Goal: Task Accomplishment & Management: Use online tool/utility

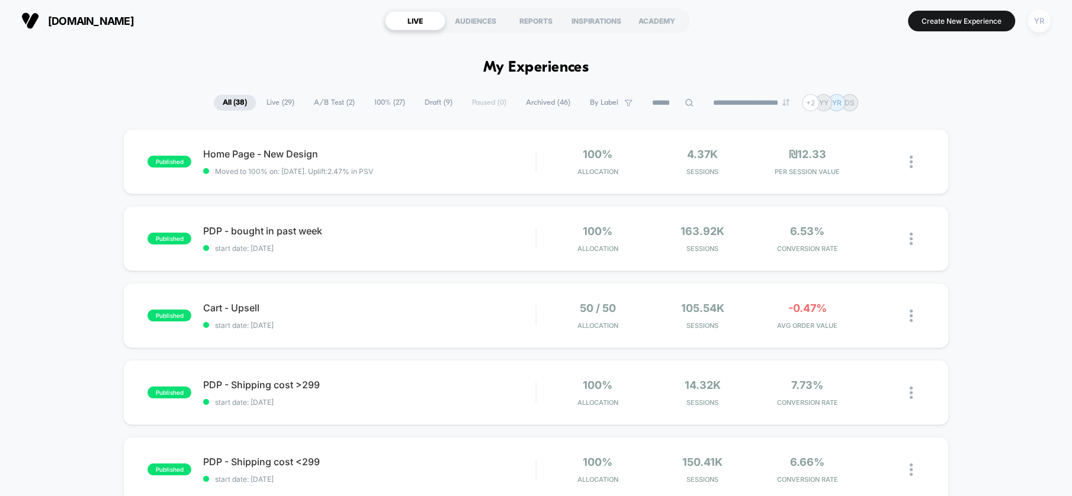
click at [1046, 26] on div "YR" at bounding box center [1039, 20] width 23 height 23
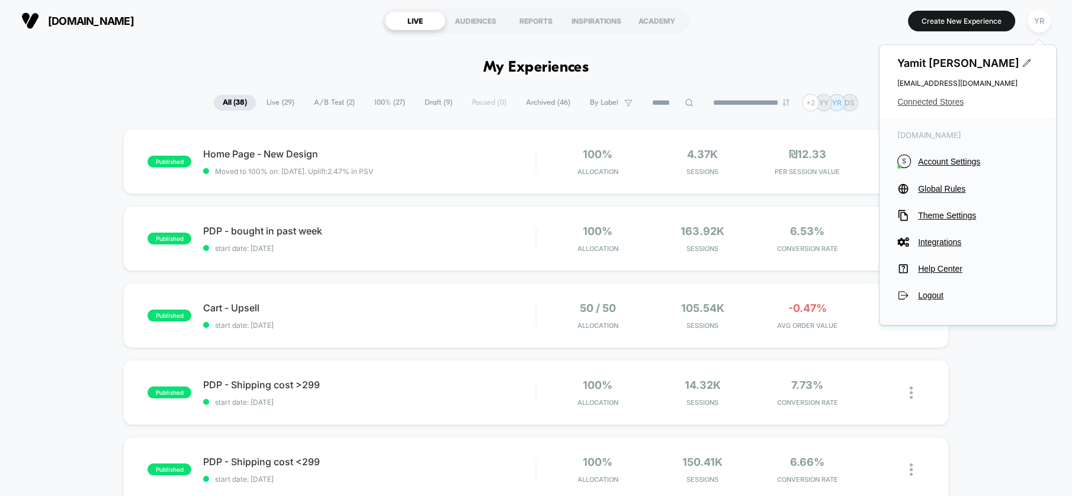
click at [911, 104] on span "Connected Stores" at bounding box center [967, 101] width 141 height 9
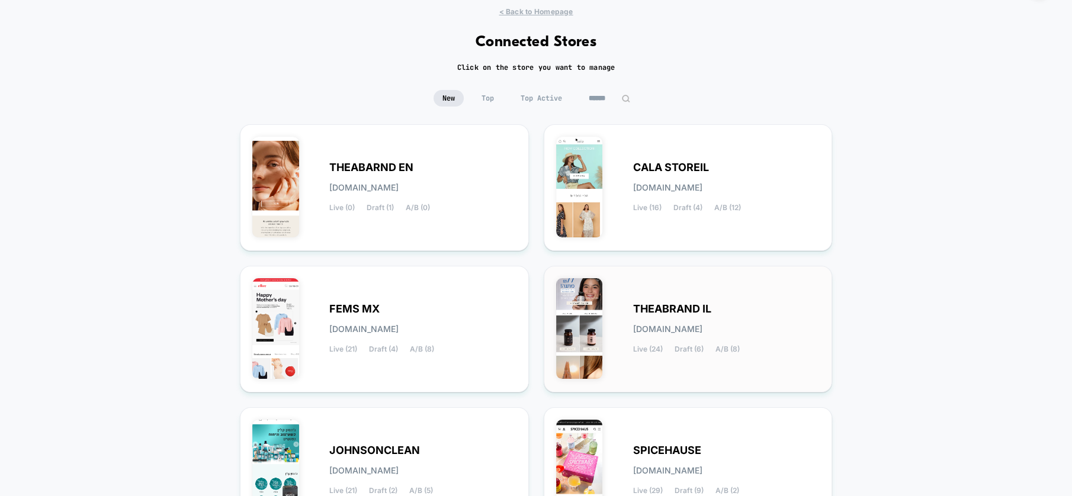
scroll to position [66, 0]
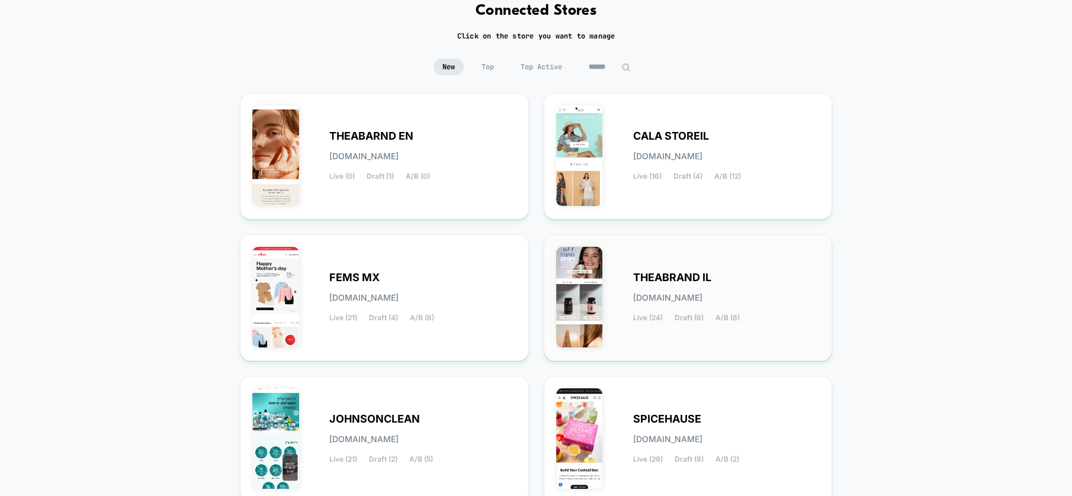
click at [589, 277] on img at bounding box center [579, 297] width 47 height 101
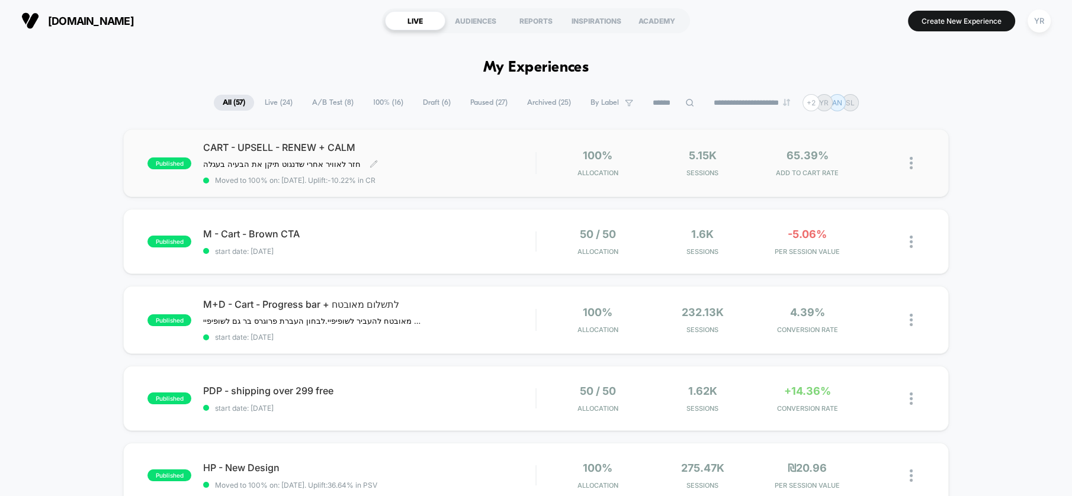
click at [488, 155] on div "CART - UPSELL - RENEW + [PERSON_NAME] חזר לאוויר אחרי שדנגוט תיקן את הבעיה בעגל…" at bounding box center [369, 163] width 332 height 43
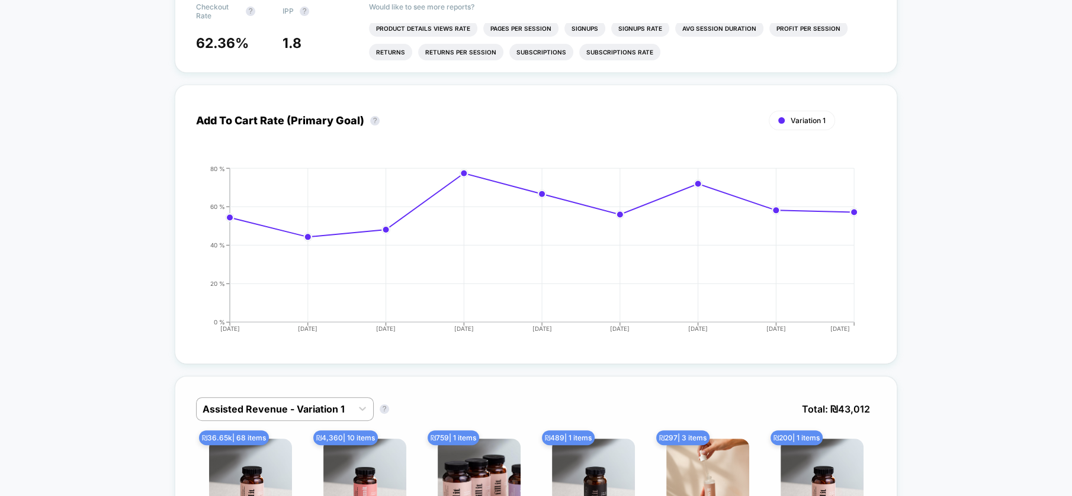
scroll to position [592, 0]
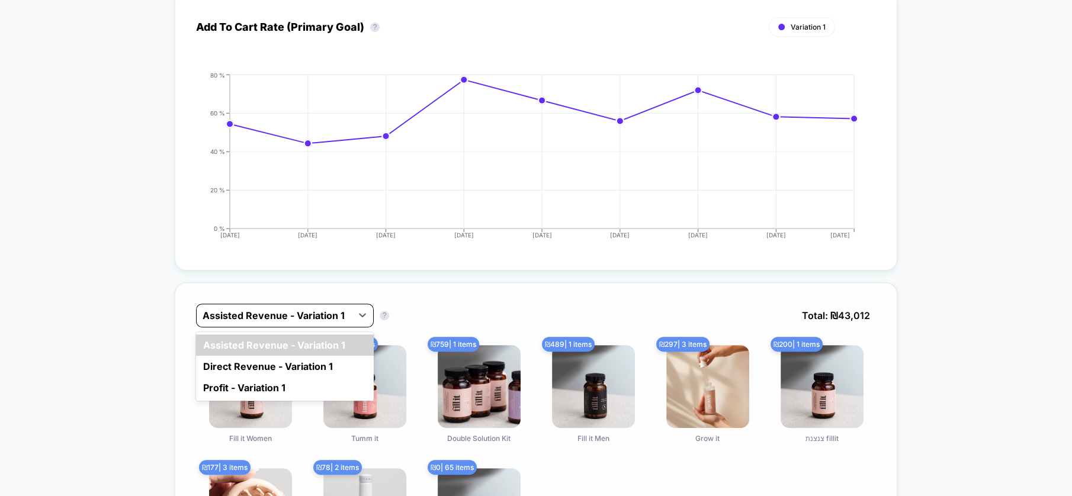
click at [284, 310] on div at bounding box center [274, 316] width 143 height 14
click at [263, 363] on div "Direct Revenue - Variation 1" at bounding box center [285, 366] width 178 height 21
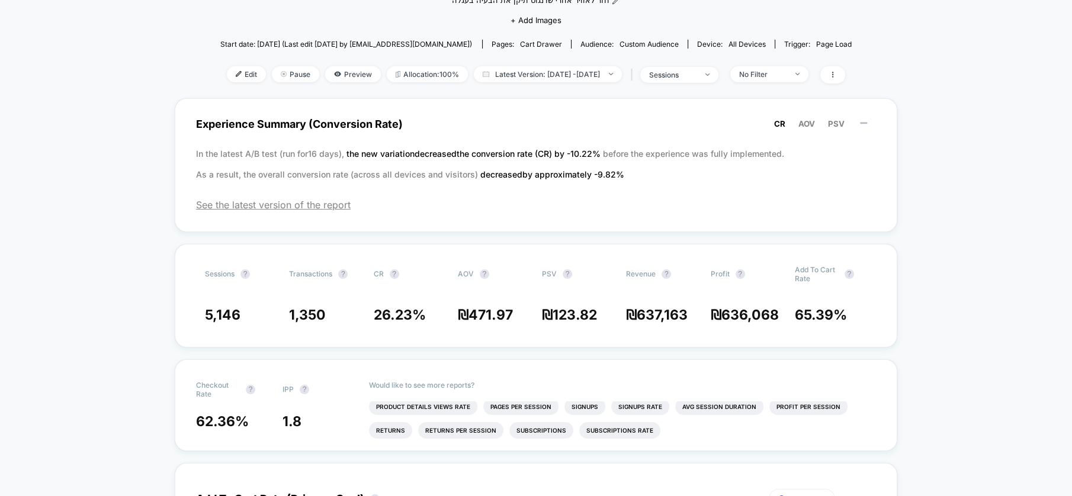
scroll to position [0, 0]
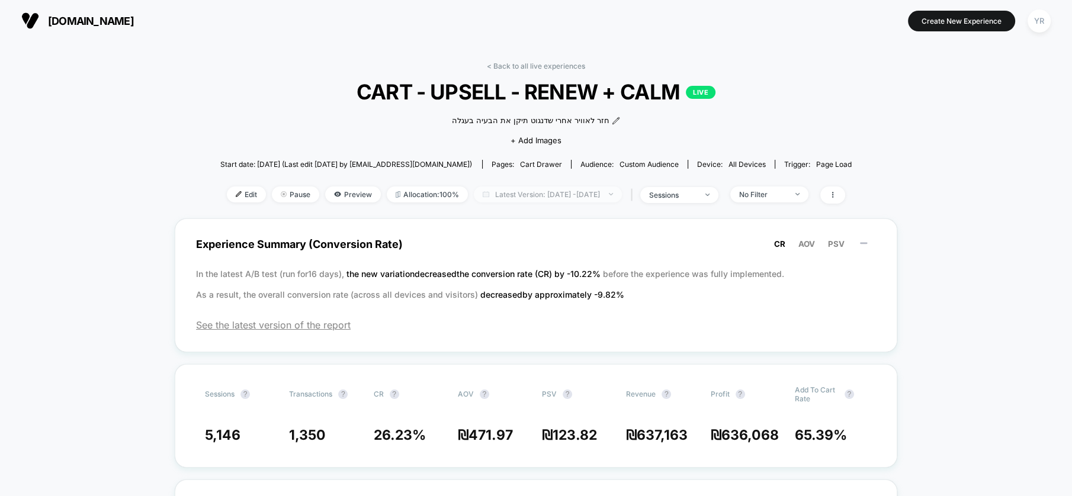
click at [557, 193] on span "Latest Version: [DATE] - [DATE]" at bounding box center [548, 195] width 148 height 16
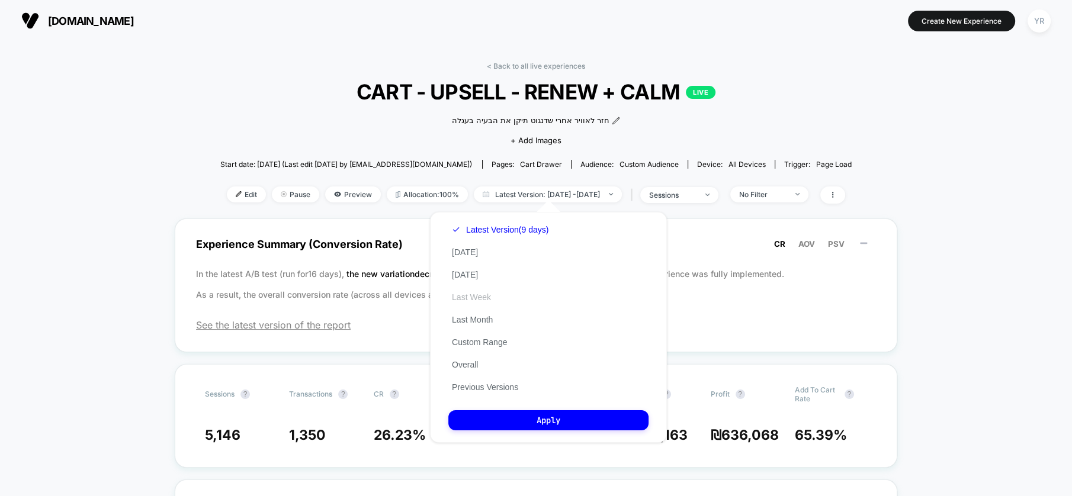
click at [483, 293] on button "Last Week" at bounding box center [471, 297] width 46 height 11
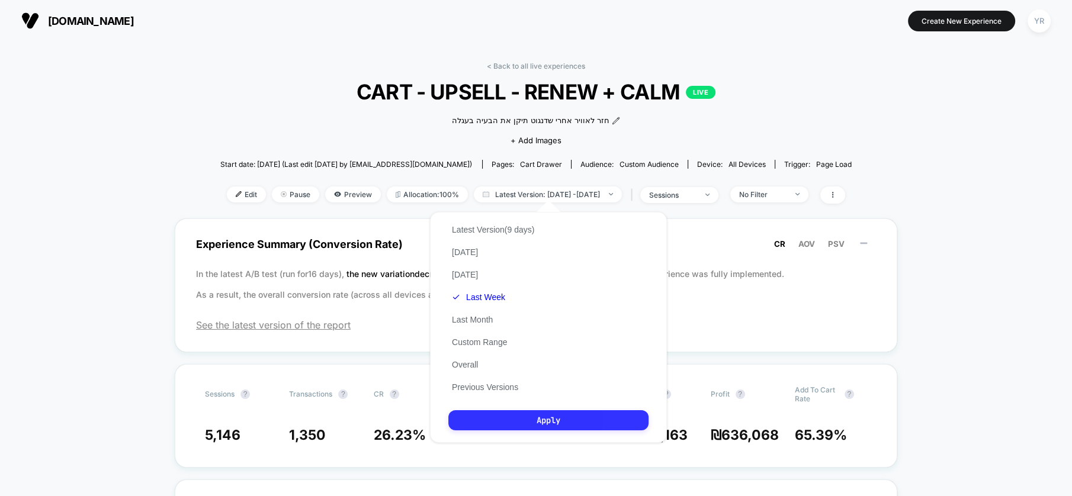
click at [569, 423] on button "Apply" at bounding box center [548, 421] width 200 height 20
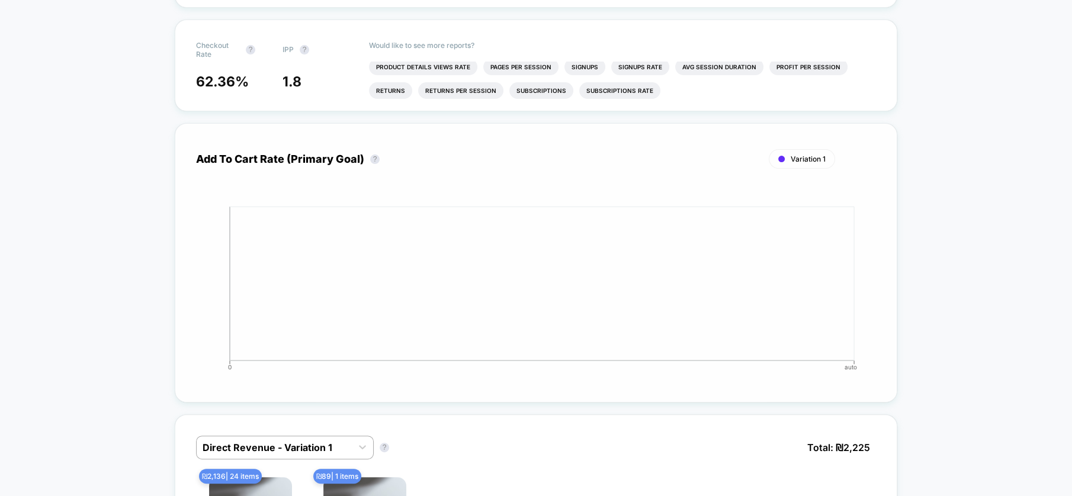
scroll to position [724, 0]
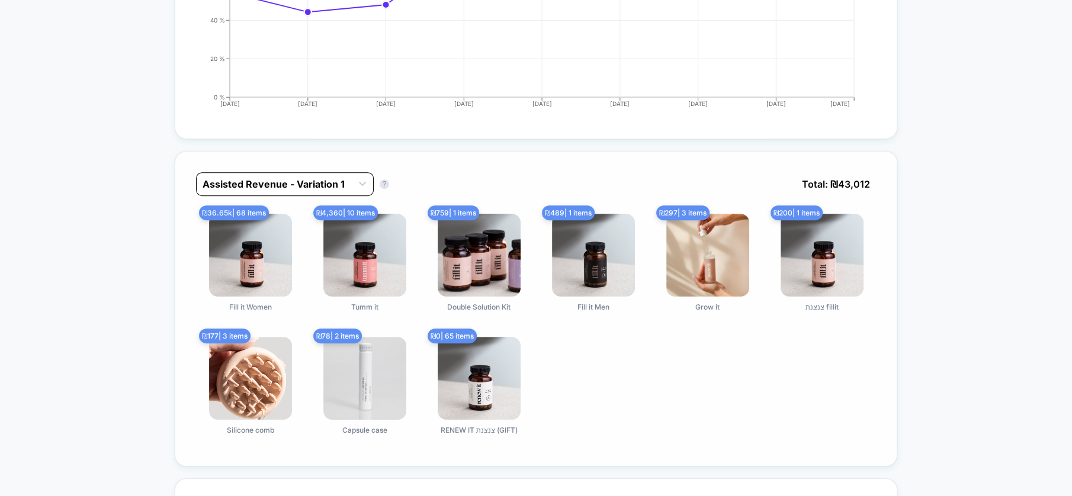
click at [236, 181] on div at bounding box center [274, 184] width 143 height 14
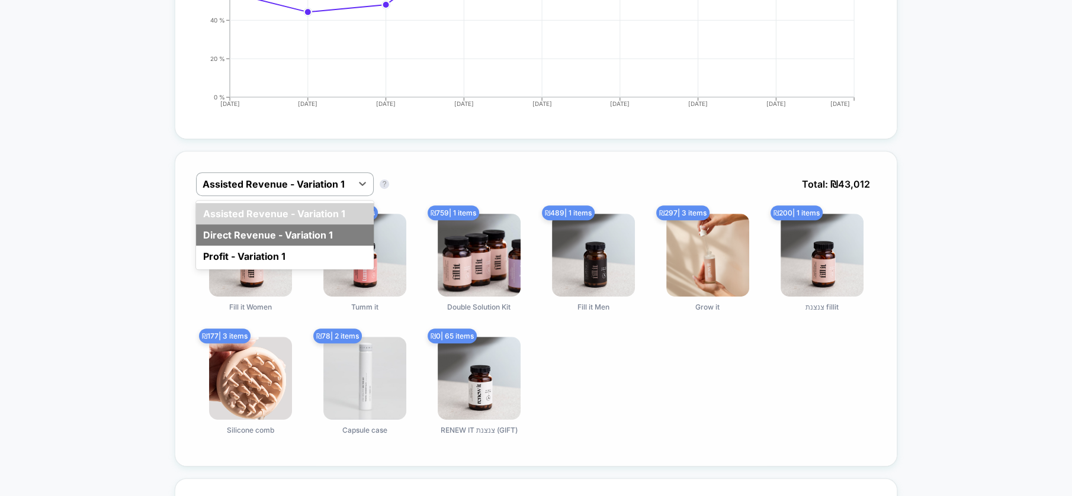
click at [242, 225] on div "Direct Revenue - Variation 1" at bounding box center [285, 235] width 178 height 21
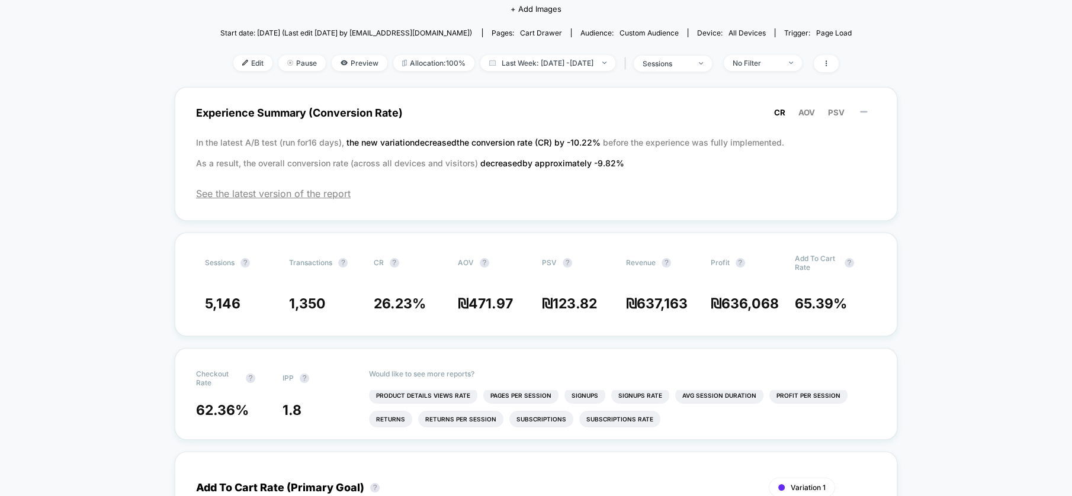
scroll to position [0, 0]
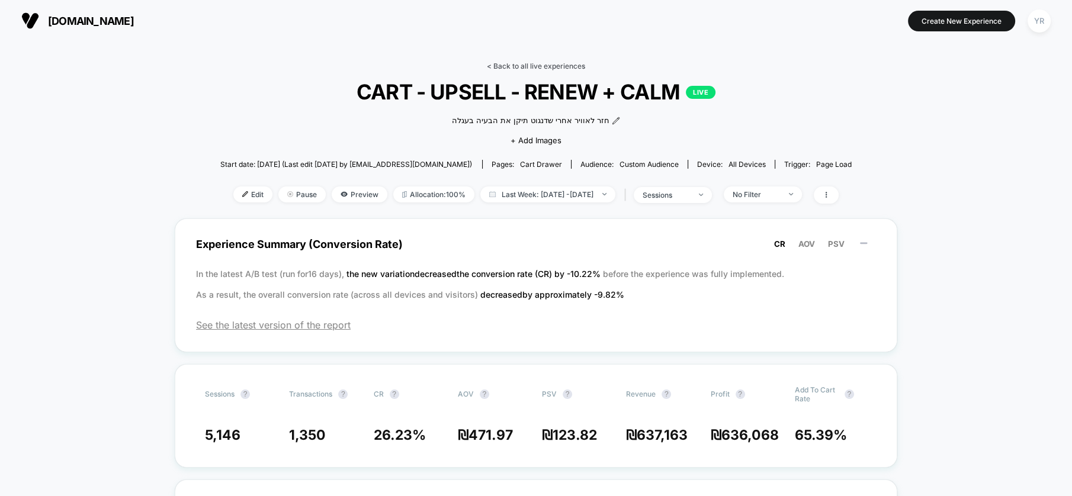
click at [524, 66] on link "< Back to all live experiences" at bounding box center [536, 66] width 98 height 9
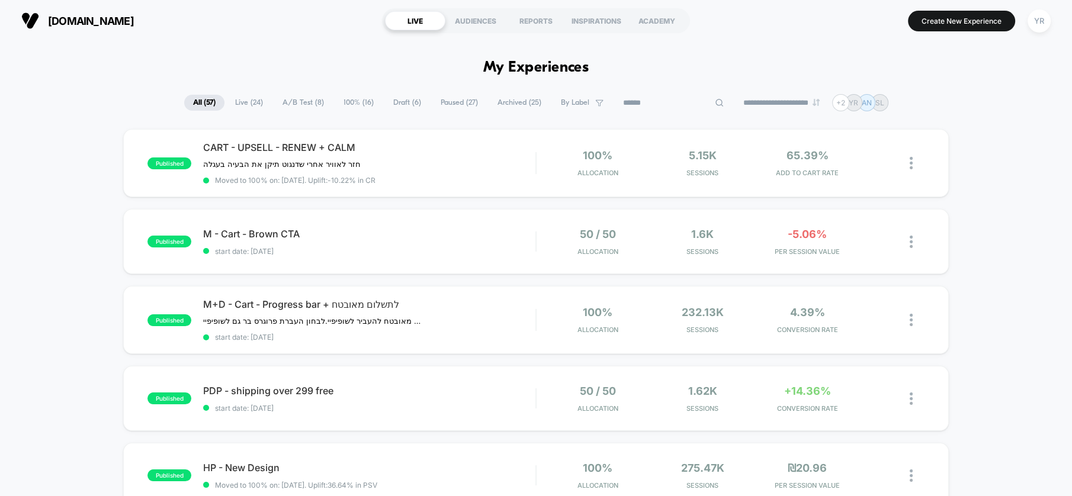
click at [652, 103] on input at bounding box center [673, 103] width 118 height 14
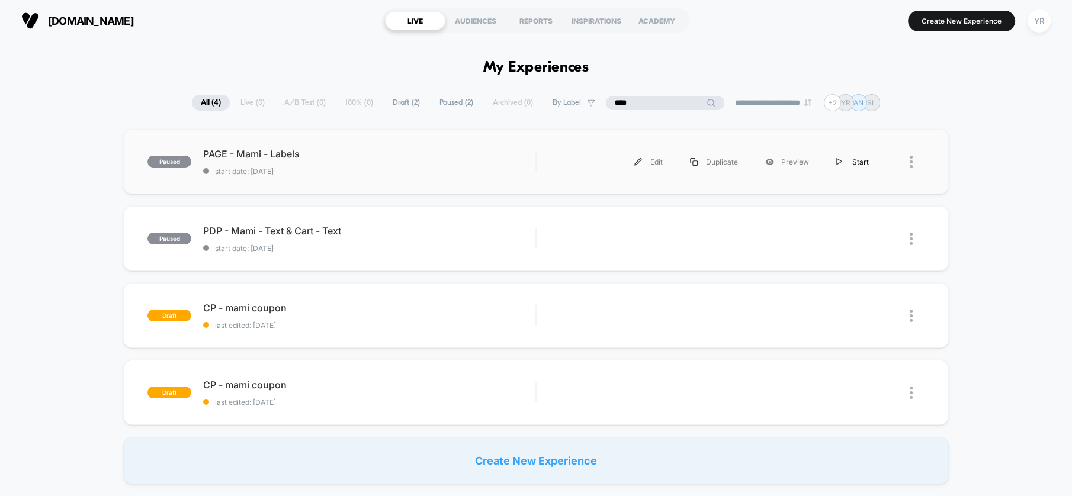
type input "****"
click at [849, 165] on div "Start" at bounding box center [853, 162] width 60 height 27
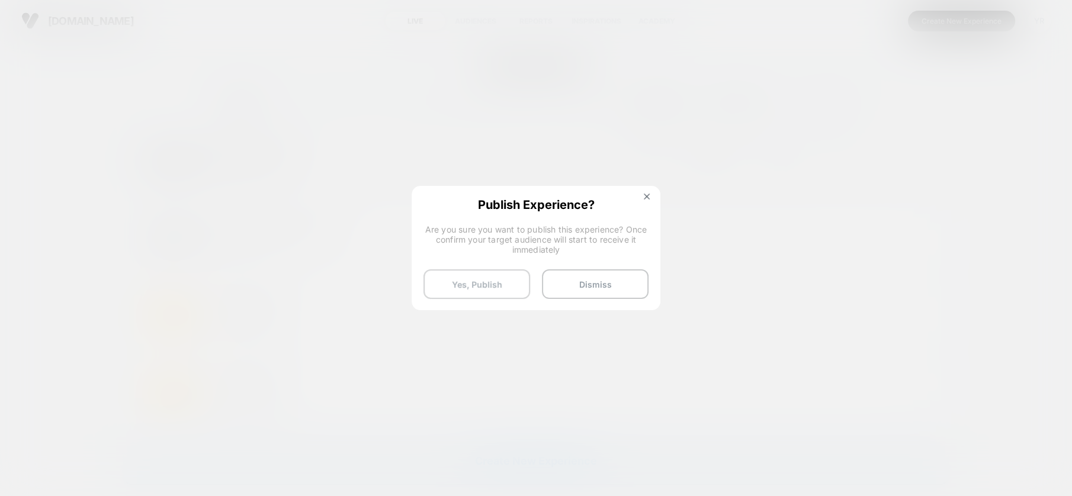
click at [480, 281] on button "Yes, Publish" at bounding box center [477, 285] width 107 height 30
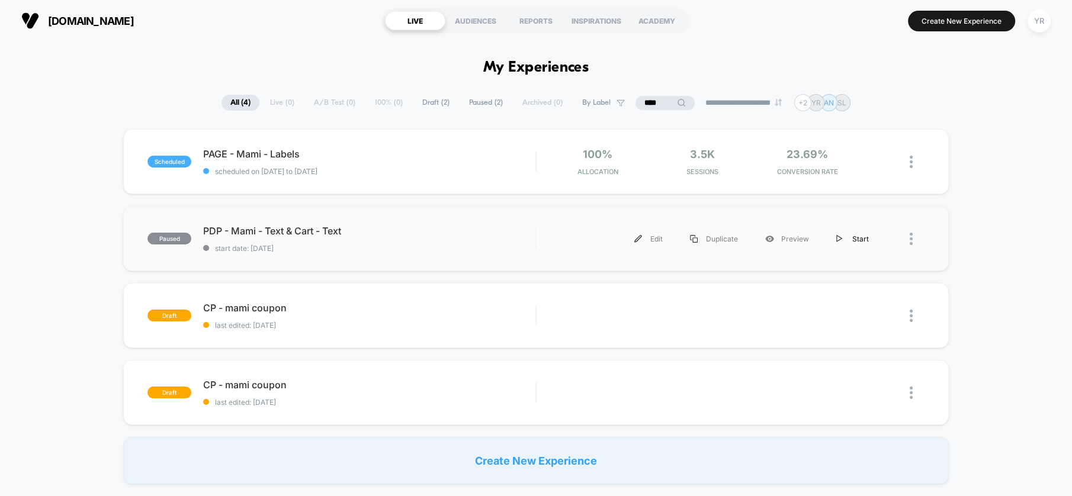
click at [858, 235] on div "Start" at bounding box center [853, 239] width 60 height 27
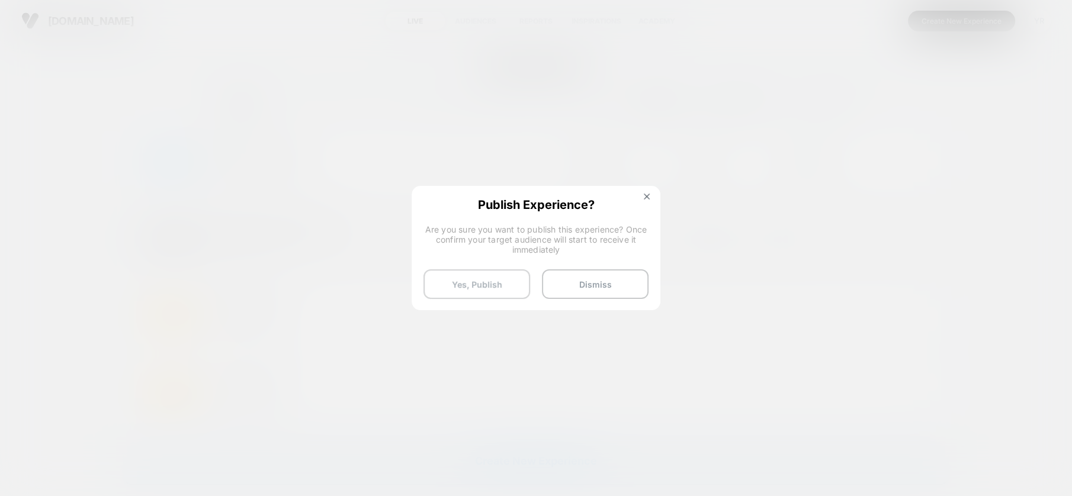
click at [459, 283] on button "Yes, Publish" at bounding box center [477, 285] width 107 height 30
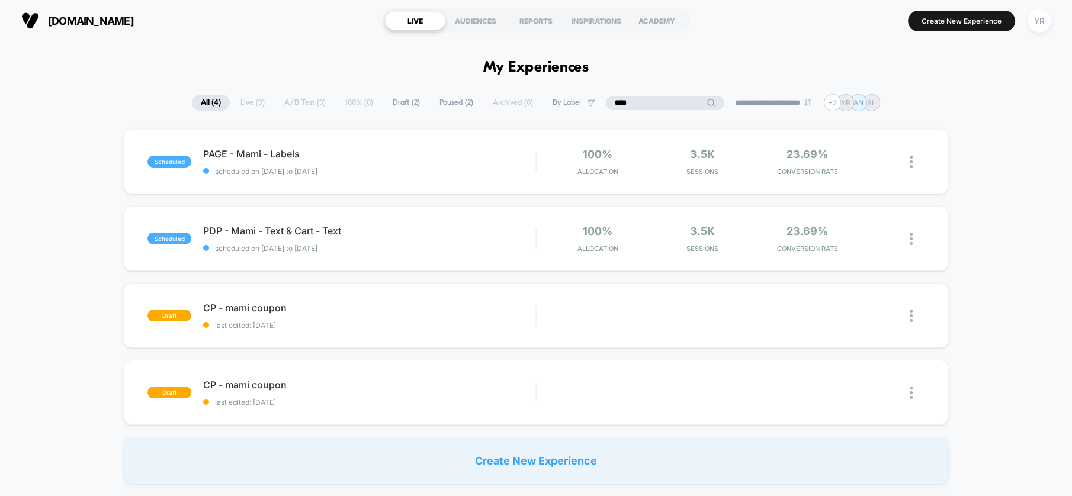
click at [640, 102] on input "****" at bounding box center [665, 103] width 118 height 14
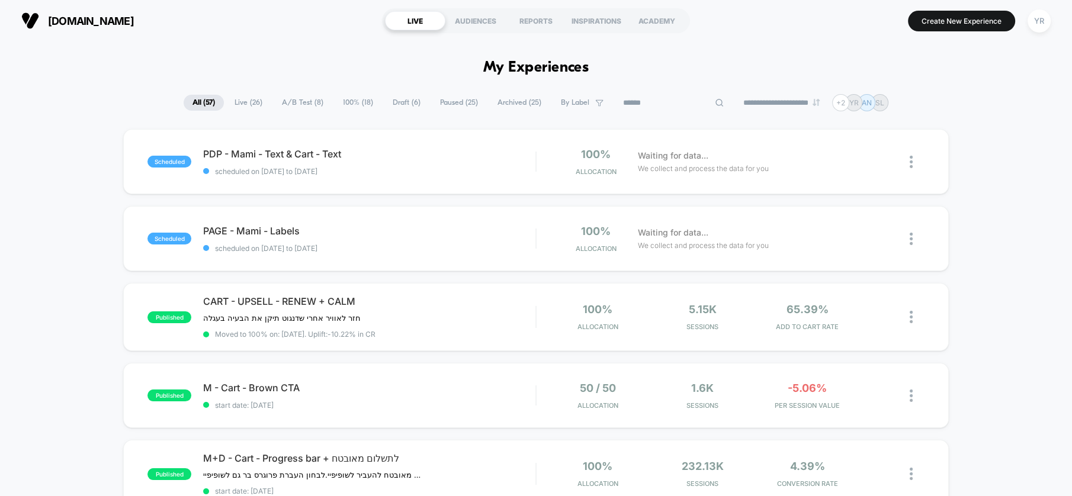
click at [643, 101] on input at bounding box center [673, 103] width 118 height 14
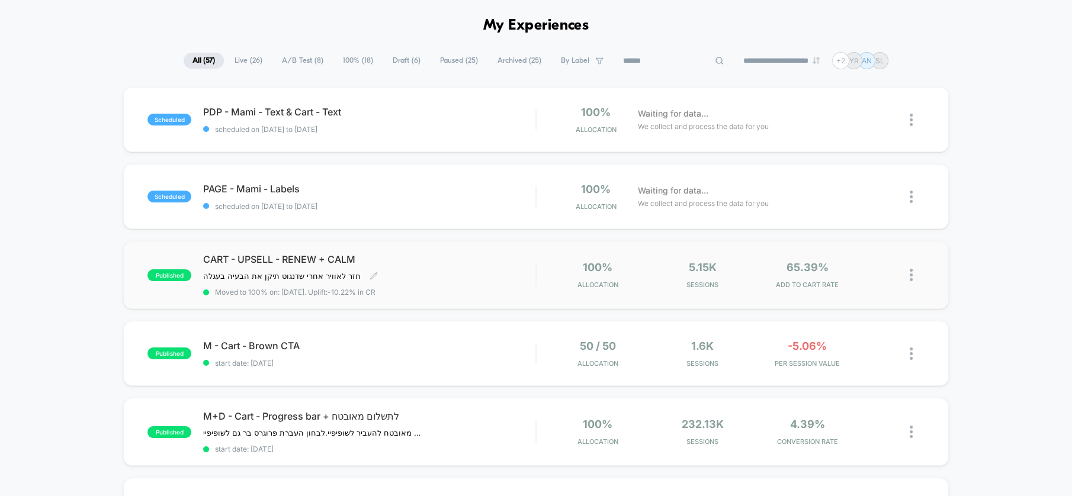
scroll to position [66, 0]
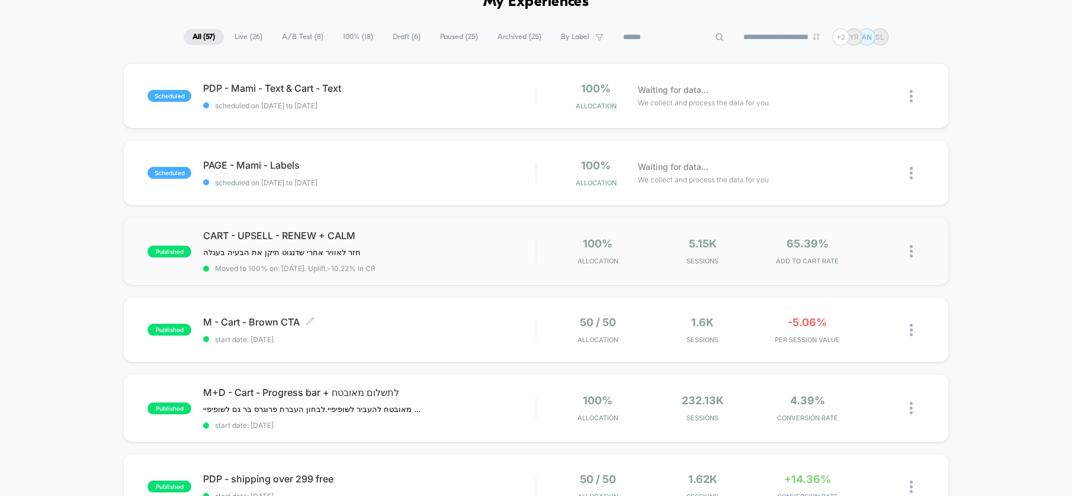
click at [504, 332] on div "M - Cart - Brown CTA Click to edit experience details Click to edit experience …" at bounding box center [369, 330] width 332 height 28
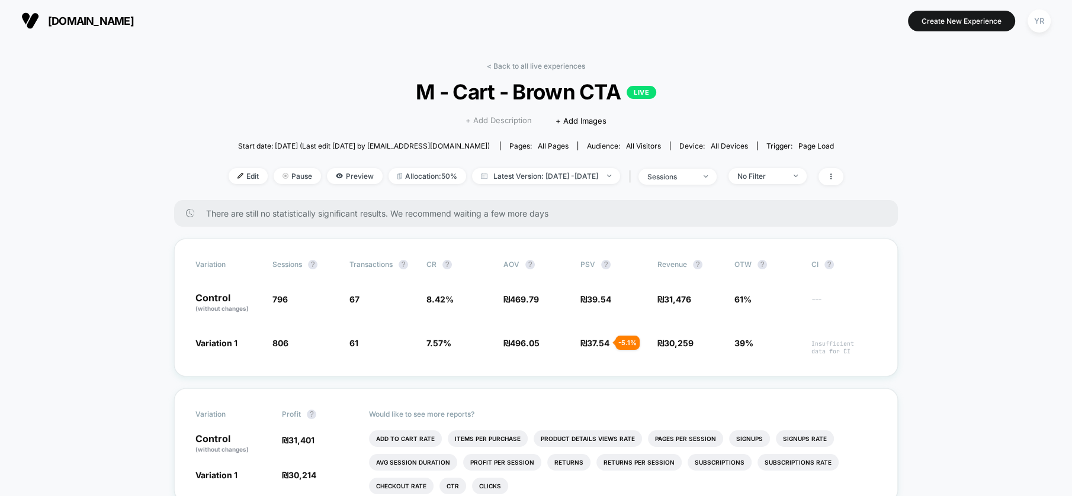
click at [497, 120] on span "+ Add Description" at bounding box center [499, 121] width 66 height 12
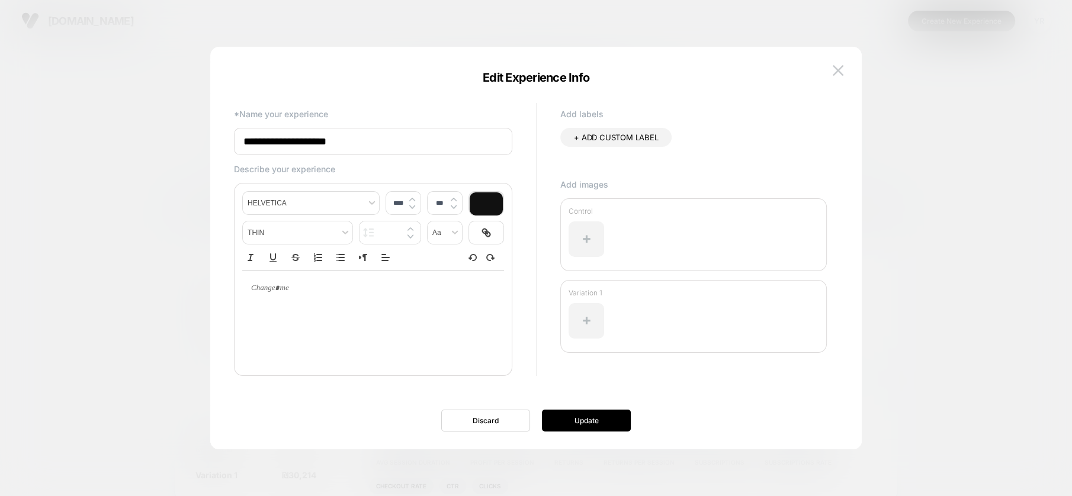
type input "****"
click at [416, 308] on div at bounding box center [373, 318] width 262 height 95
click at [410, 292] on p at bounding box center [368, 288] width 229 height 11
type input "****"
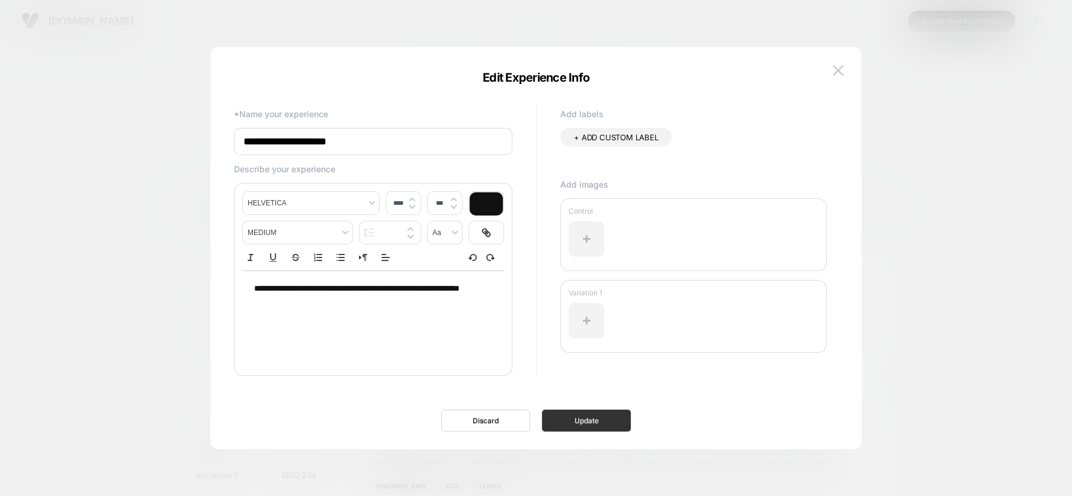
click at [567, 422] on button "Update" at bounding box center [586, 421] width 89 height 22
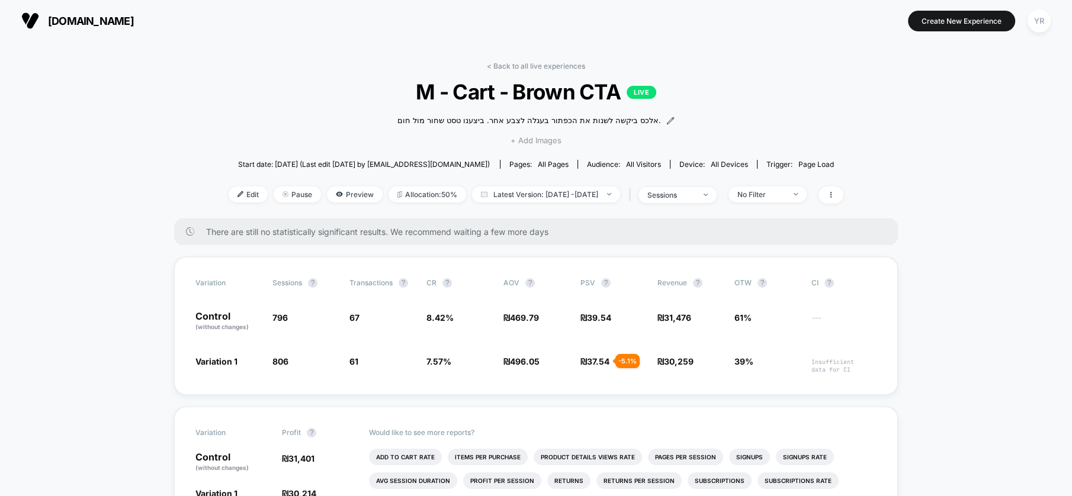
click at [550, 141] on span "+ Add Images" at bounding box center [536, 140] width 51 height 9
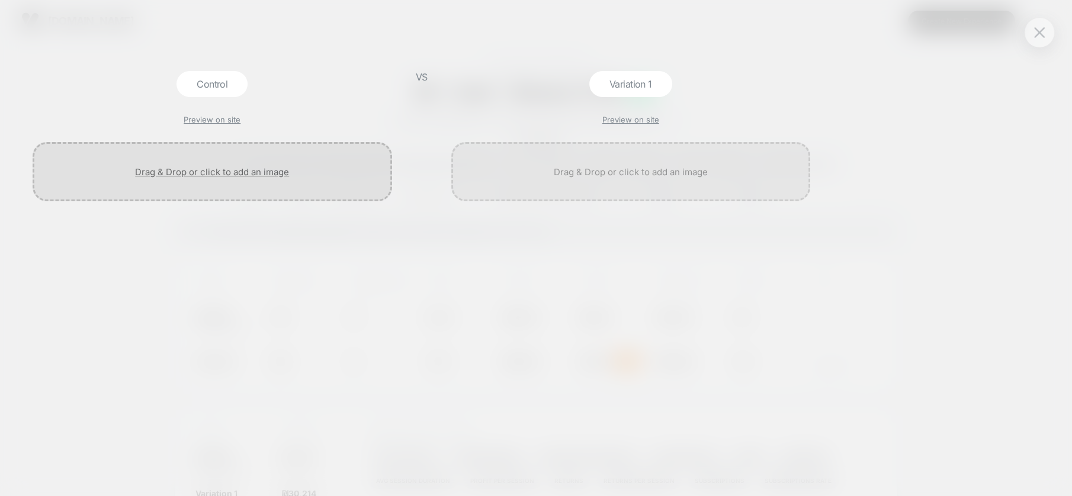
click at [215, 172] on div at bounding box center [213, 171] width 360 height 59
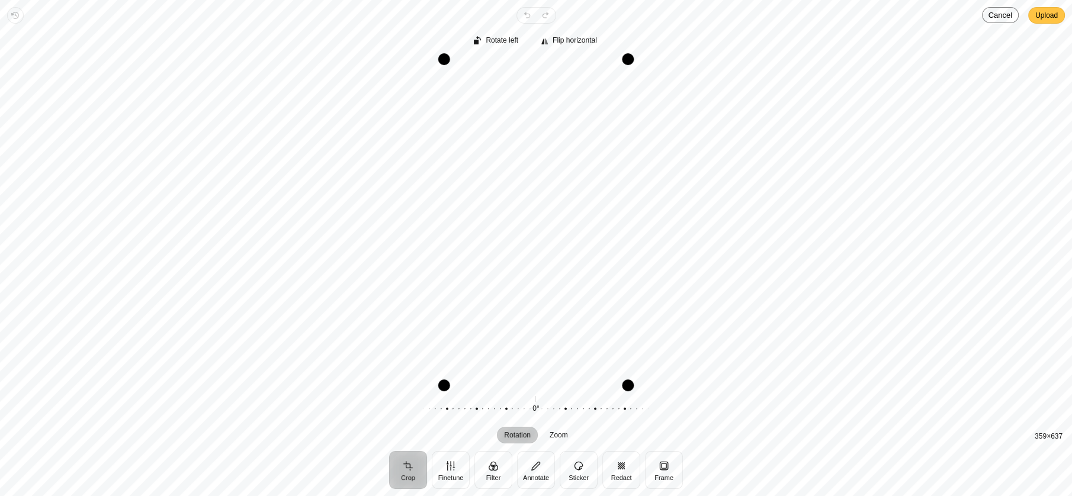
click at [1050, 22] on span "Upload" at bounding box center [1047, 15] width 23 height 14
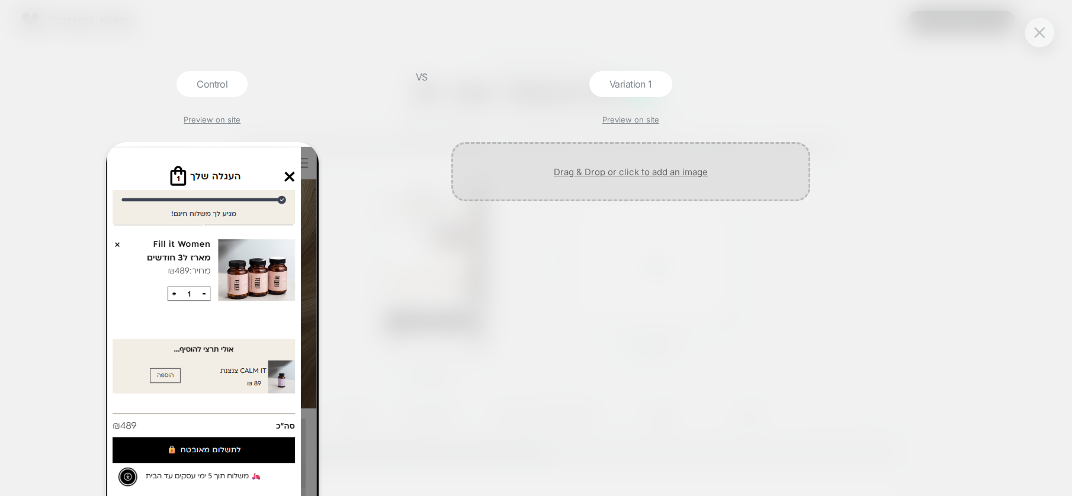
click at [623, 143] on div at bounding box center [631, 171] width 360 height 59
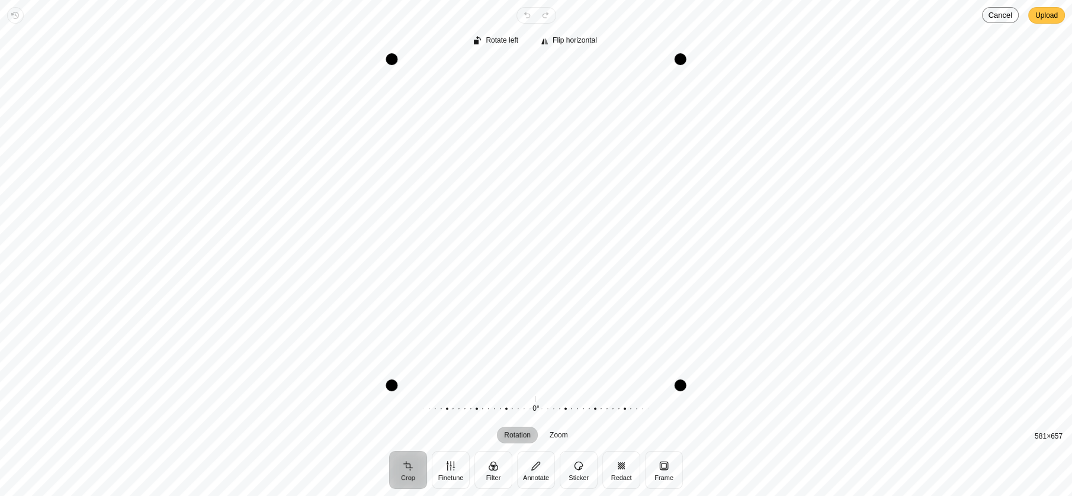
click at [1045, 14] on span "Upload" at bounding box center [1047, 15] width 23 height 14
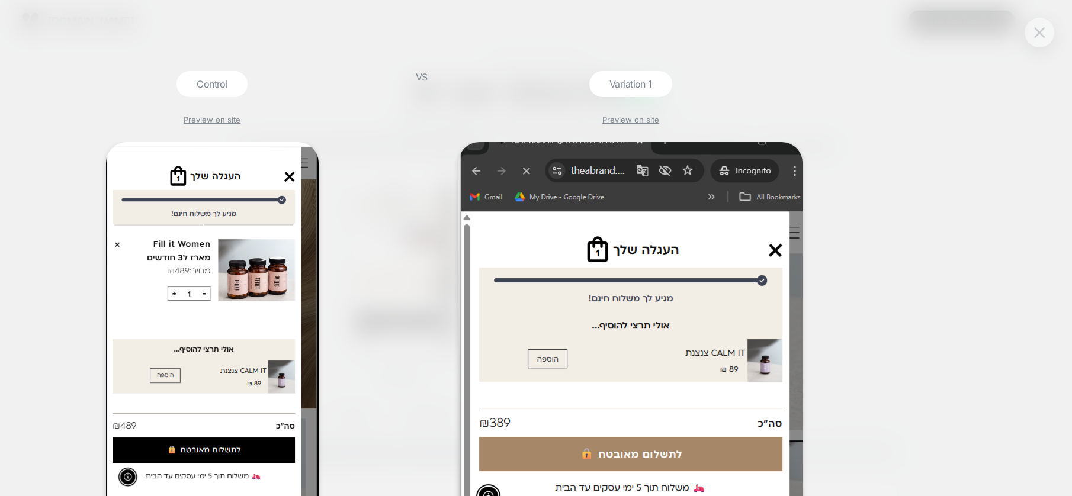
click at [1040, 31] on img at bounding box center [1039, 32] width 11 height 10
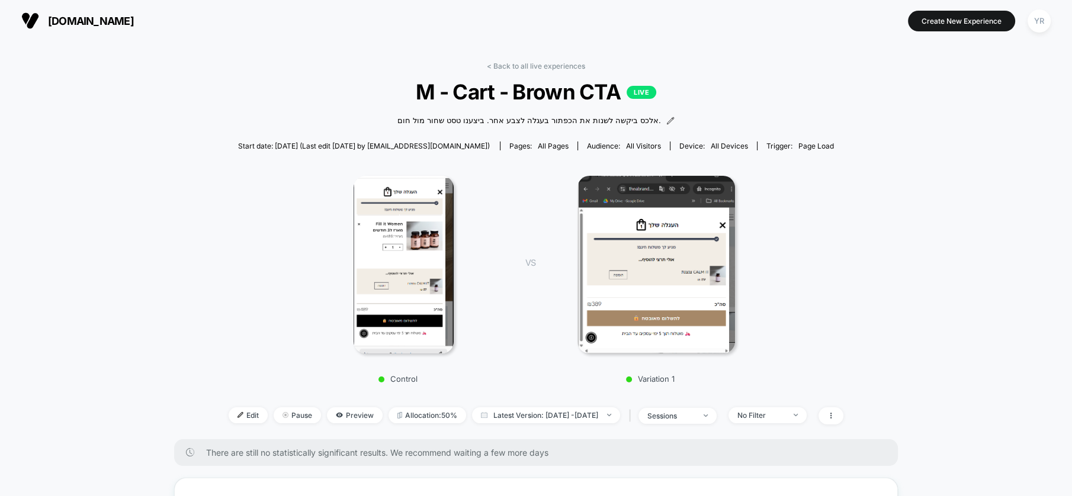
click at [69, 20] on span "[DOMAIN_NAME]" at bounding box center [91, 21] width 86 height 12
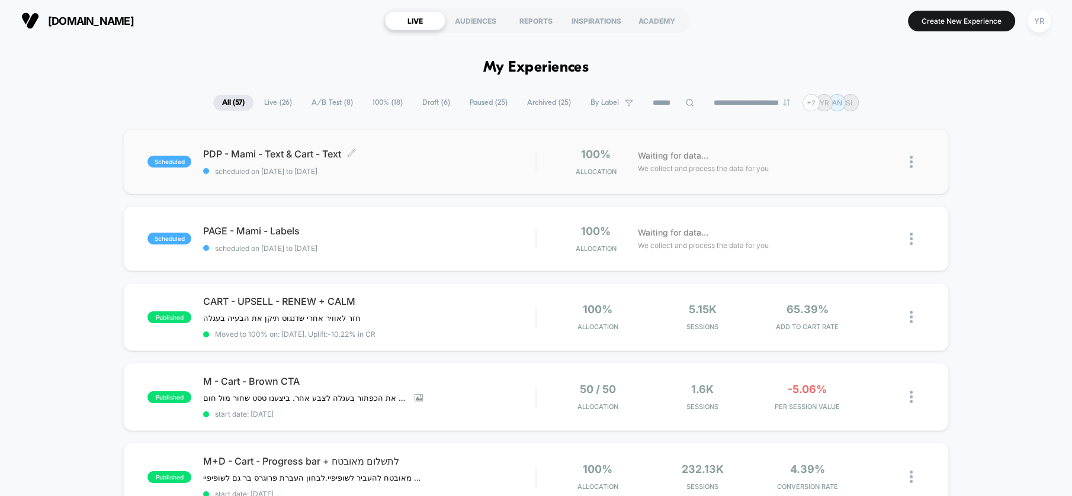
click at [501, 174] on span "scheduled on [DATE] to [DATE]" at bounding box center [369, 171] width 332 height 9
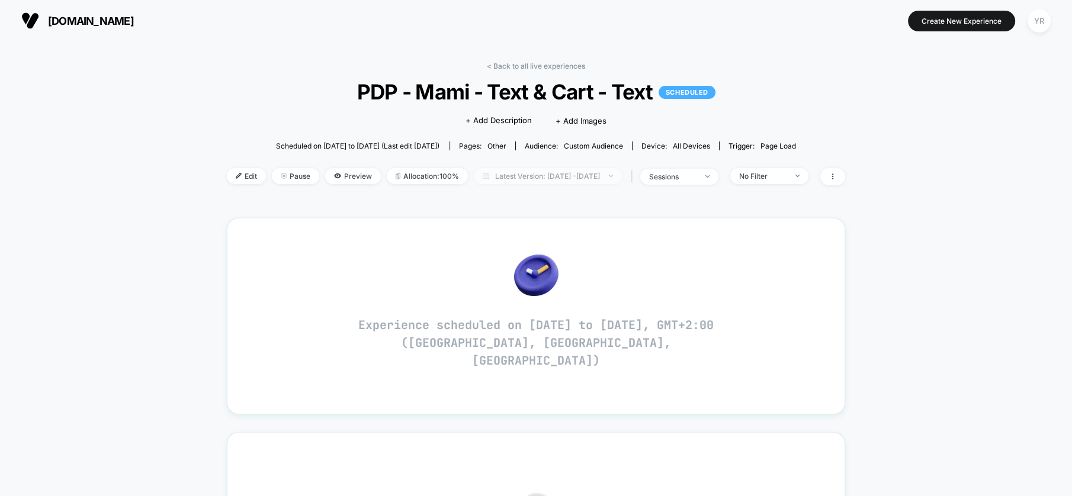
click at [532, 175] on span "Latest Version: [DATE] - [DATE]" at bounding box center [548, 176] width 148 height 16
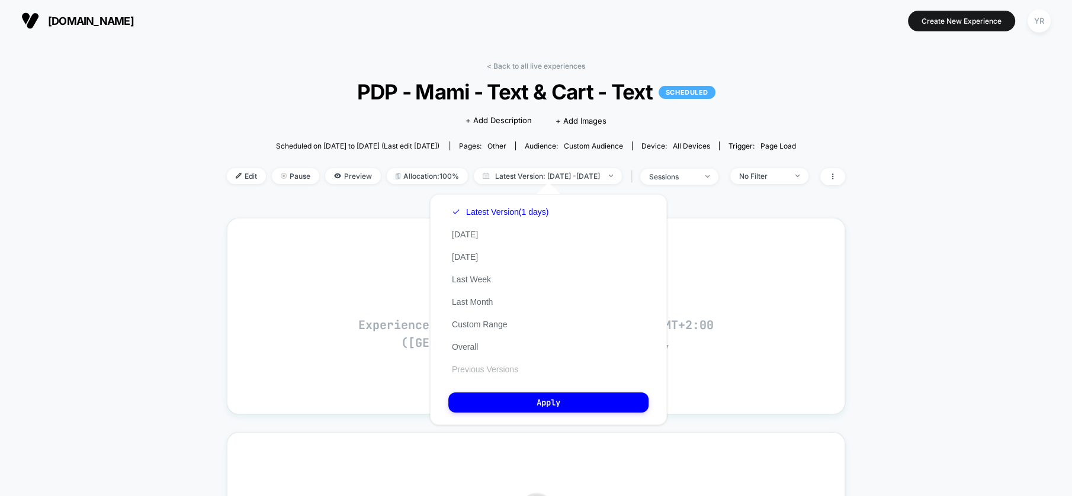
click at [508, 364] on button "Previous Versions" at bounding box center [484, 369] width 73 height 11
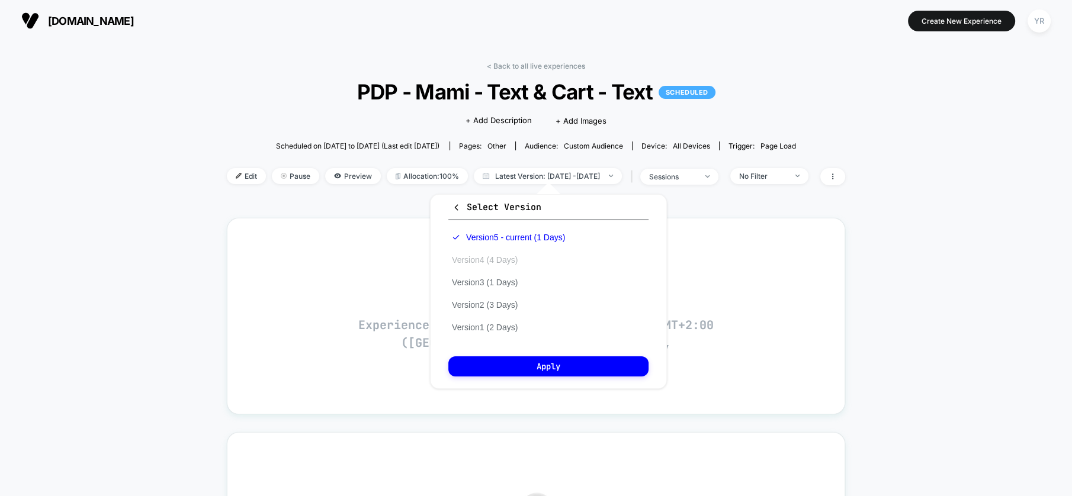
click at [518, 258] on button "Version 4 (4 Days)" at bounding box center [484, 260] width 73 height 11
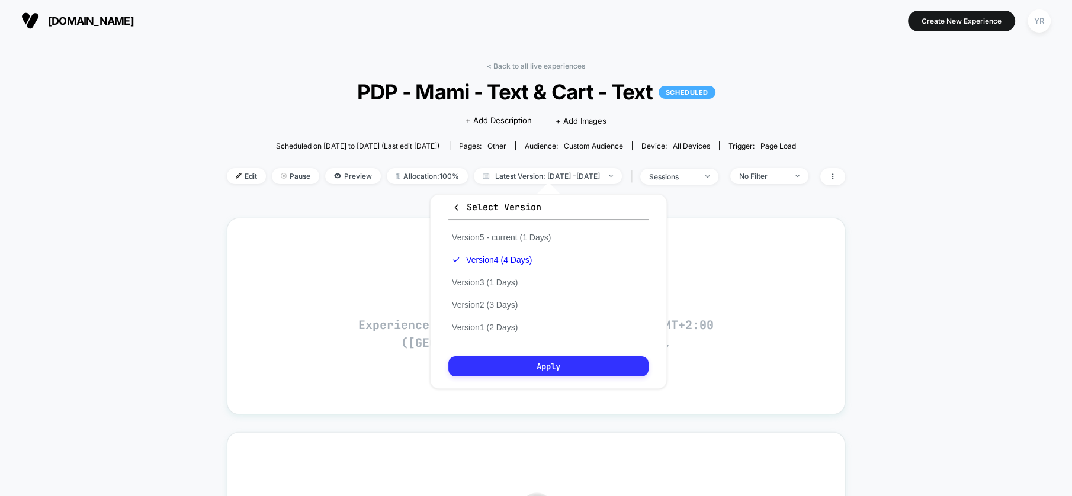
click at [584, 364] on button "Apply" at bounding box center [548, 367] width 200 height 20
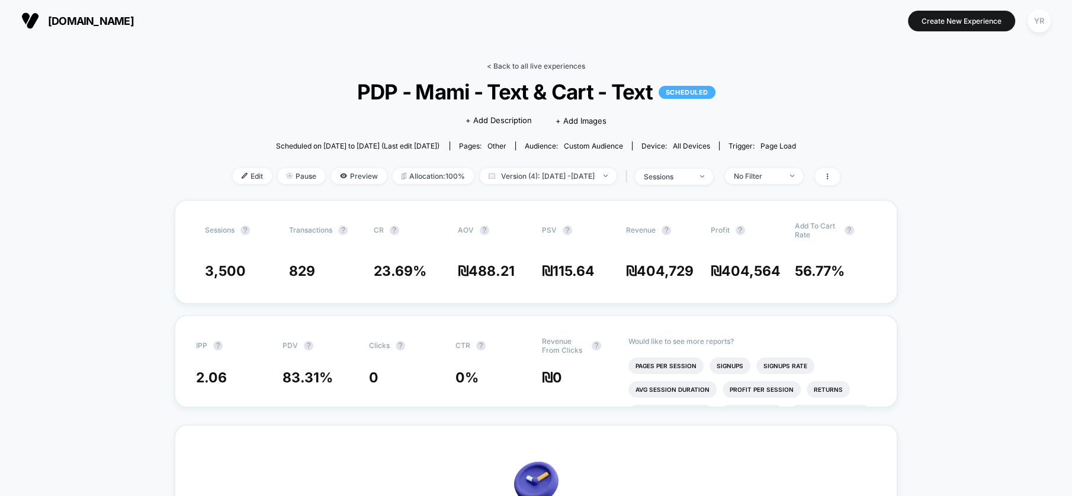
click at [533, 62] on link "< Back to all live experiences" at bounding box center [536, 66] width 98 height 9
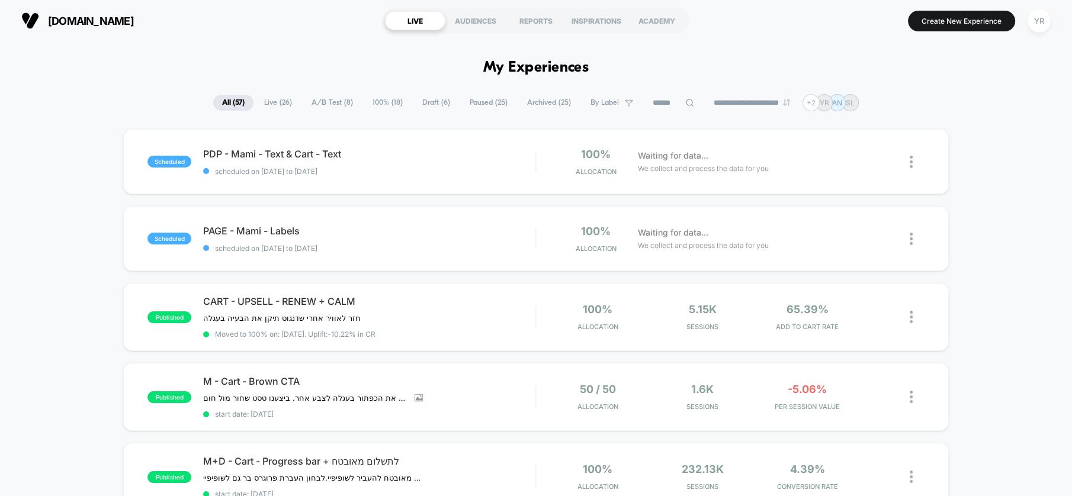
click at [321, 100] on span "A/B Test ( 8 )" at bounding box center [332, 103] width 59 height 16
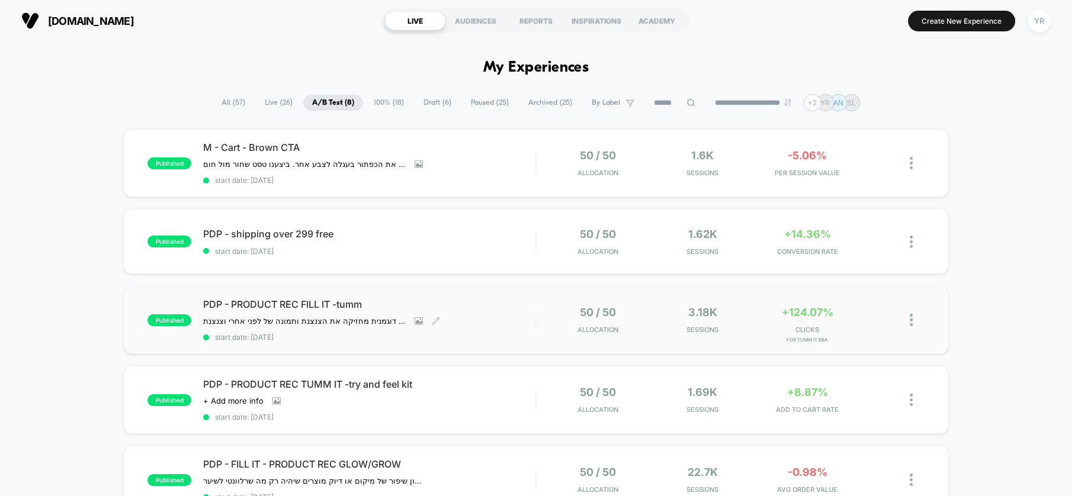
click at [491, 313] on div "PDP - PRODUCT REC FILL IT -[PERSON_NAME] מתחת לסקשן הוספה לסל תמונה עם דוגמנית …" at bounding box center [369, 320] width 332 height 43
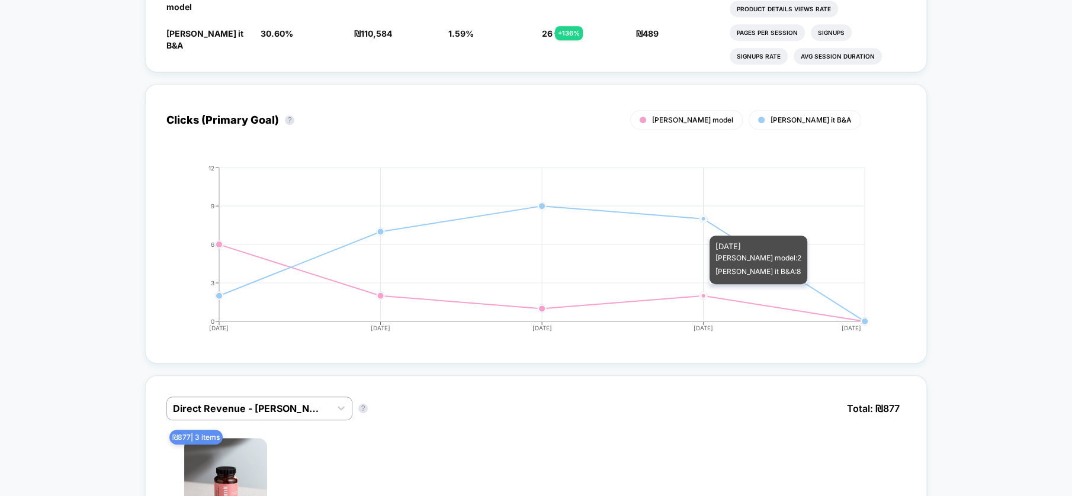
scroll to position [855, 0]
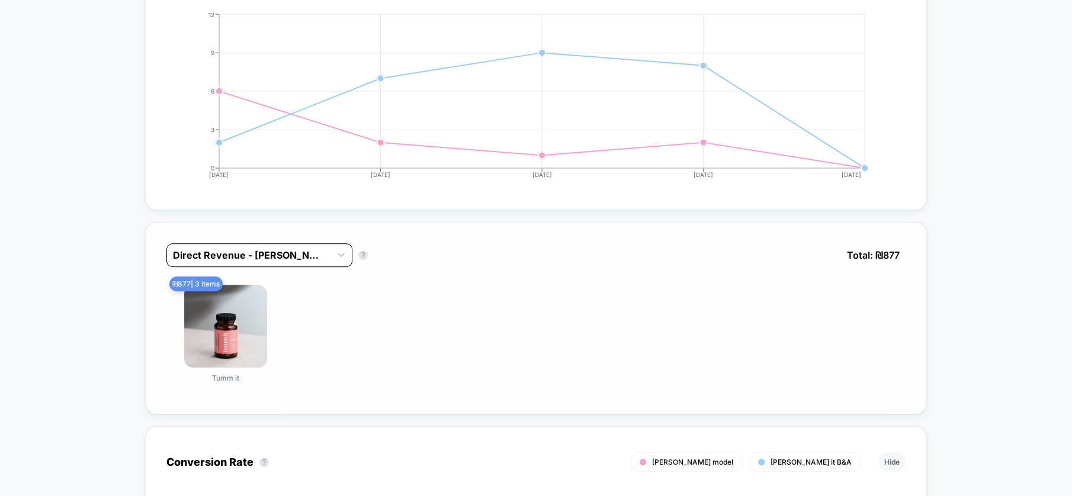
click at [266, 248] on div at bounding box center [249, 255] width 152 height 14
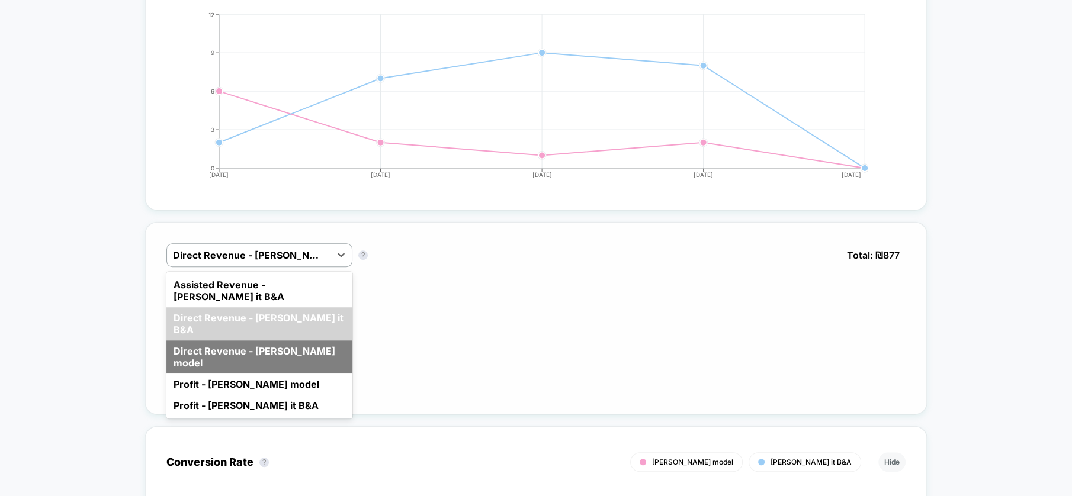
click at [283, 341] on div "Direct Revenue - [PERSON_NAME] model" at bounding box center [259, 357] width 186 height 33
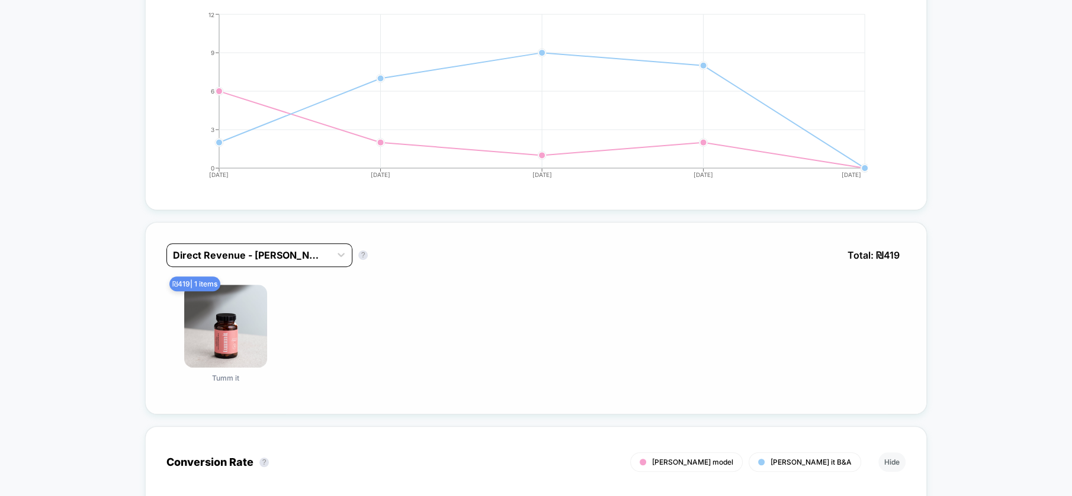
click at [300, 248] on div at bounding box center [249, 255] width 152 height 14
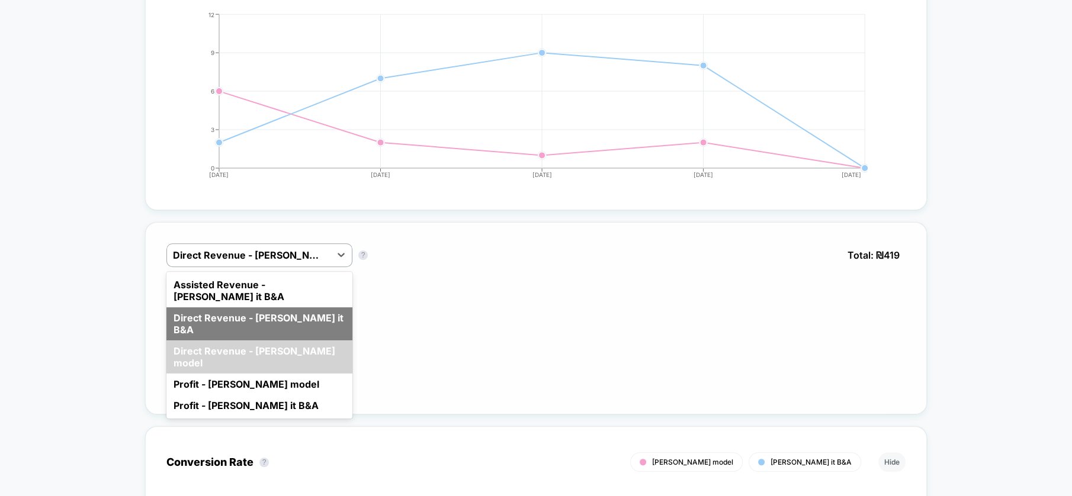
click at [307, 307] on div "Direct Revenue - [PERSON_NAME] it B&A" at bounding box center [259, 323] width 186 height 33
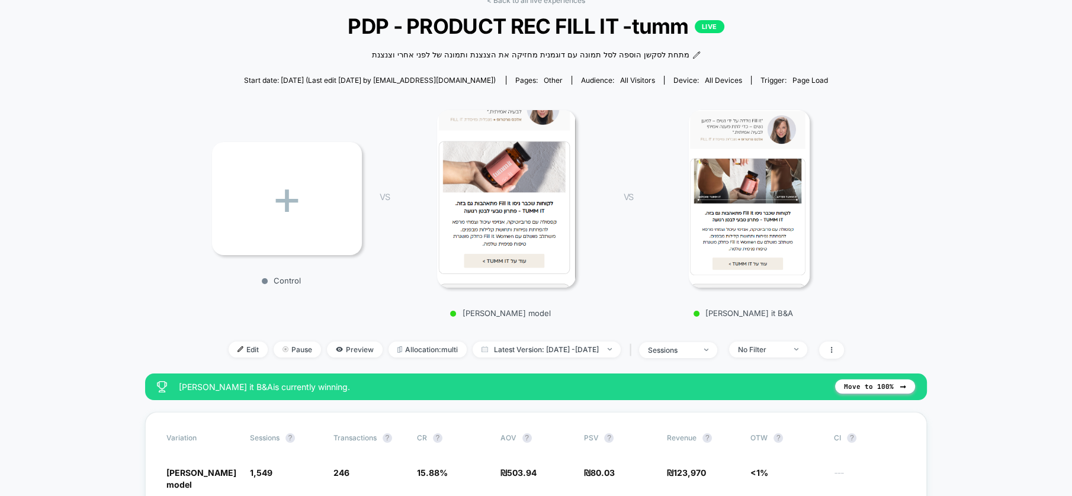
scroll to position [132, 0]
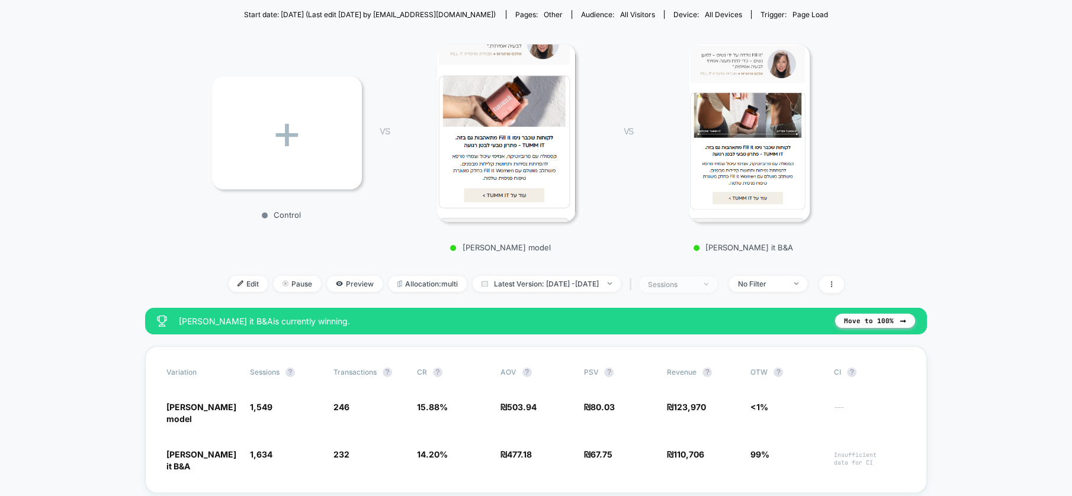
click at [695, 283] on div "sessions" at bounding box center [671, 284] width 47 height 9
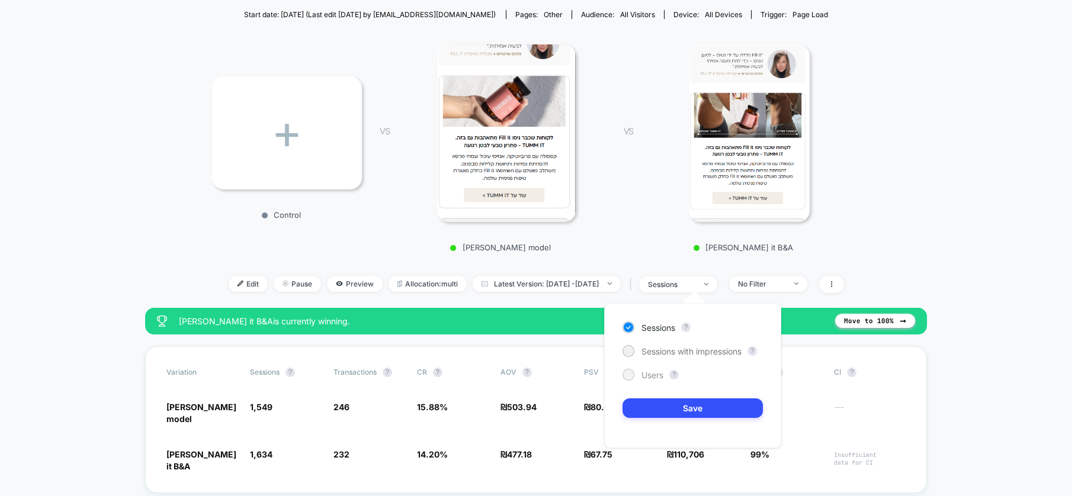
click at [645, 374] on span "Users" at bounding box center [653, 375] width 22 height 10
click at [699, 411] on button "Save" at bounding box center [693, 409] width 140 height 20
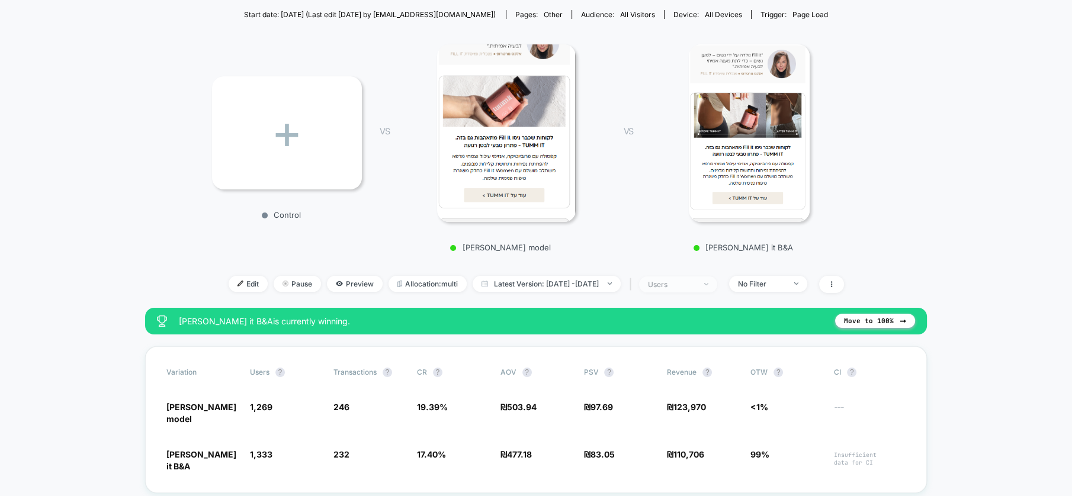
click at [695, 280] on div "users" at bounding box center [671, 284] width 47 height 9
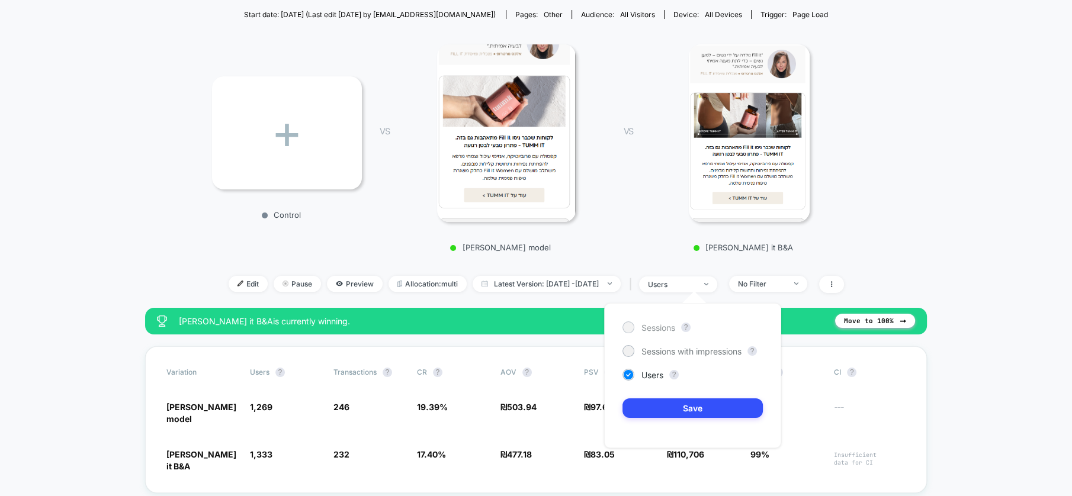
click at [675, 325] on span "Sessions" at bounding box center [659, 328] width 34 height 10
click at [684, 411] on button "Save" at bounding box center [693, 409] width 140 height 20
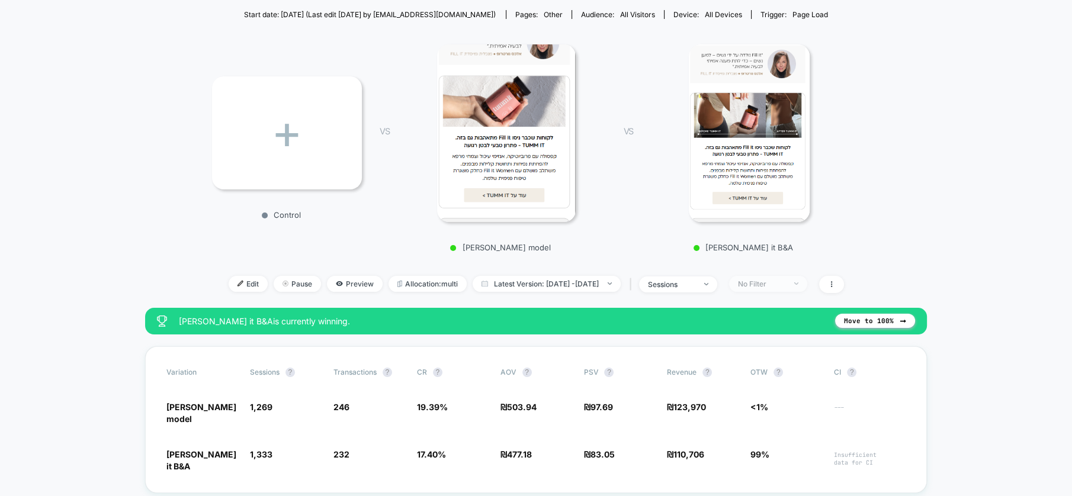
click at [774, 282] on div "No Filter" at bounding box center [761, 284] width 47 height 9
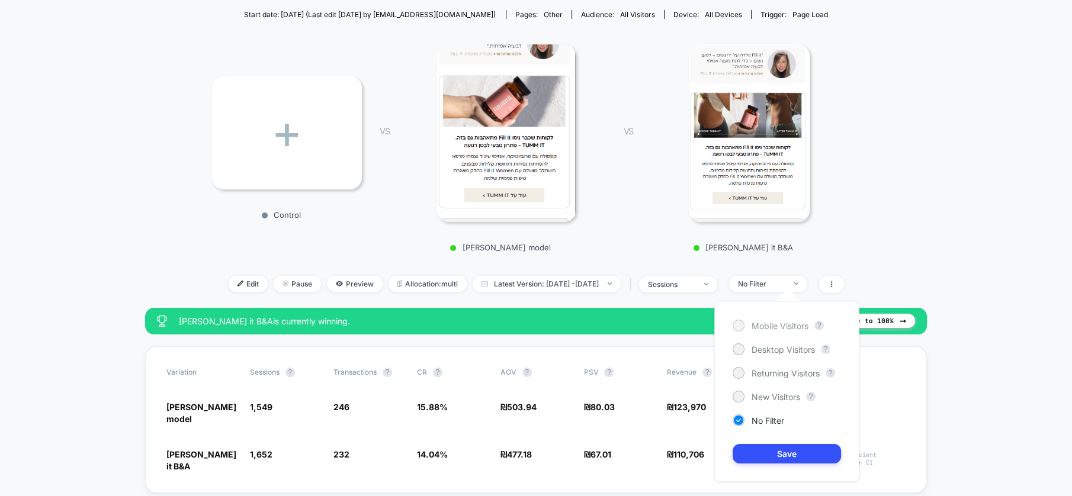
click at [770, 328] on span "Mobile Visitors" at bounding box center [780, 326] width 57 height 10
click at [768, 456] on button "Save" at bounding box center [787, 454] width 108 height 20
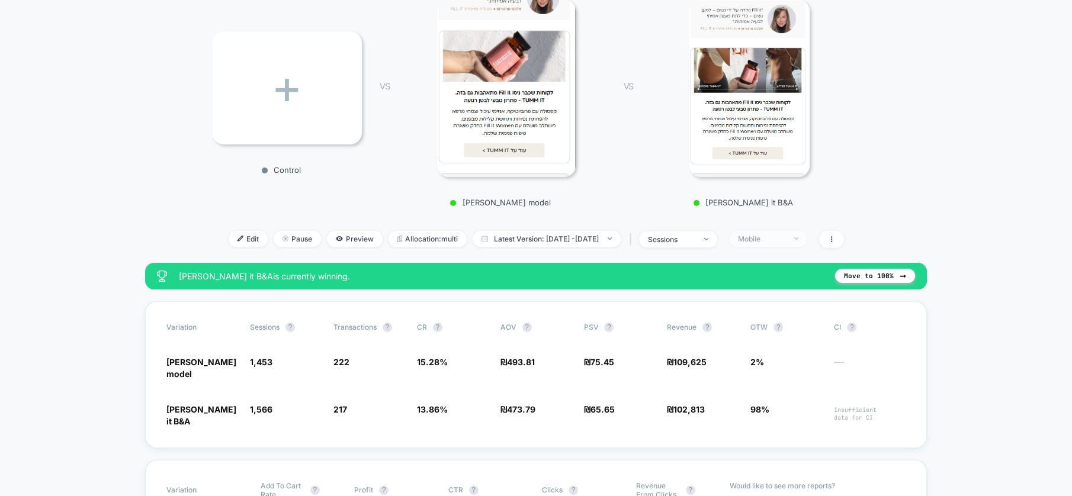
scroll to position [197, 0]
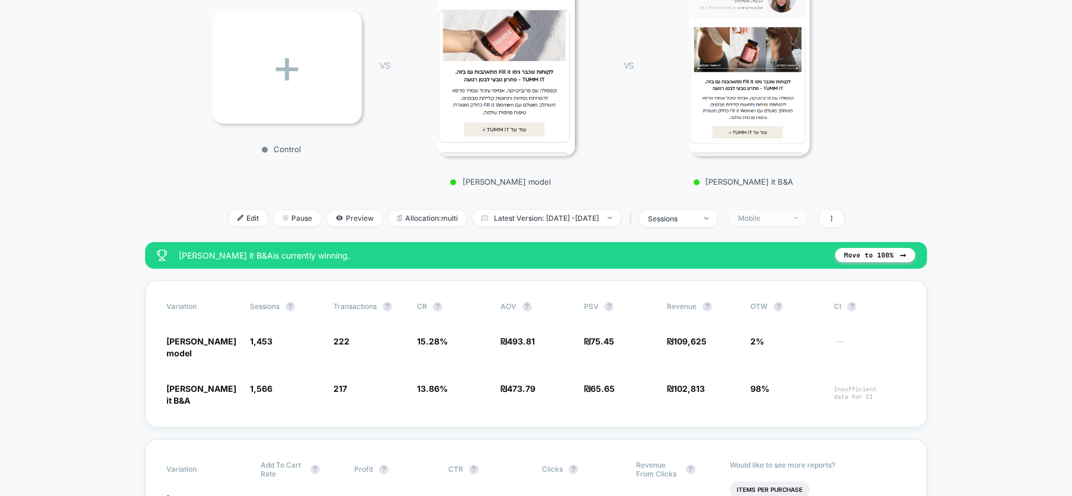
click at [781, 214] on div "Mobile" at bounding box center [761, 218] width 47 height 9
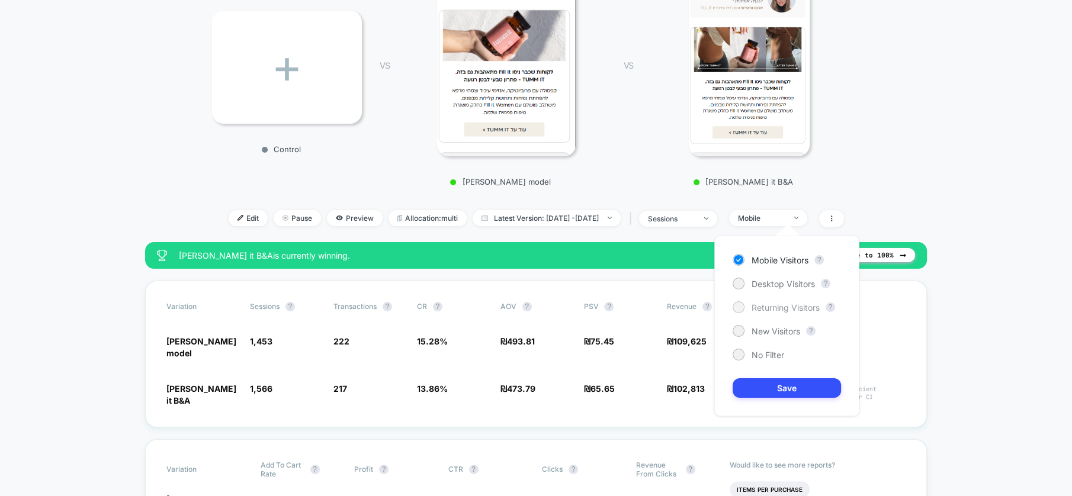
click at [770, 309] on span "Returning Visitors" at bounding box center [786, 308] width 68 height 10
click at [788, 387] on button "Save" at bounding box center [787, 389] width 108 height 20
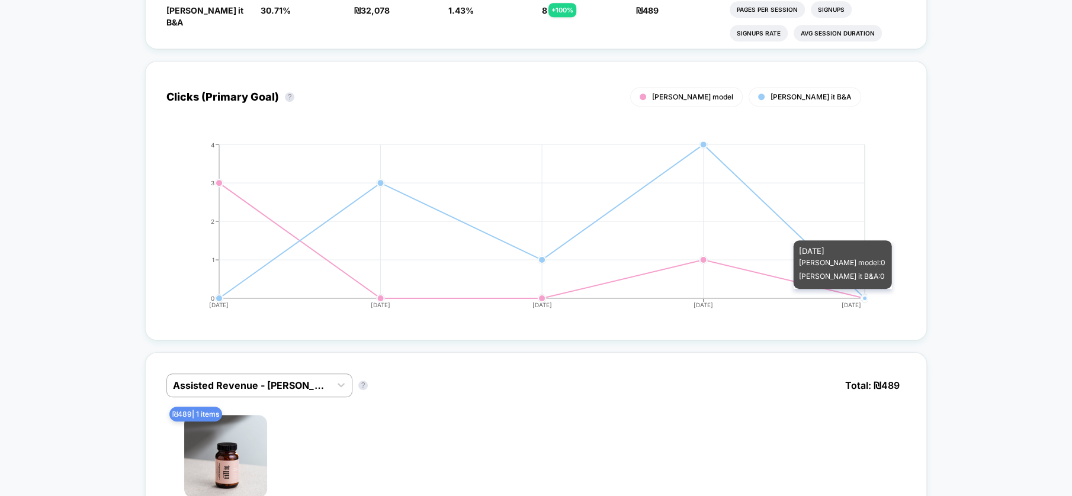
scroll to position [855, 0]
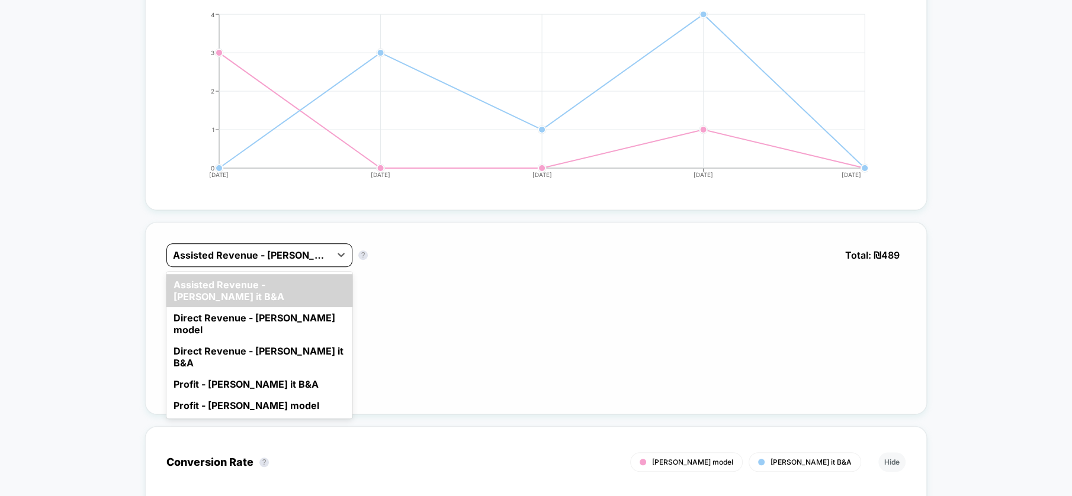
click at [325, 248] on div at bounding box center [249, 255] width 152 height 14
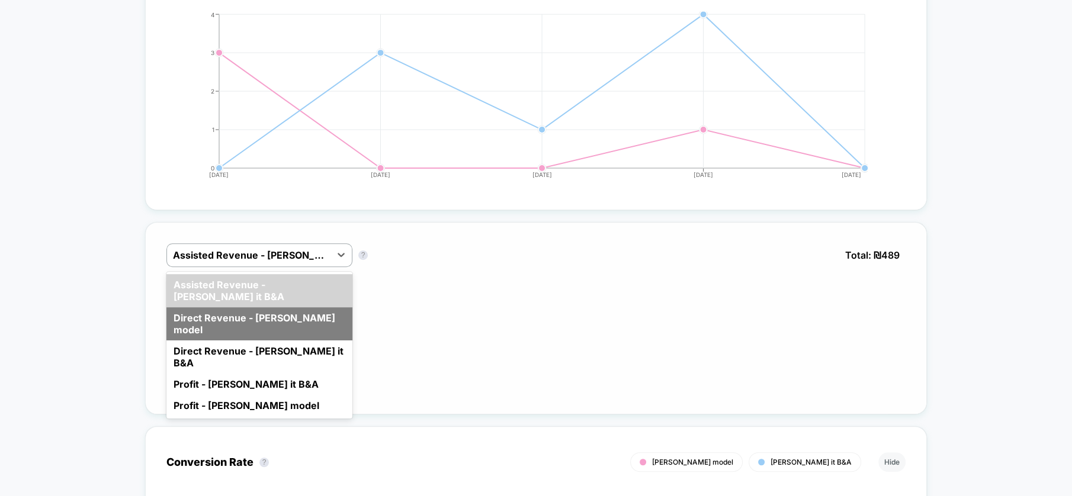
click at [325, 307] on div "Direct Revenue - [PERSON_NAME] model" at bounding box center [259, 323] width 186 height 33
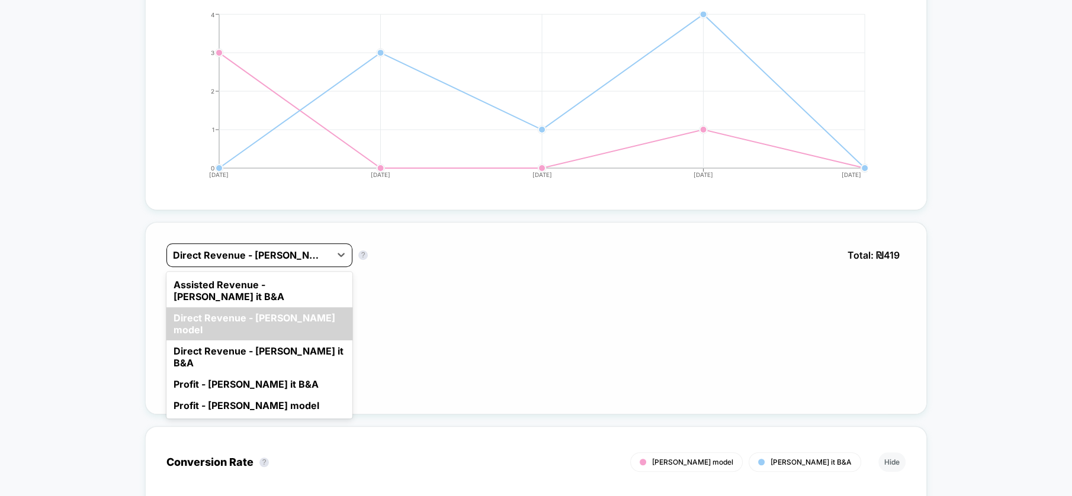
click at [318, 248] on div at bounding box center [249, 255] width 152 height 14
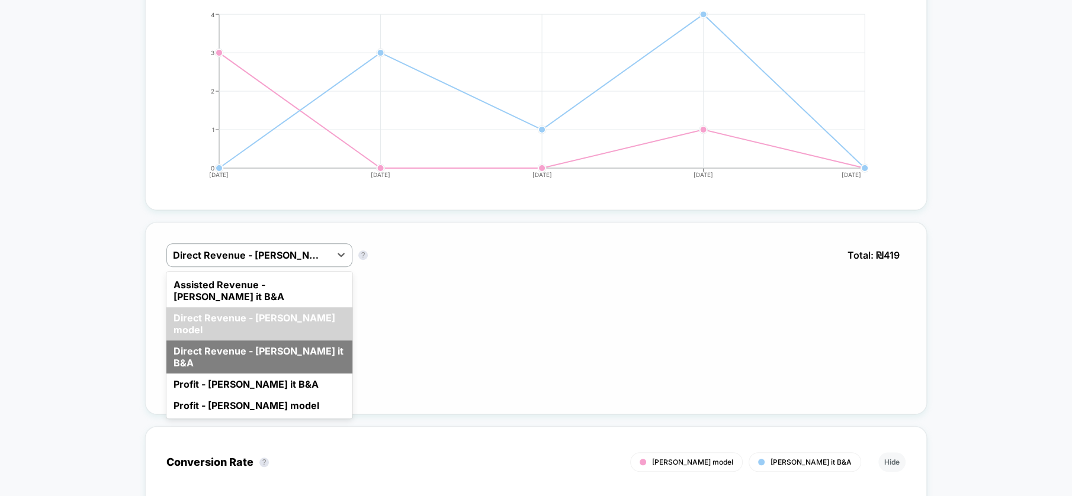
click at [318, 341] on div "Direct Revenue - [PERSON_NAME] it B&A" at bounding box center [259, 357] width 186 height 33
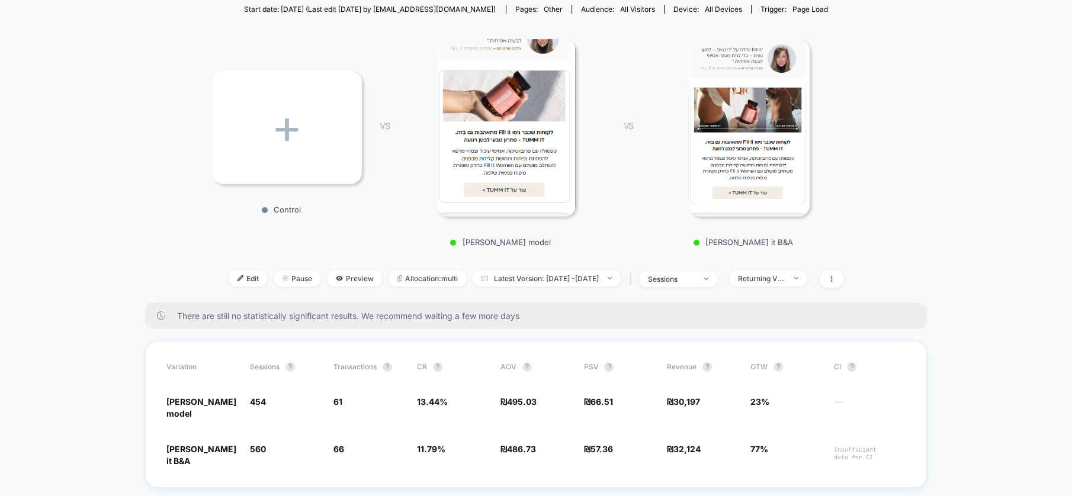
scroll to position [0, 0]
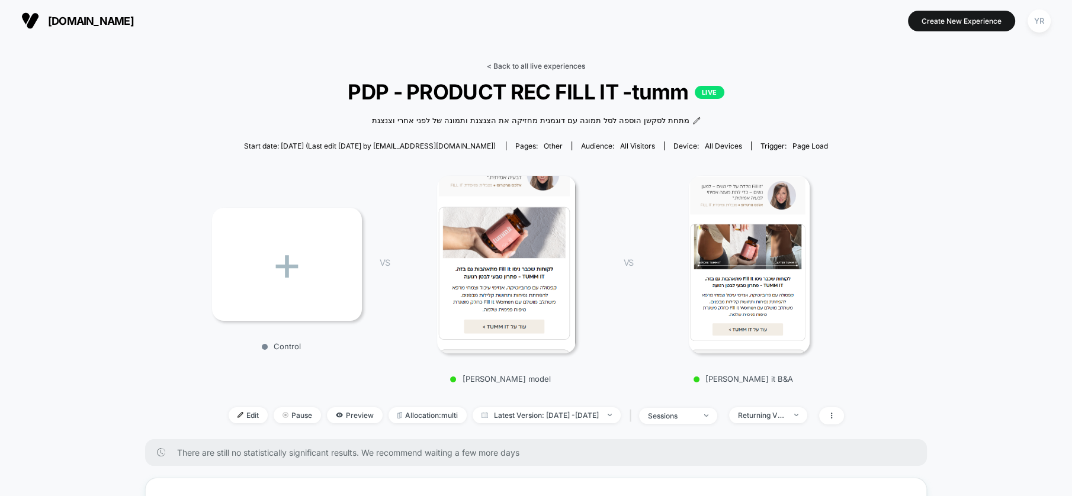
click at [509, 66] on link "< Back to all live experiences" at bounding box center [536, 66] width 98 height 9
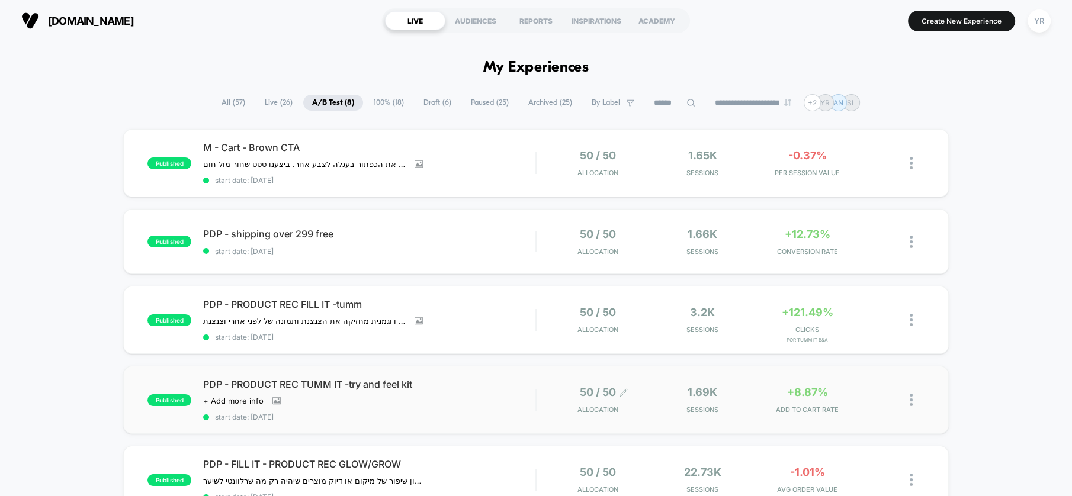
scroll to position [66, 0]
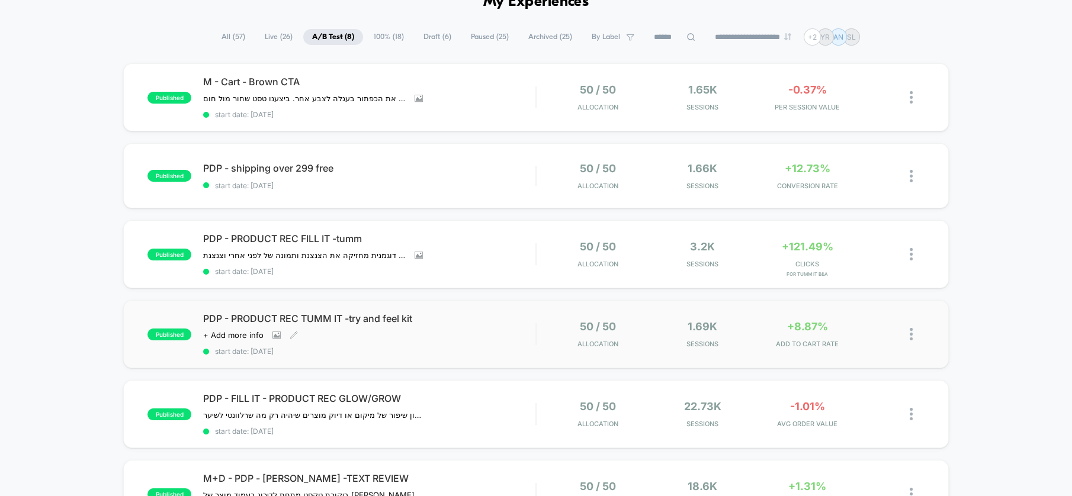
click at [467, 315] on span "PDP - PRODUCT REC TUMM IT -try and feel kit" at bounding box center [369, 319] width 332 height 12
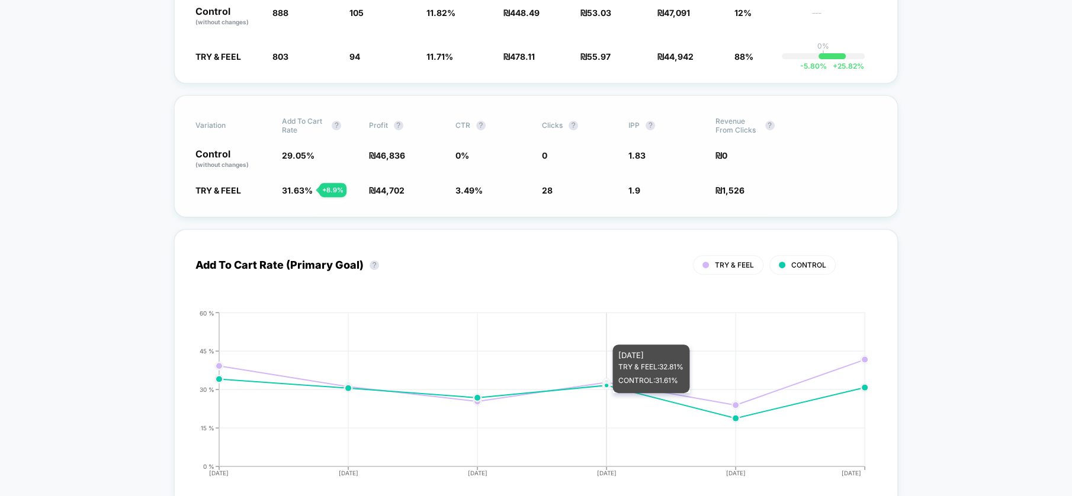
scroll to position [790, 0]
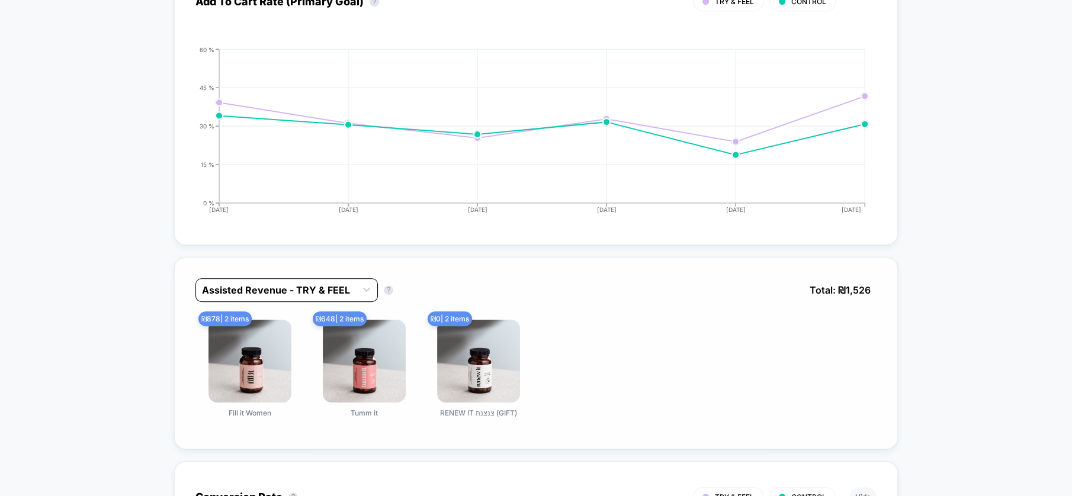
click at [219, 284] on div at bounding box center [276, 290] width 148 height 14
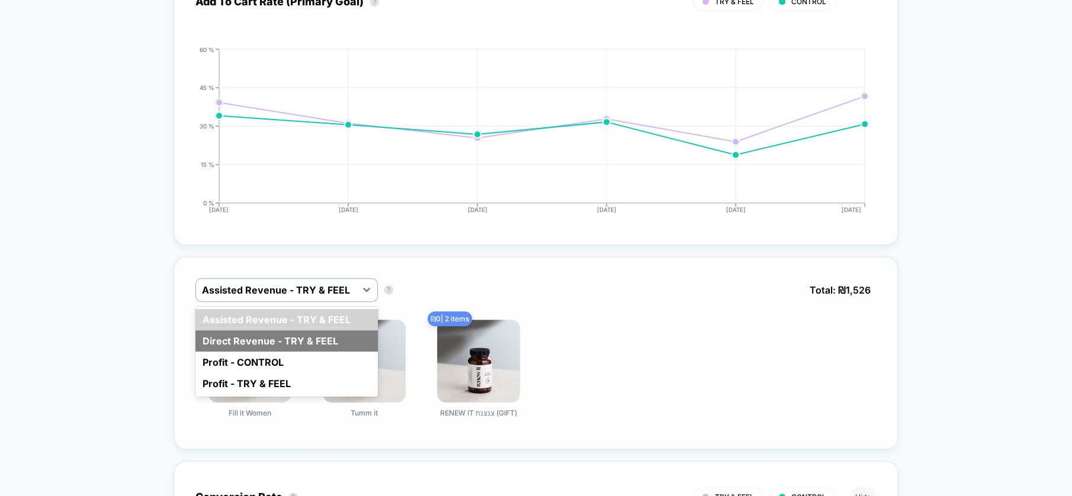
click at [226, 332] on div "Direct Revenue - TRY & FEEL" at bounding box center [286, 341] width 182 height 21
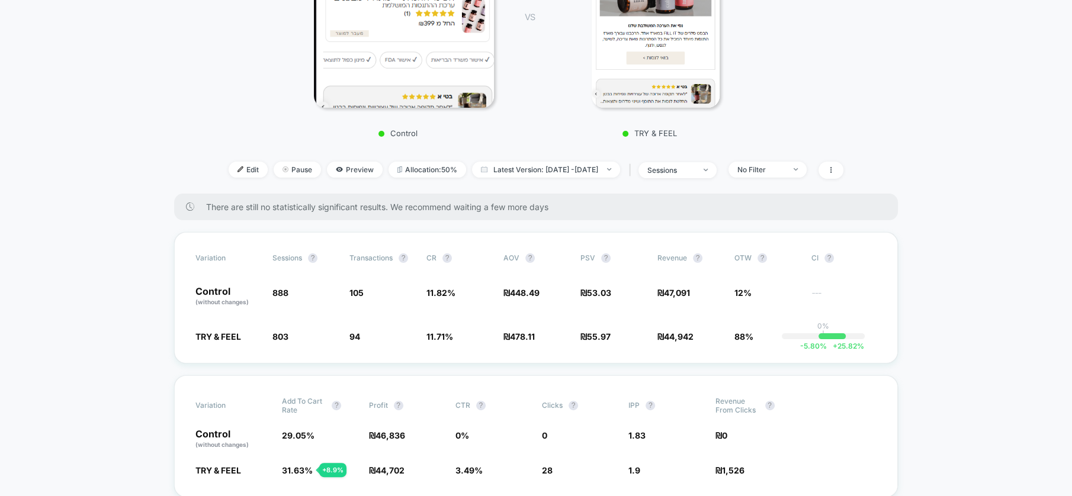
scroll to position [0, 0]
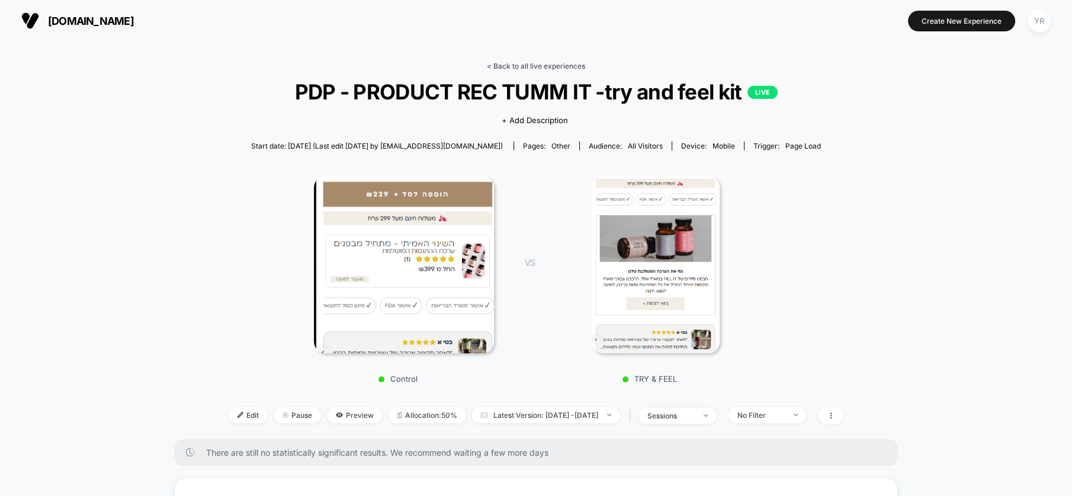
click at [549, 66] on link "< Back to all live experiences" at bounding box center [536, 66] width 98 height 9
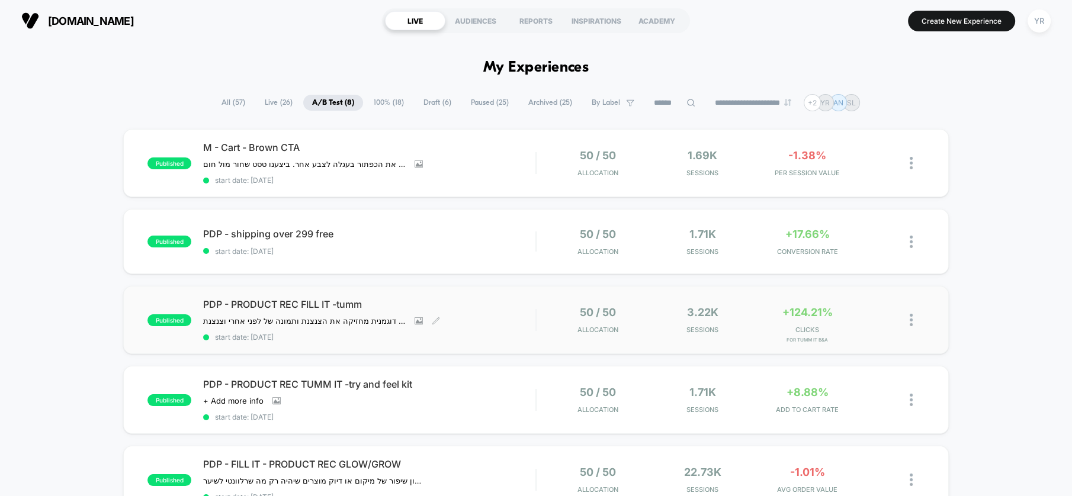
click at [492, 315] on div "PDP - PRODUCT REC FILL IT -[PERSON_NAME] מתחת לסקשן הוספה לסל תמונה עם דוגמנית …" at bounding box center [369, 320] width 332 height 43
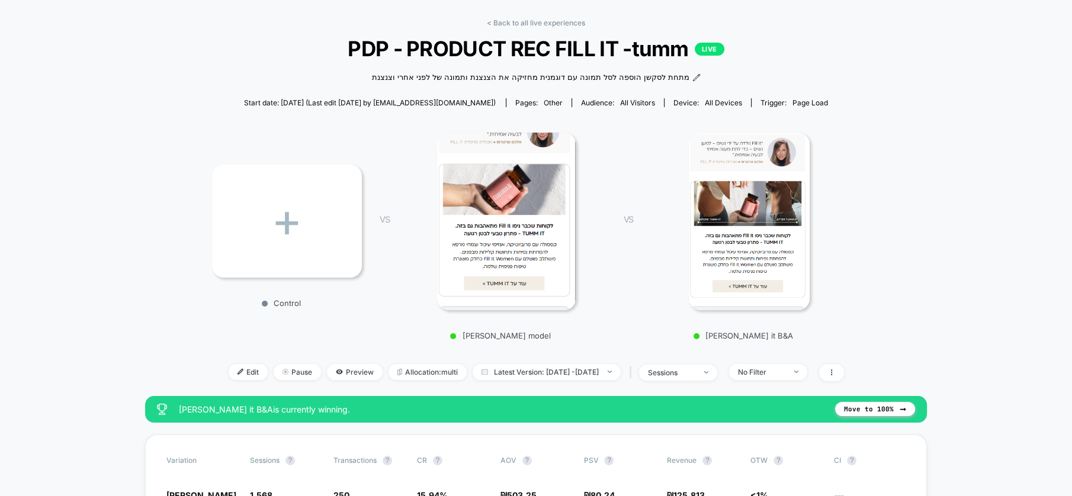
scroll to position [66, 0]
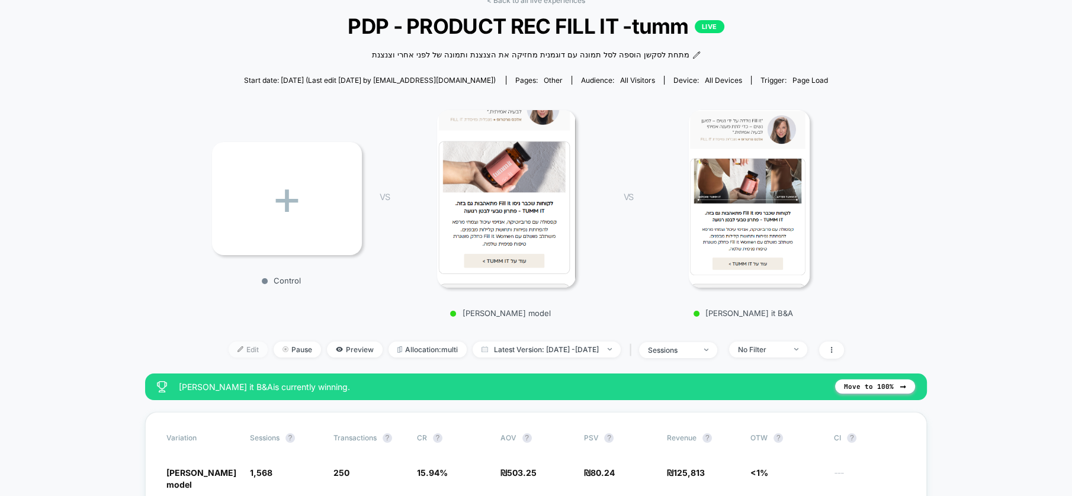
click at [229, 344] on span "Edit" at bounding box center [248, 350] width 39 height 16
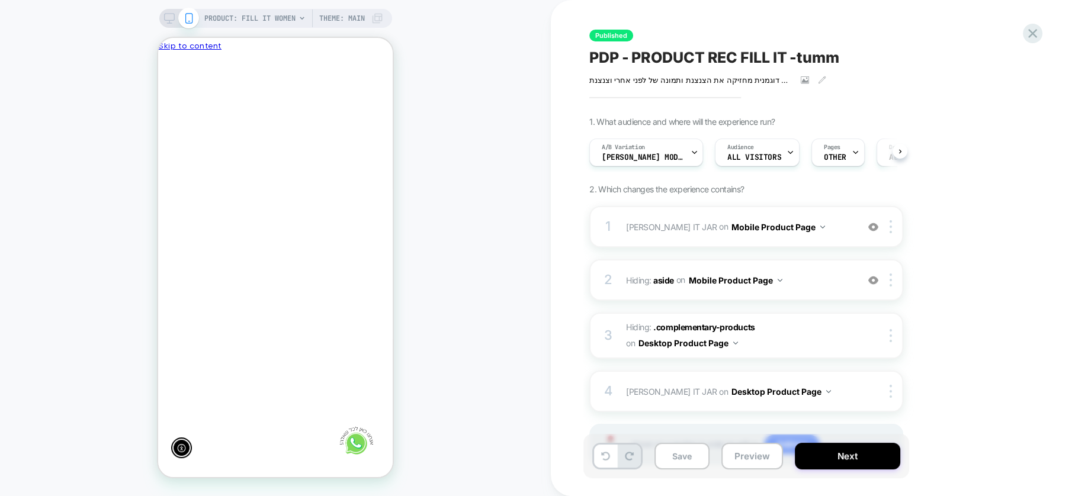
scroll to position [0, -173]
click at [174, 114] on line "Close" at bounding box center [169, 119] width 10 height 10
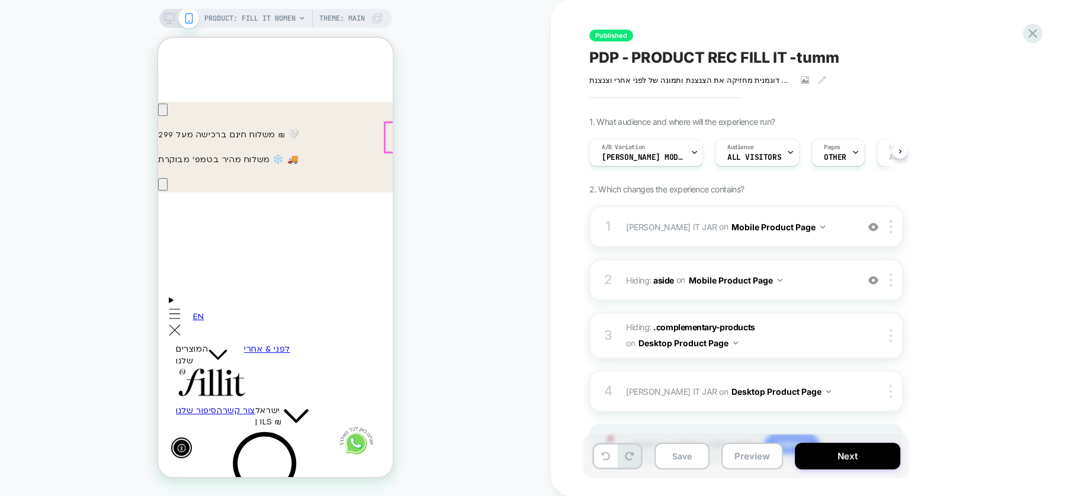
scroll to position [395, 0]
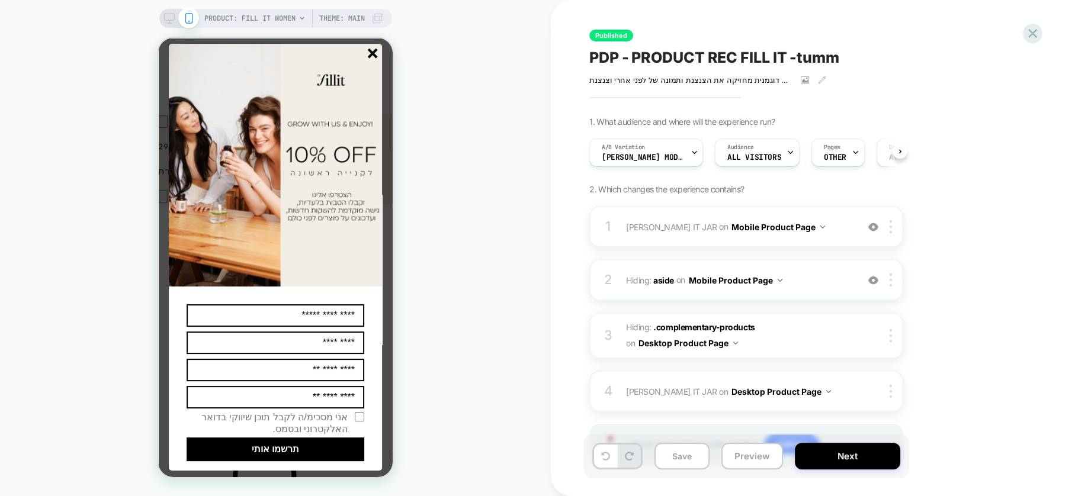
click at [369, 53] on icon "סגור" at bounding box center [373, 54] width 10 height 10
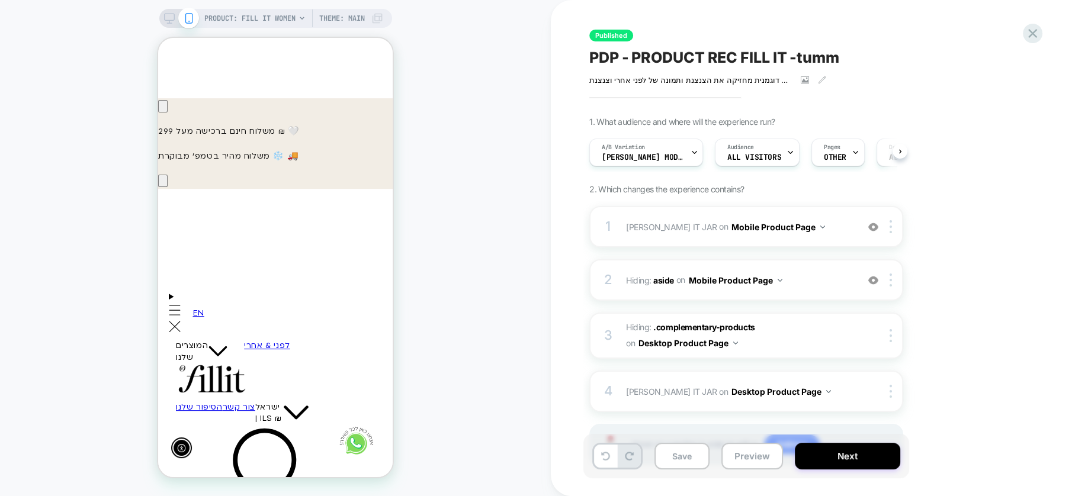
scroll to position [0, -173]
click at [691, 147] on div at bounding box center [695, 152] width 8 height 27
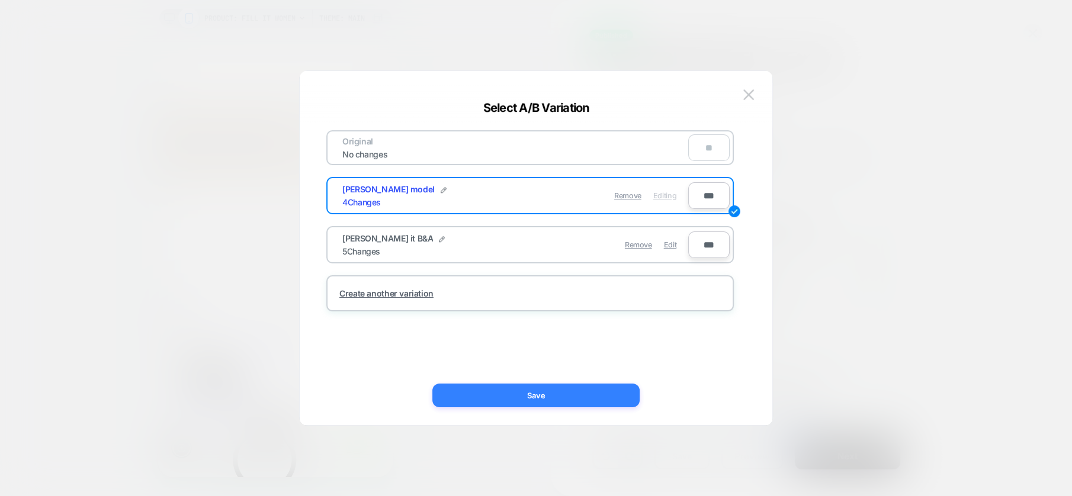
click at [582, 400] on button "Save" at bounding box center [535, 396] width 207 height 24
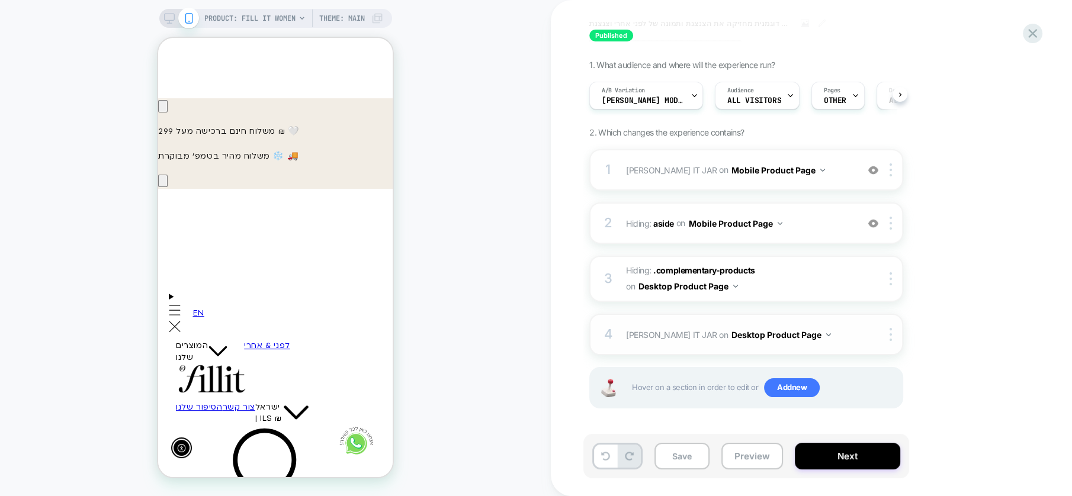
scroll to position [0, 0]
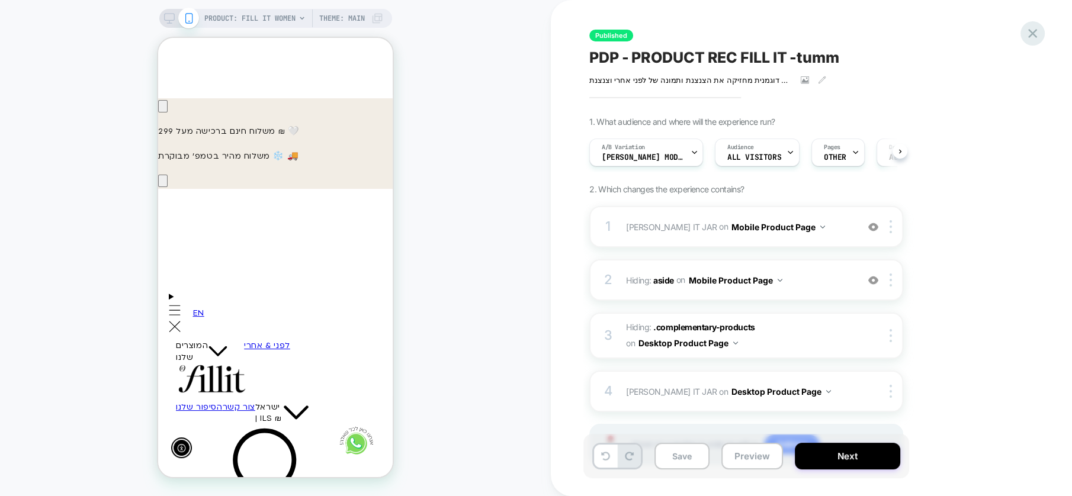
click at [1038, 30] on icon at bounding box center [1033, 33] width 16 height 16
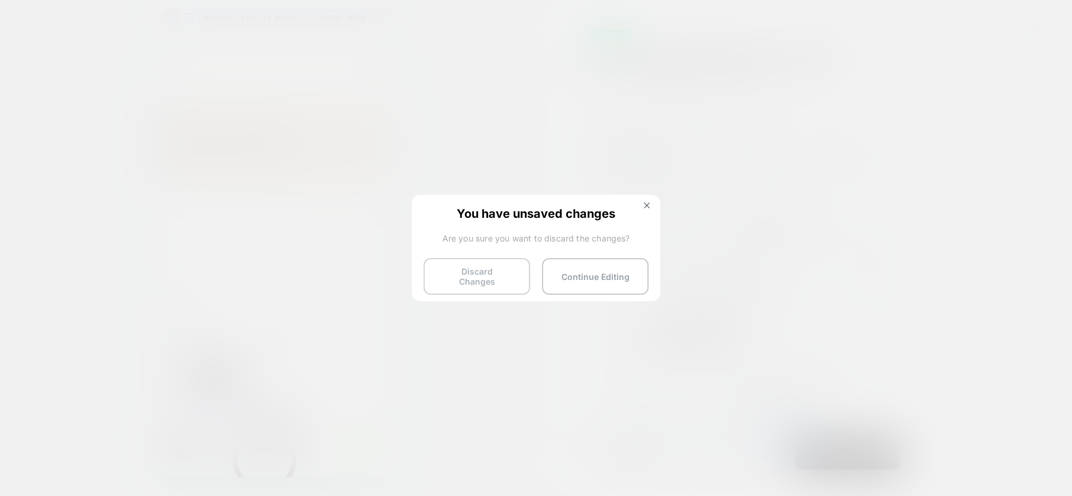
click at [488, 280] on button "Discard Changes" at bounding box center [477, 276] width 107 height 37
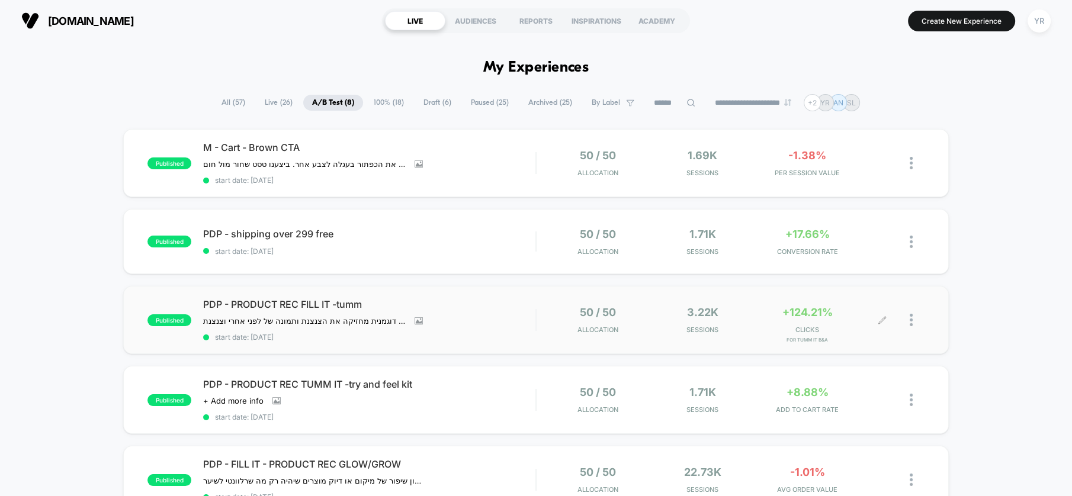
click at [703, 315] on span "3.22k" at bounding box center [702, 312] width 31 height 12
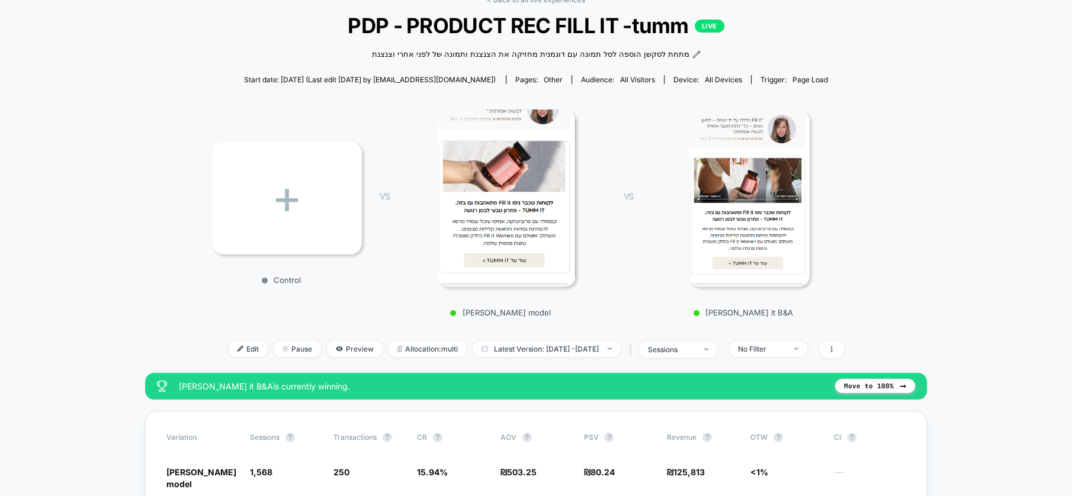
scroll to position [66, 0]
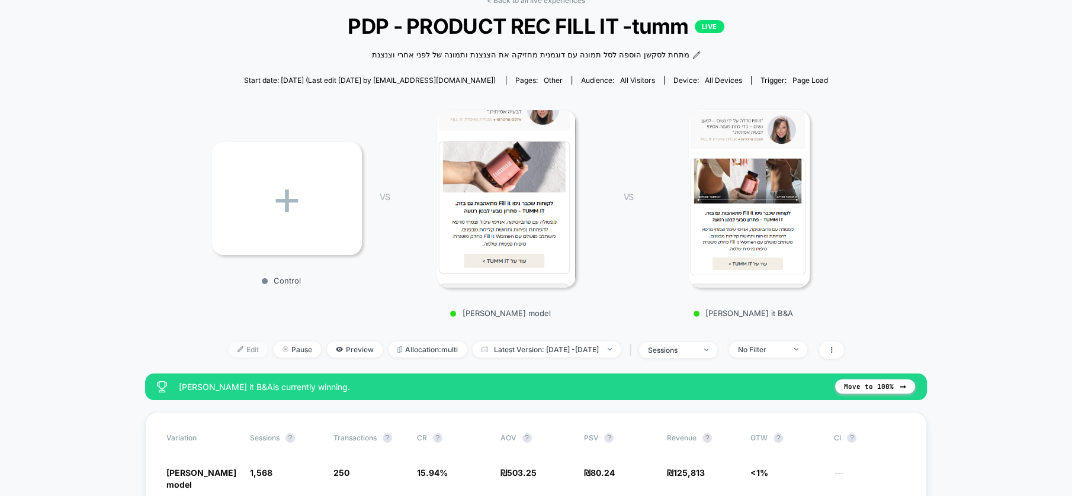
click at [229, 342] on span "Edit" at bounding box center [248, 350] width 39 height 16
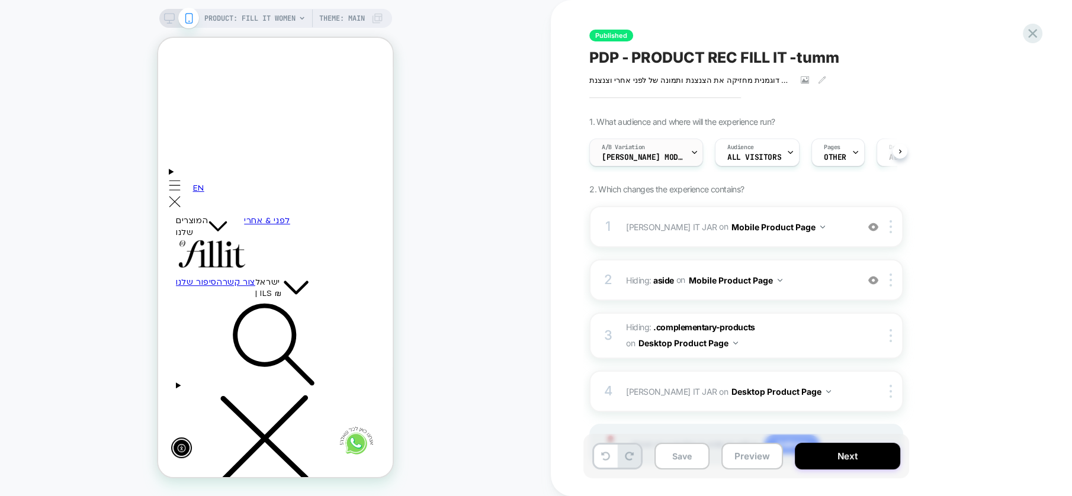
click at [691, 155] on icon at bounding box center [695, 153] width 8 height 8
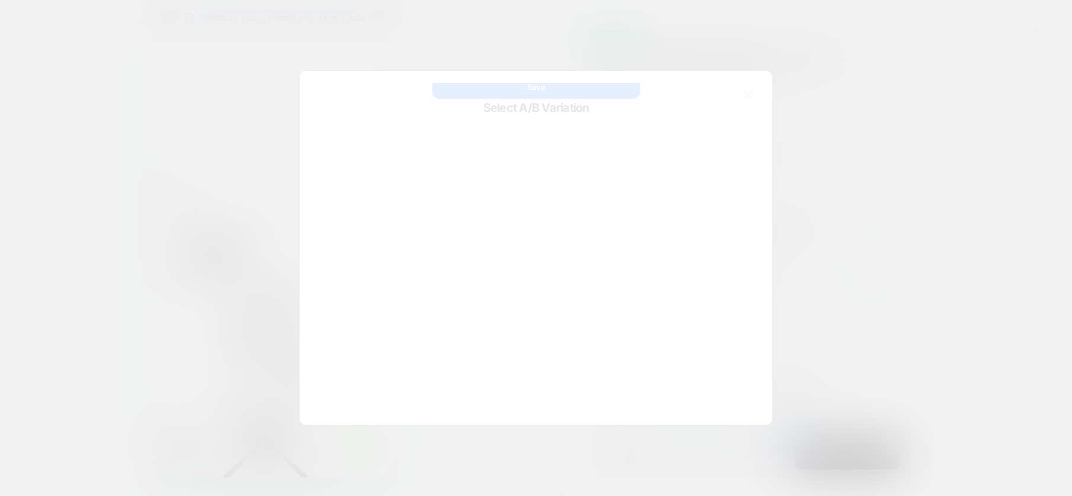
scroll to position [0, -173]
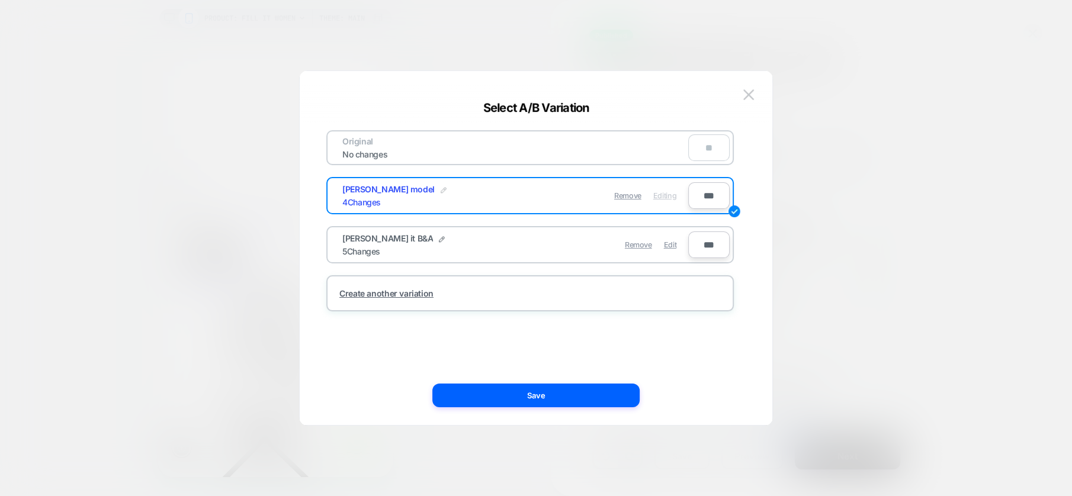
click at [441, 192] on img at bounding box center [444, 190] width 6 height 6
drag, startPoint x: 418, startPoint y: 200, endPoint x: 382, endPoint y: 195, distance: 36.4
click at [382, 195] on input "**********" at bounding box center [385, 195] width 86 height 23
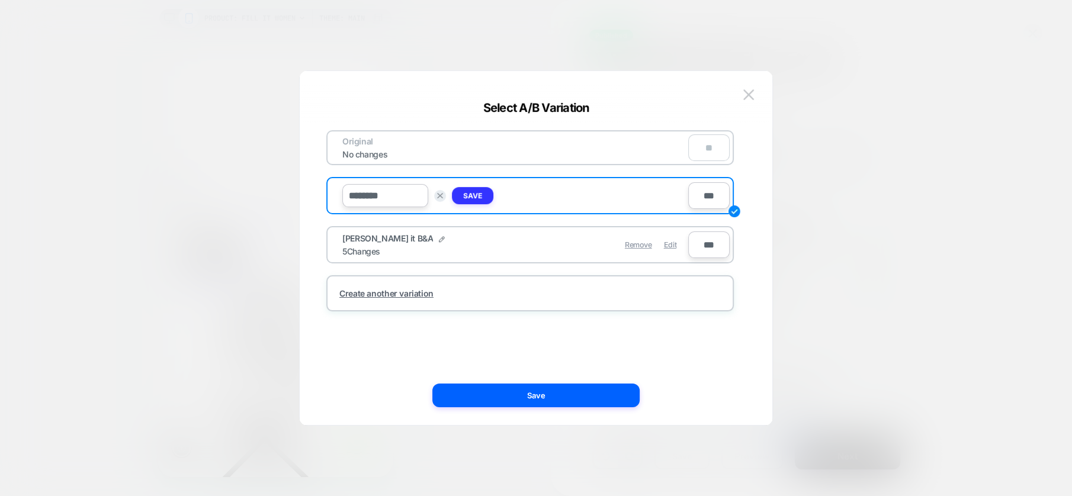
type input "********"
click at [480, 193] on strong "Save" at bounding box center [472, 195] width 19 height 9
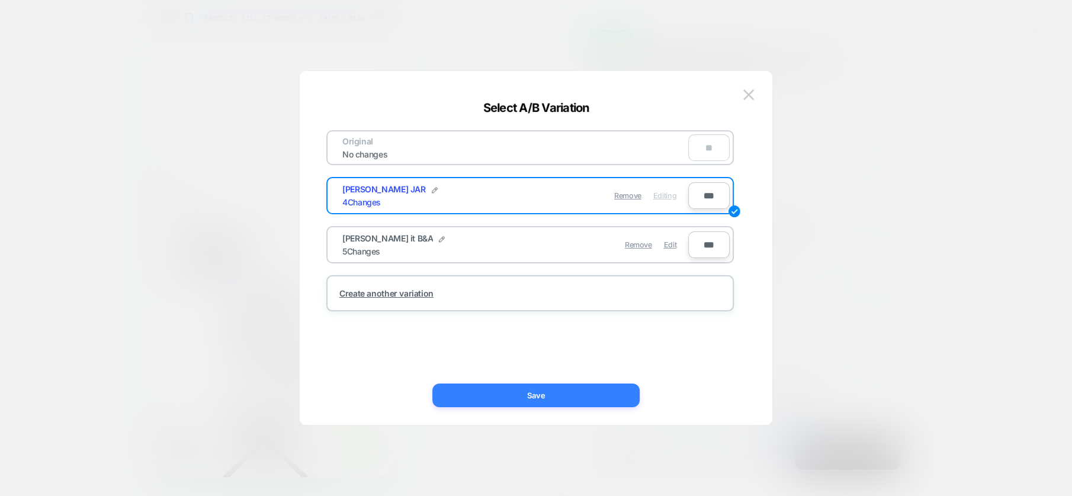
click at [541, 395] on button "Save" at bounding box center [535, 396] width 207 height 24
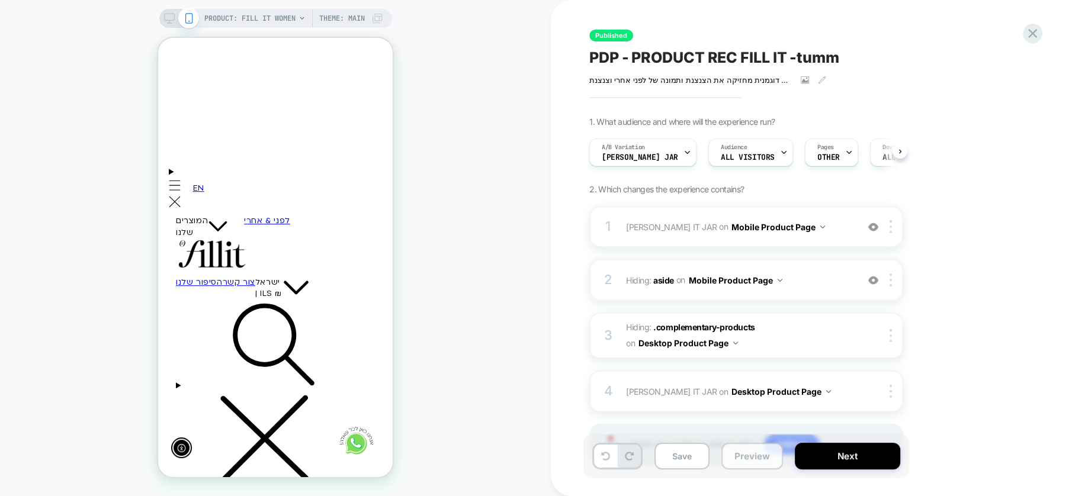
drag, startPoint x: 678, startPoint y: 463, endPoint x: 745, endPoint y: 454, distance: 68.1
click at [678, 464] on button "Save" at bounding box center [682, 456] width 55 height 27
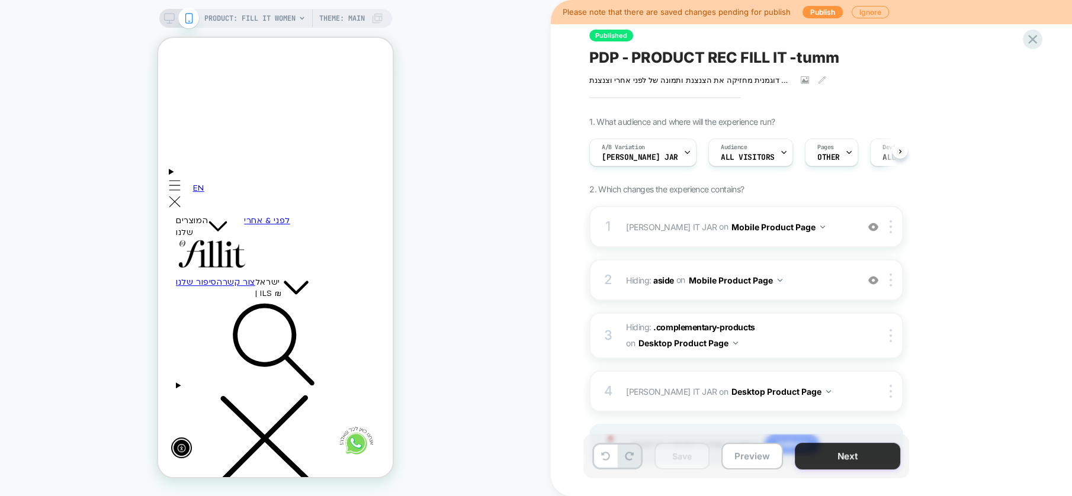
click at [826, 454] on button "Next" at bounding box center [847, 456] width 105 height 27
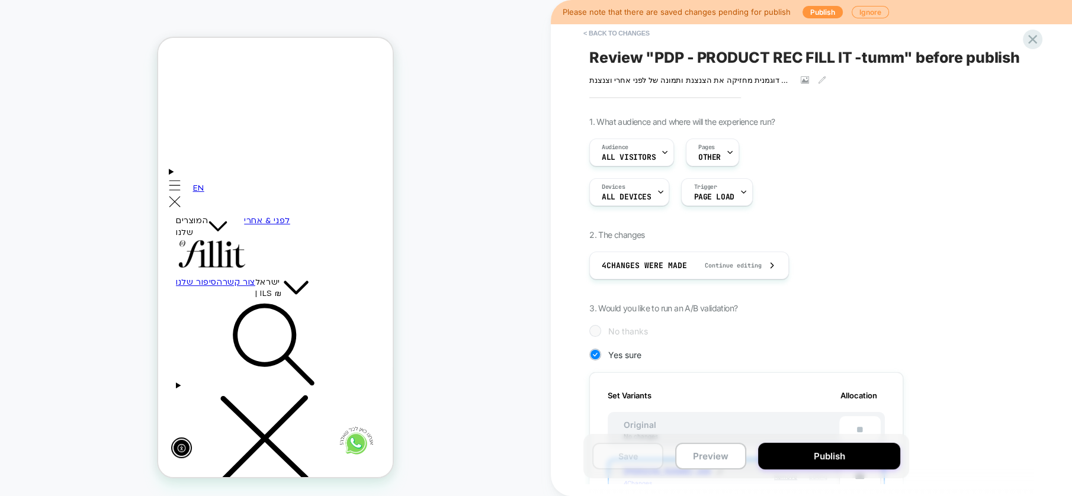
scroll to position [0, 1]
click at [811, 461] on button "Publish" at bounding box center [829, 456] width 142 height 27
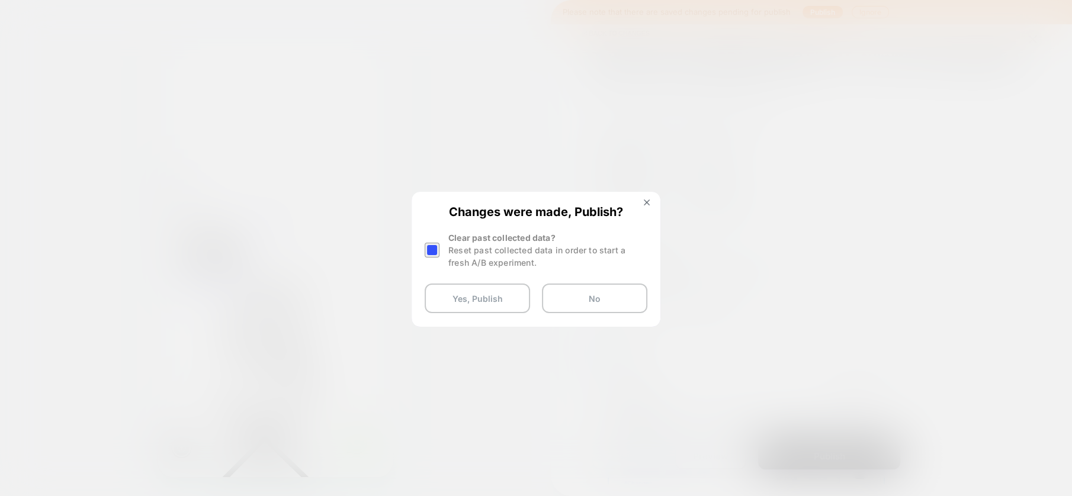
click at [432, 248] on div at bounding box center [432, 250] width 15 height 15
click at [456, 293] on button "Yes, Publish" at bounding box center [477, 299] width 105 height 30
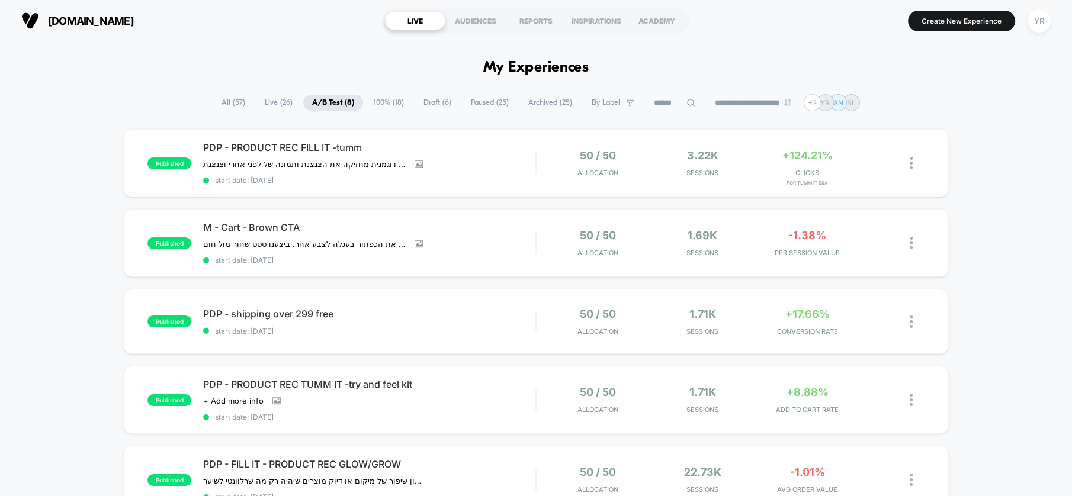
click at [270, 105] on span "Live ( 26 )" at bounding box center [279, 103] width 46 height 16
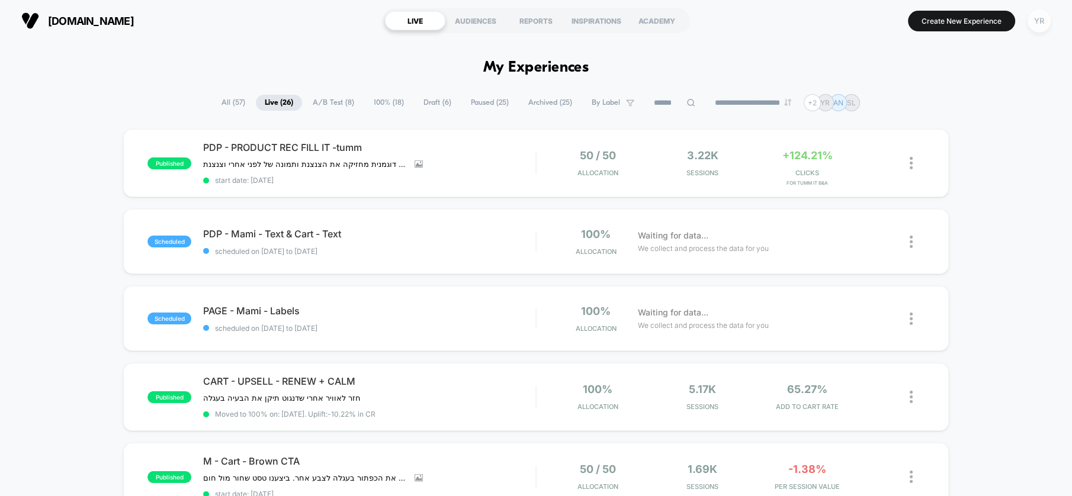
click at [1041, 30] on div "YR" at bounding box center [1039, 20] width 23 height 23
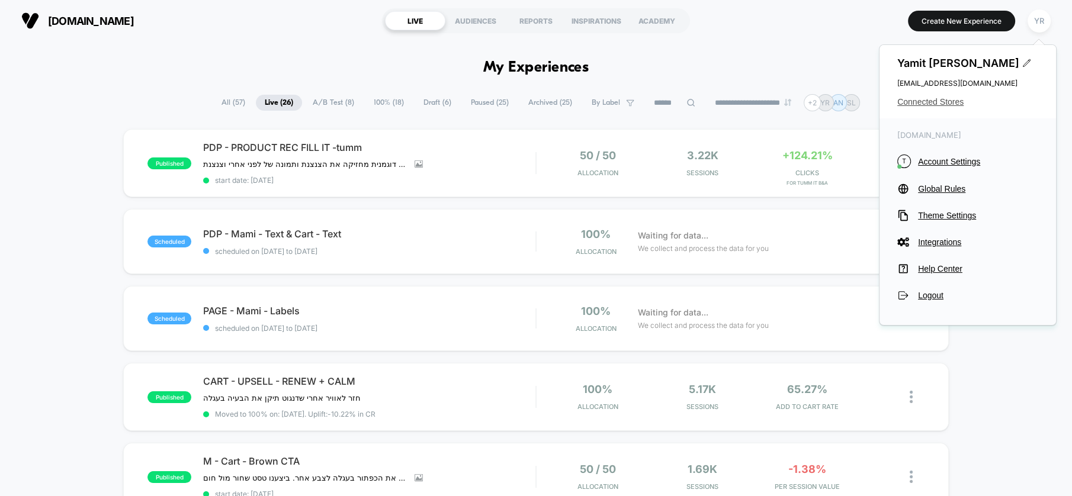
click at [930, 100] on span "Connected Stores" at bounding box center [967, 101] width 141 height 9
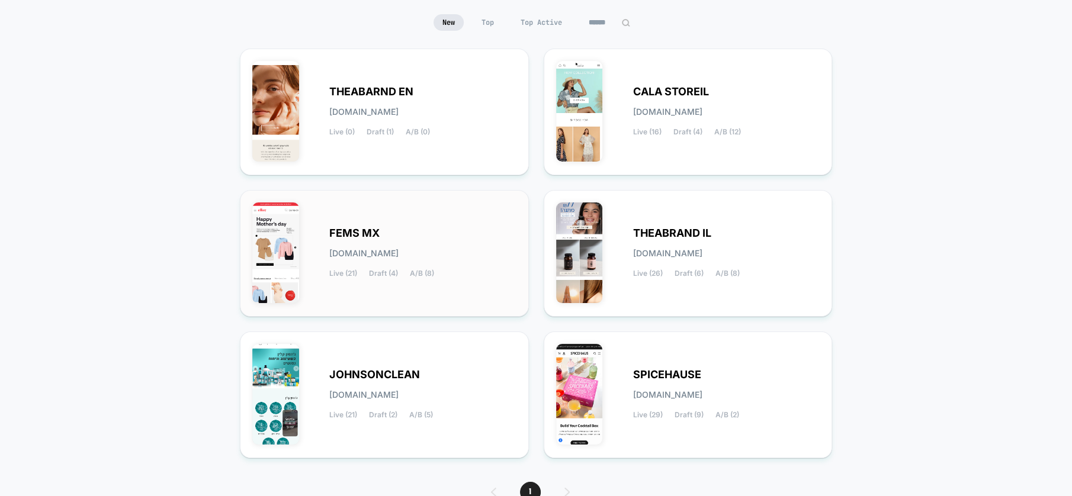
scroll to position [132, 0]
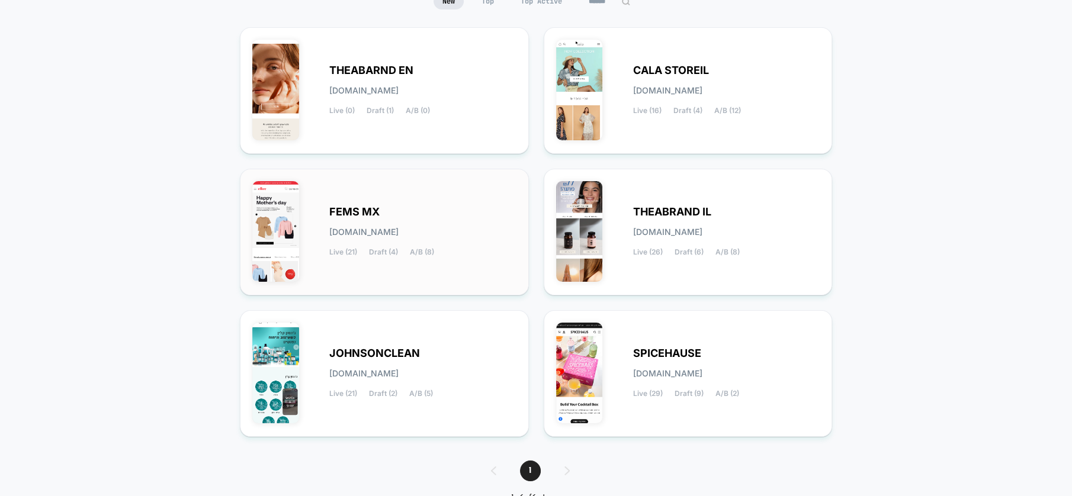
click at [283, 242] on img at bounding box center [275, 231] width 47 height 101
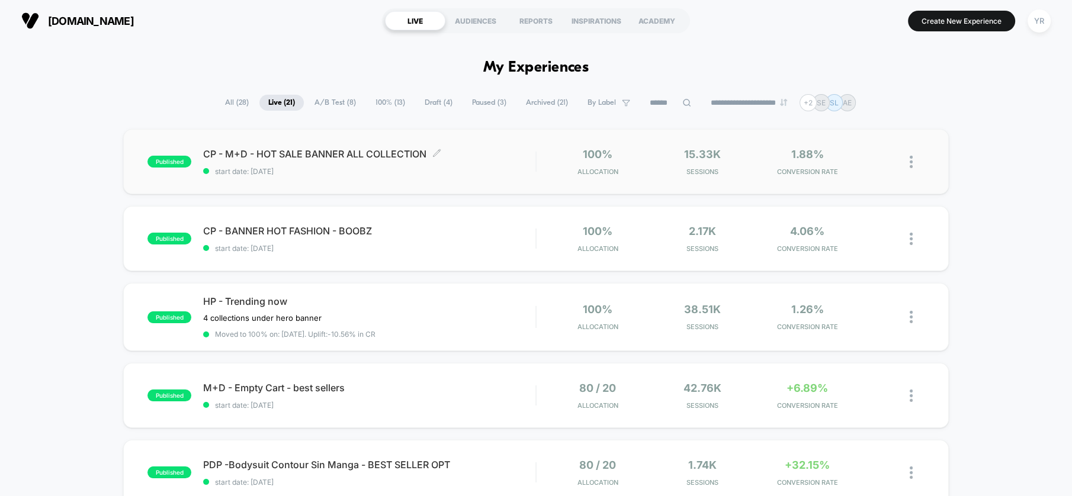
click at [479, 161] on div "CP - M+D - HOT SALE BANNER ALL COLLECTION Click to edit experience details Clic…" at bounding box center [369, 162] width 332 height 28
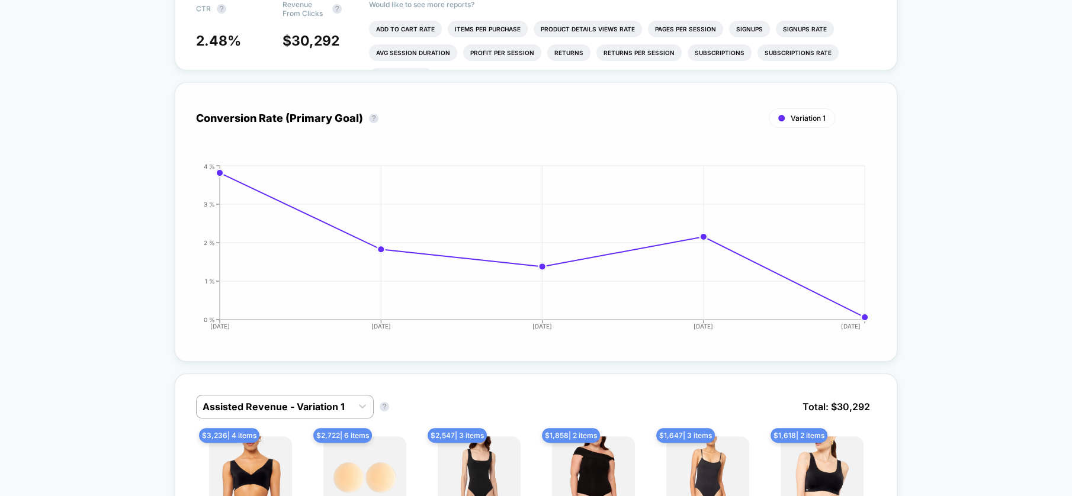
scroll to position [460, 0]
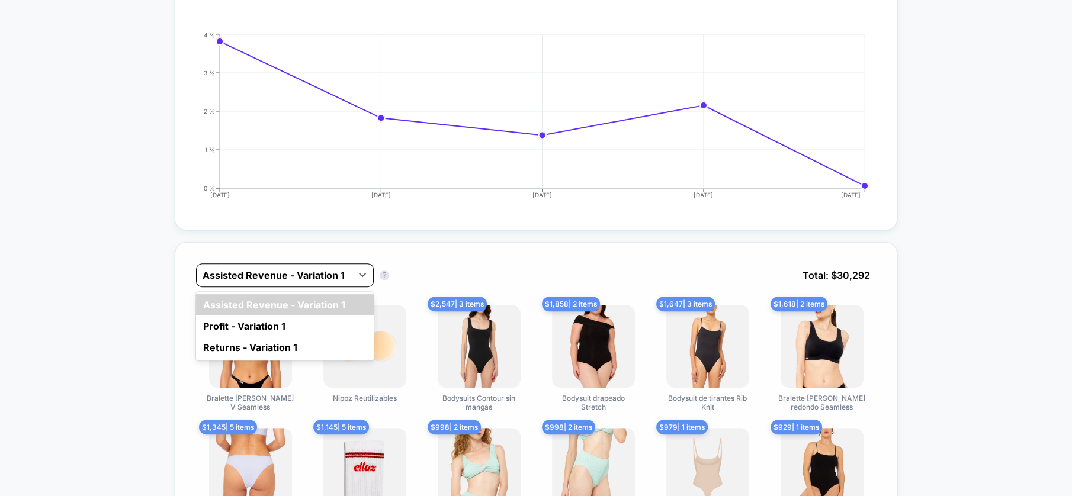
click at [277, 272] on div at bounding box center [274, 275] width 143 height 14
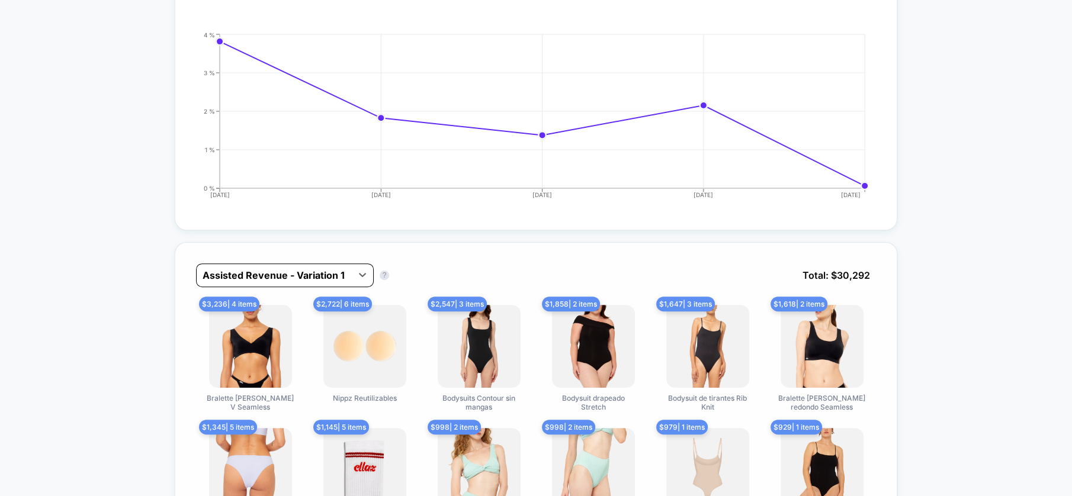
click at [277, 272] on div at bounding box center [274, 275] width 143 height 14
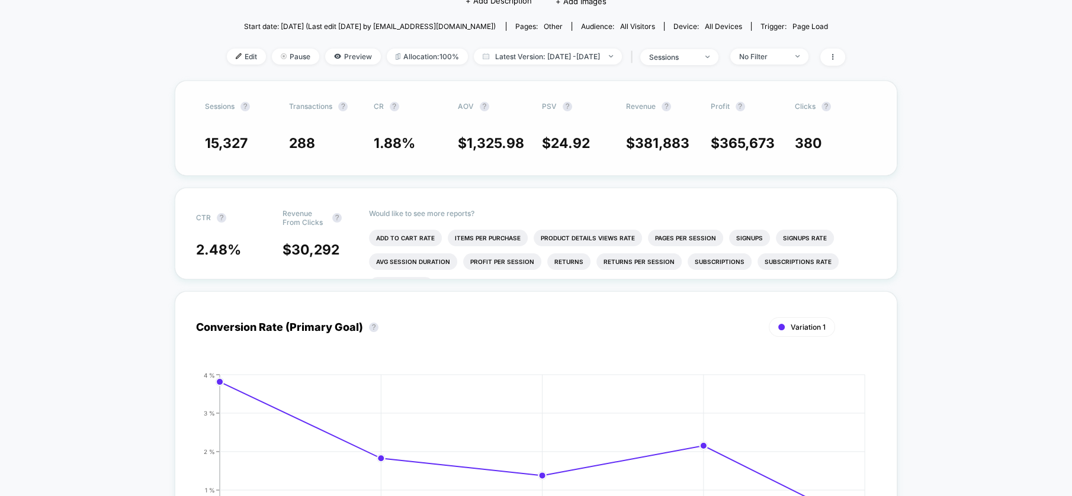
scroll to position [0, 0]
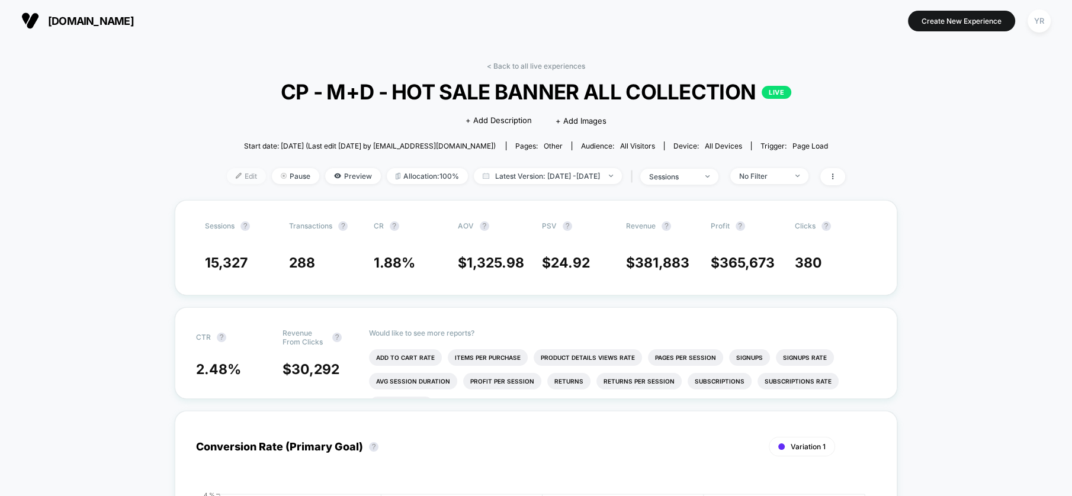
click at [232, 177] on span "Edit" at bounding box center [246, 176] width 39 height 16
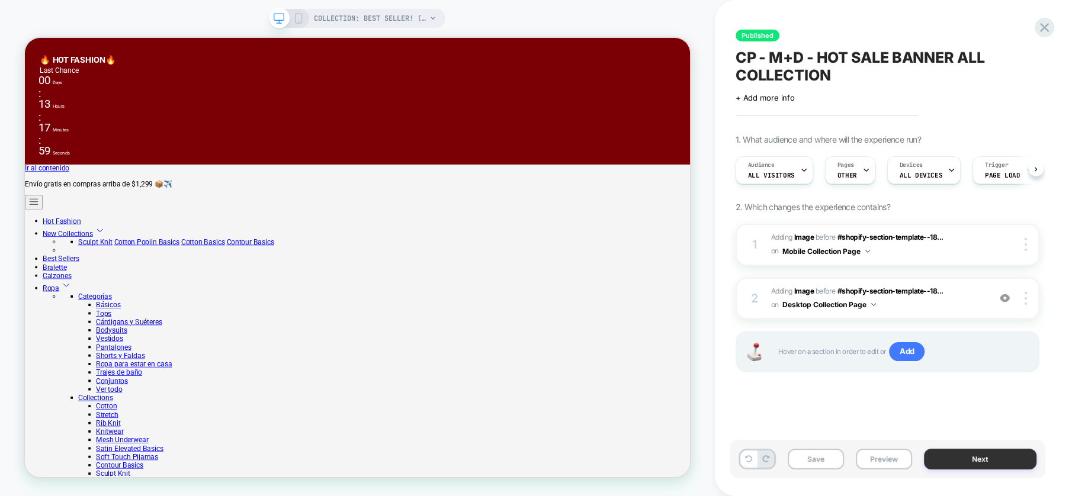
click at [995, 459] on button "Next" at bounding box center [980, 459] width 113 height 21
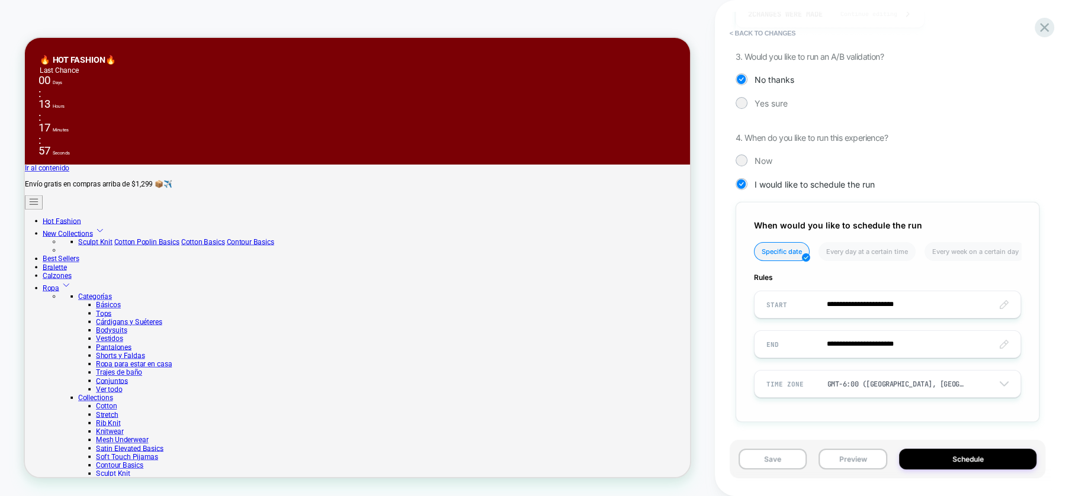
click at [899, 341] on input "**********" at bounding box center [888, 345] width 266 height 28
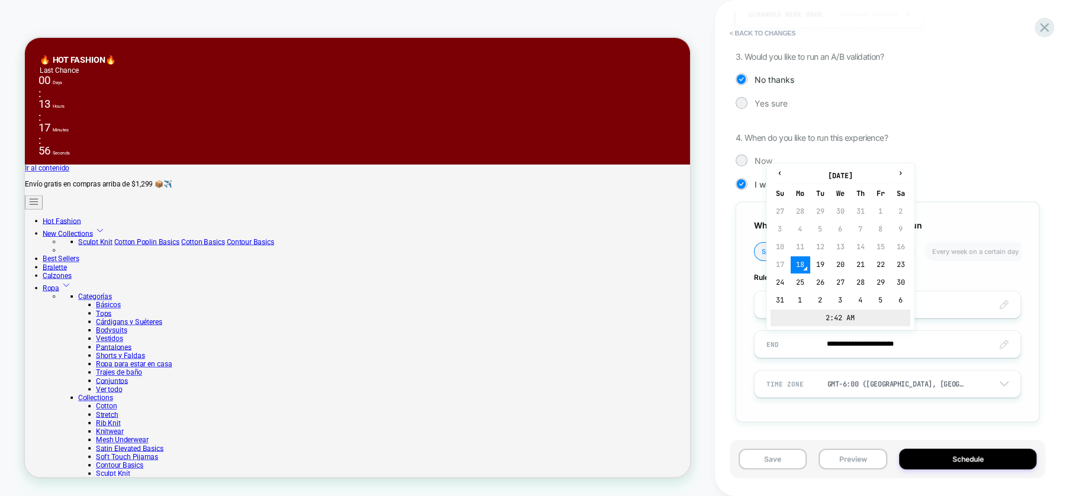
click at [835, 317] on td "2:42 AM" at bounding box center [841, 318] width 140 height 17
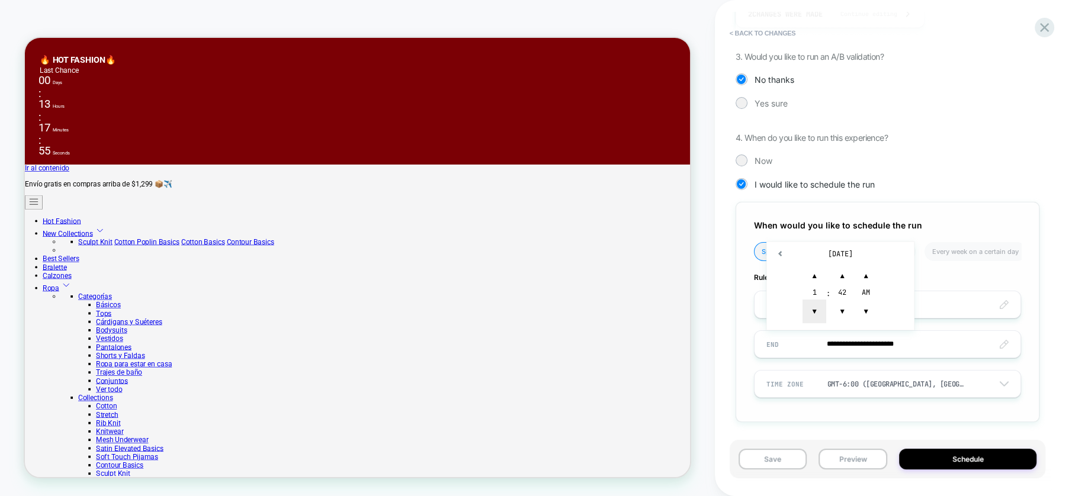
click at [819, 317] on span "▼" at bounding box center [815, 312] width 24 height 24
click at [820, 312] on span "▼" at bounding box center [815, 312] width 24 height 24
click at [868, 310] on span "▼" at bounding box center [866, 312] width 24 height 24
click at [812, 313] on span "▼" at bounding box center [815, 312] width 24 height 24
type input "**********"
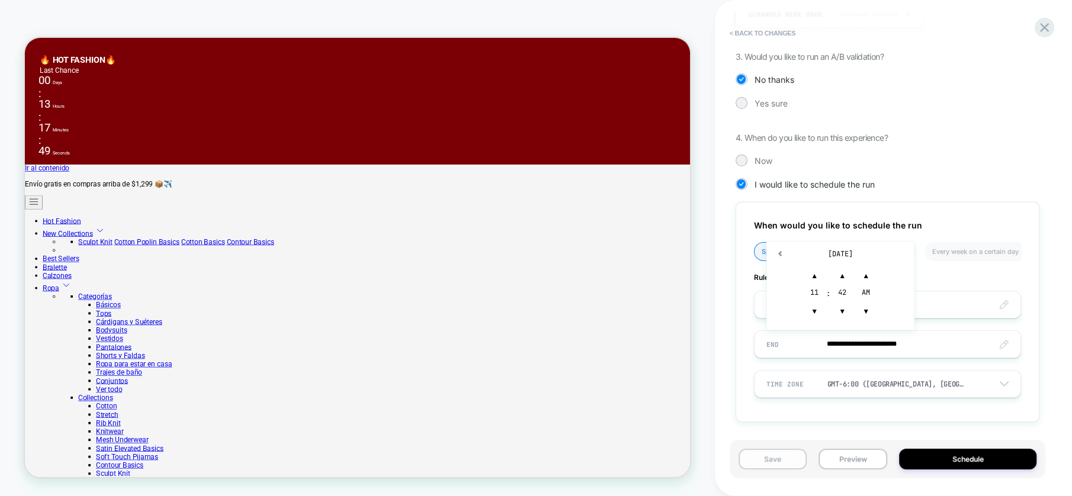
click at [782, 460] on button "Save" at bounding box center [773, 459] width 69 height 21
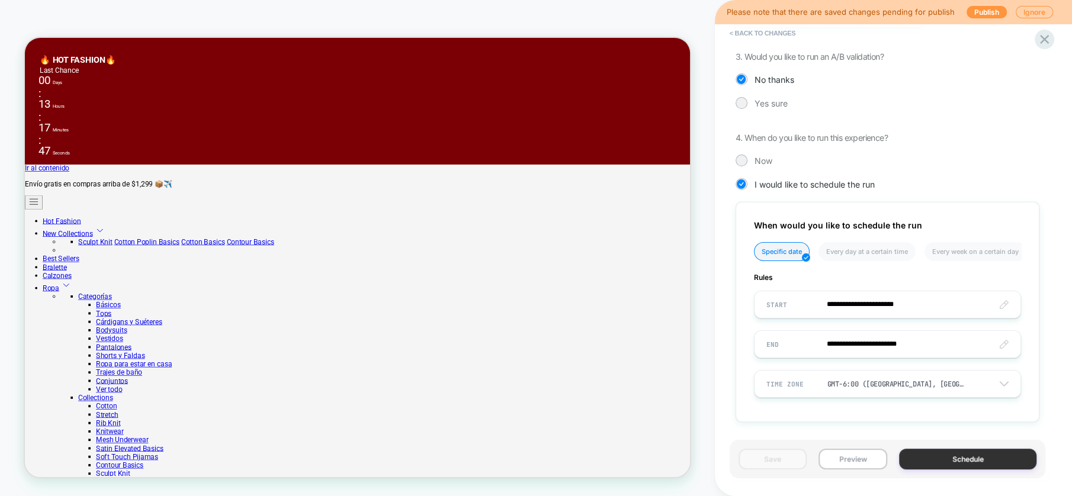
click at [925, 457] on button "Schedule" at bounding box center [967, 459] width 137 height 21
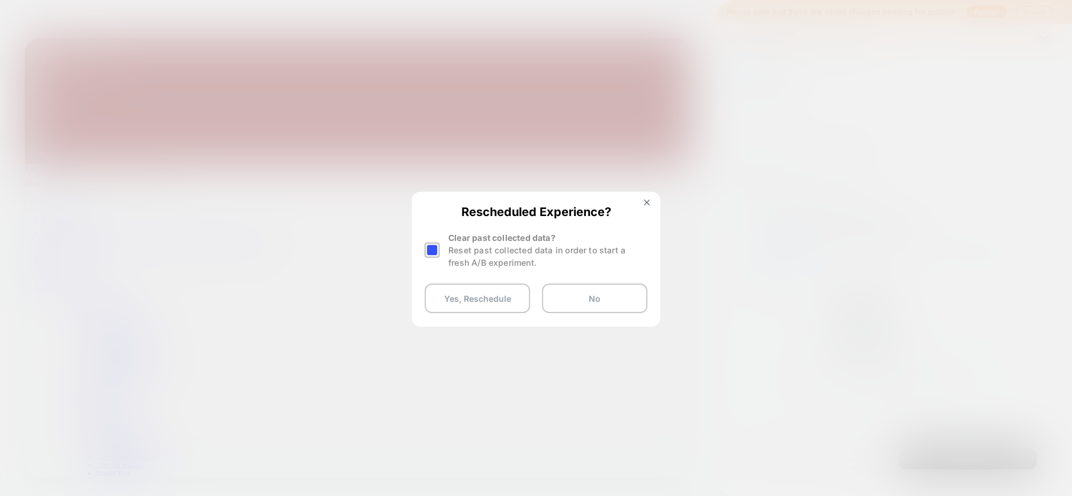
click at [431, 251] on div at bounding box center [432, 250] width 15 height 15
click at [454, 299] on button "Yes, Reschedule" at bounding box center [477, 299] width 105 height 30
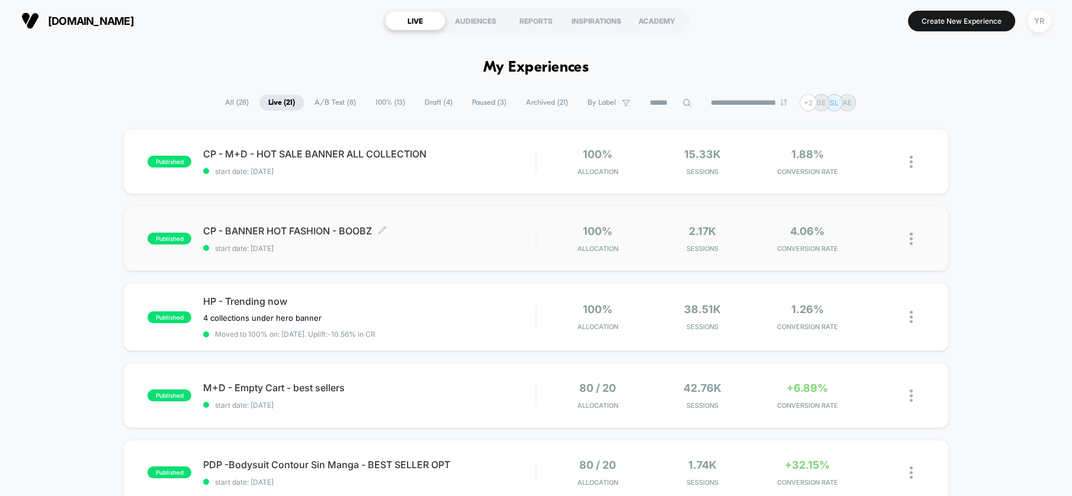
click at [466, 232] on span "CP - BANNER HOT FASHION - BOOBZ Click to edit experience details" at bounding box center [369, 231] width 332 height 12
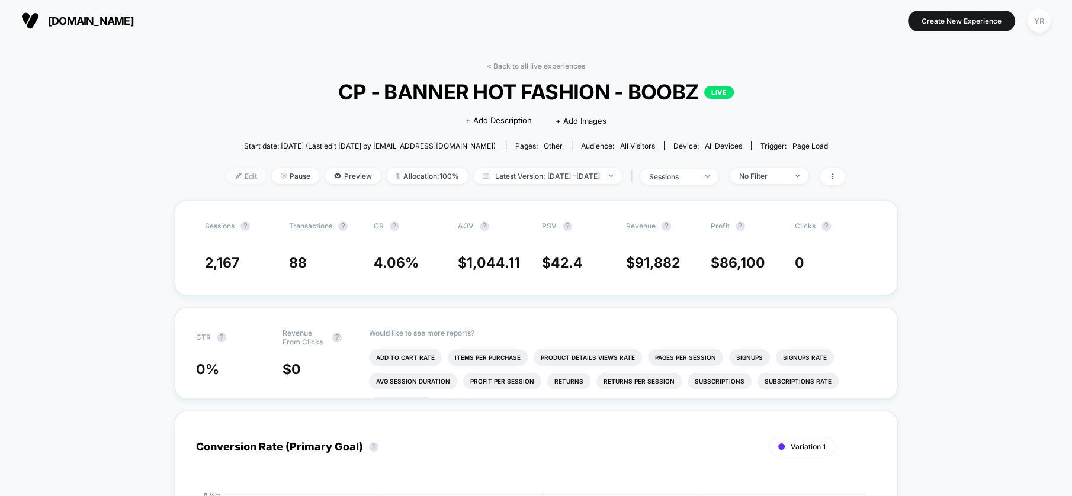
click at [234, 174] on span "Edit" at bounding box center [246, 176] width 39 height 16
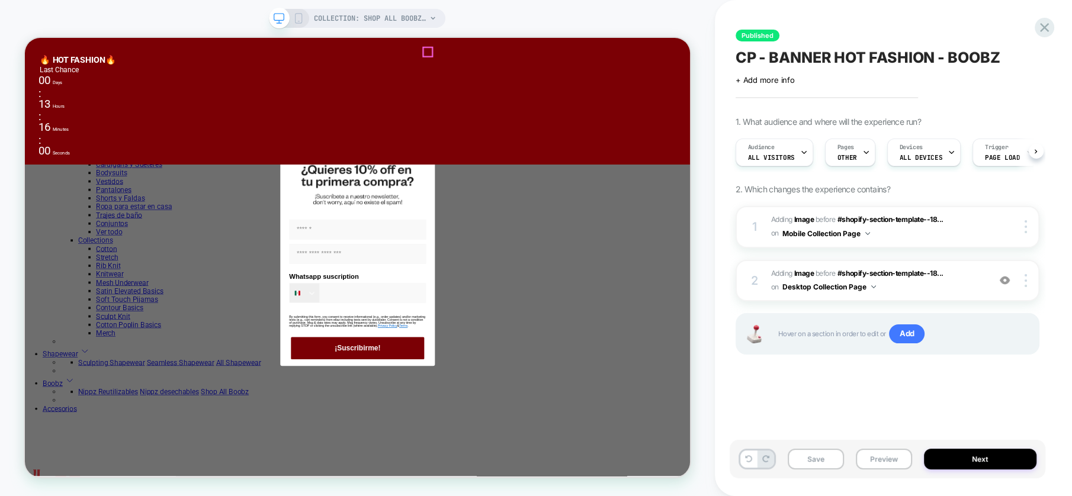
scroll to position [249, 0]
click at [560, 203] on circle "Close dialog" at bounding box center [565, 196] width 11 height 11
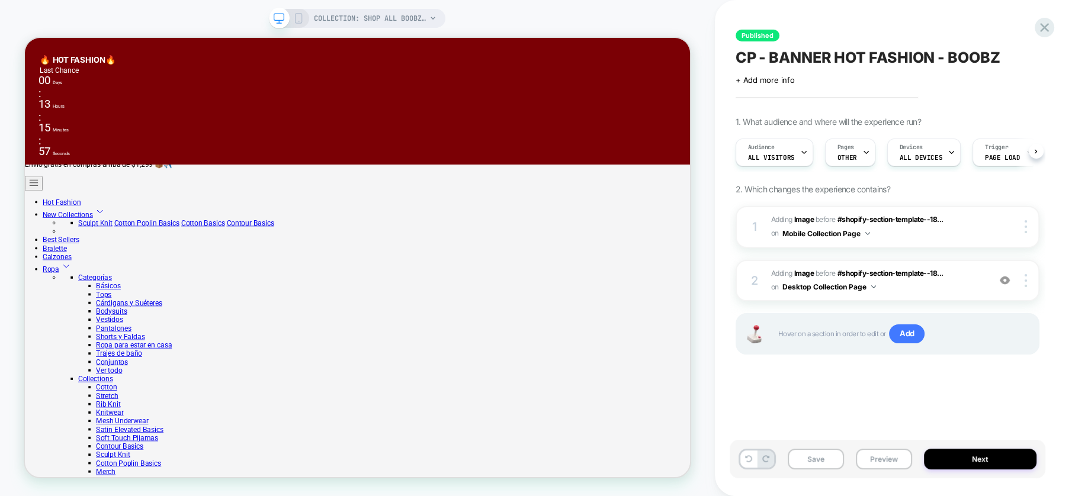
scroll to position [0, 0]
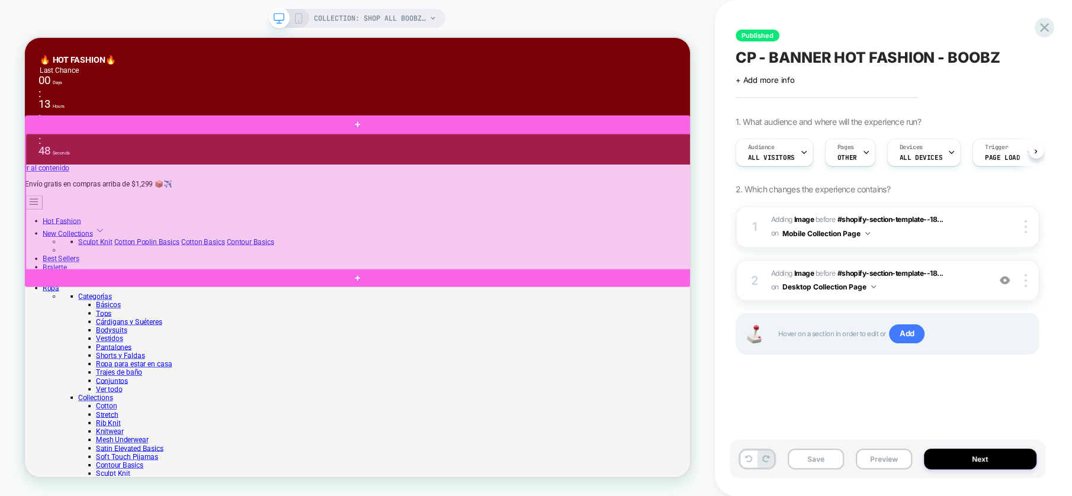
click at [794, 245] on div at bounding box center [469, 257] width 887 height 182
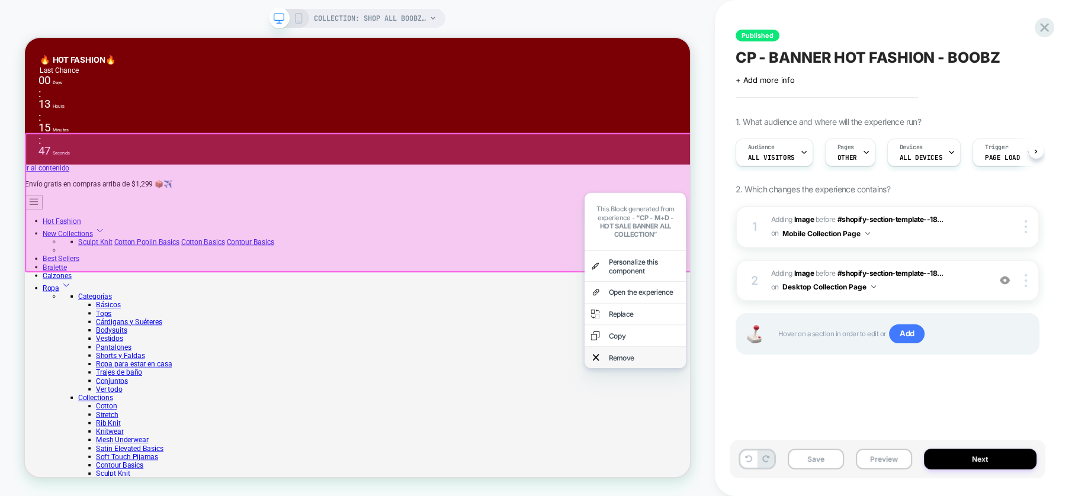
click at [842, 470] on div "Remove" at bounding box center [850, 465] width 95 height 12
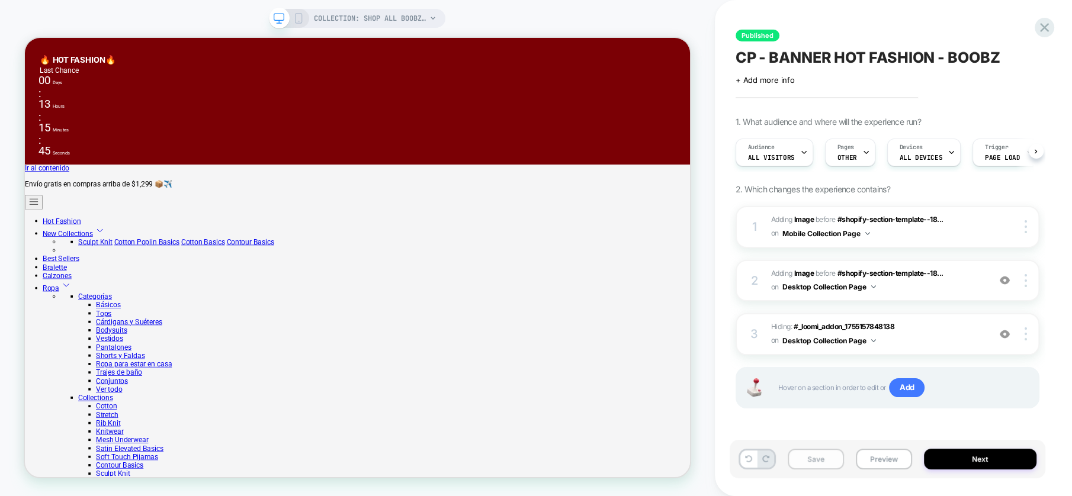
click at [809, 465] on button "Save" at bounding box center [816, 459] width 56 height 21
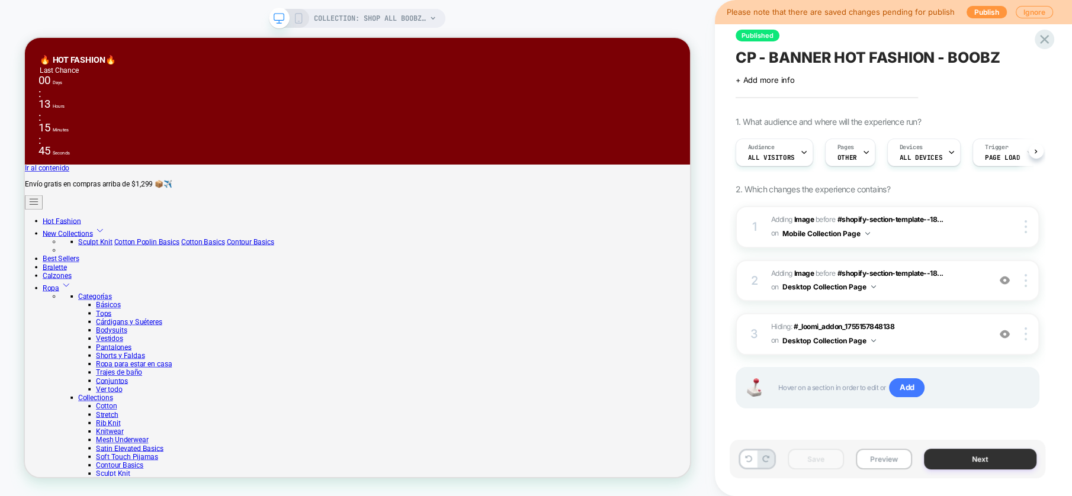
click at [970, 460] on button "Next" at bounding box center [980, 459] width 113 height 21
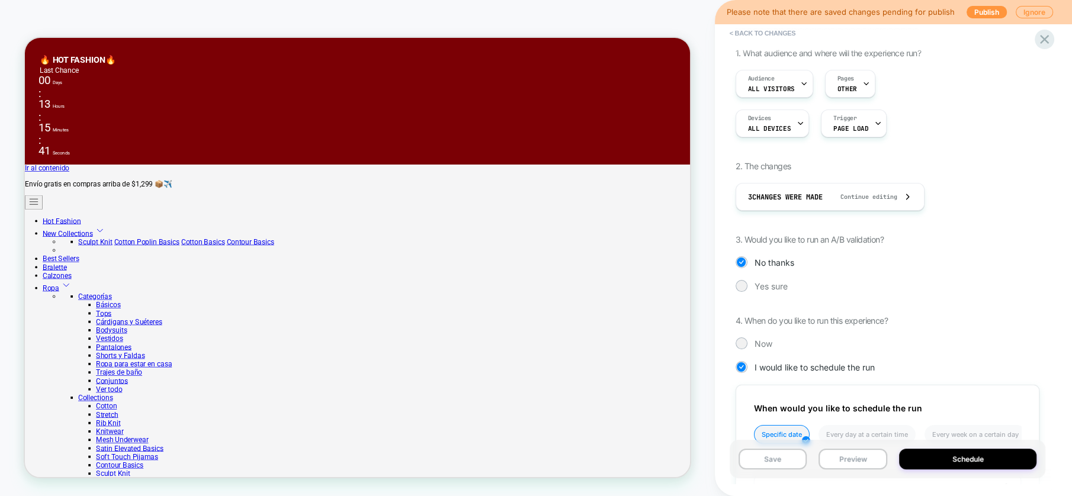
scroll to position [263, 0]
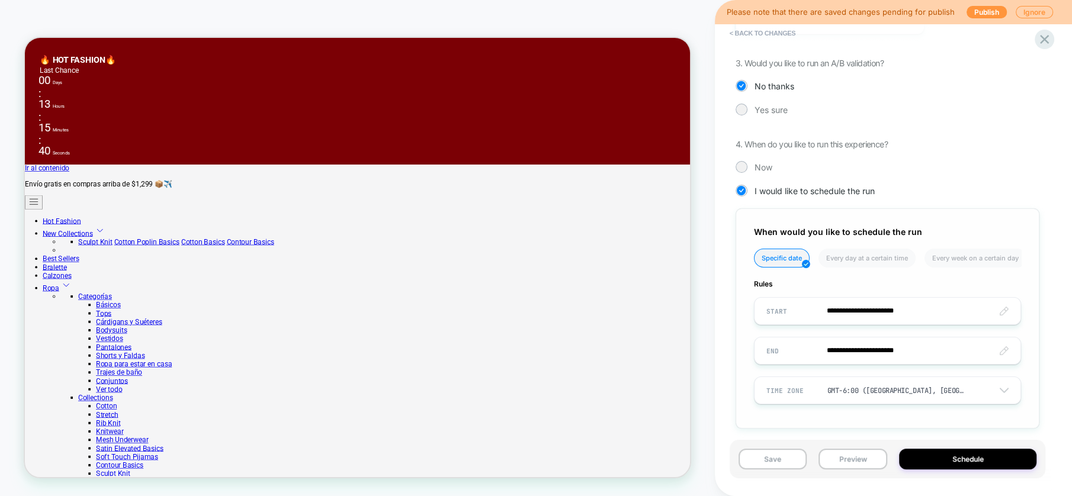
click at [910, 347] on input "**********" at bounding box center [888, 351] width 266 height 28
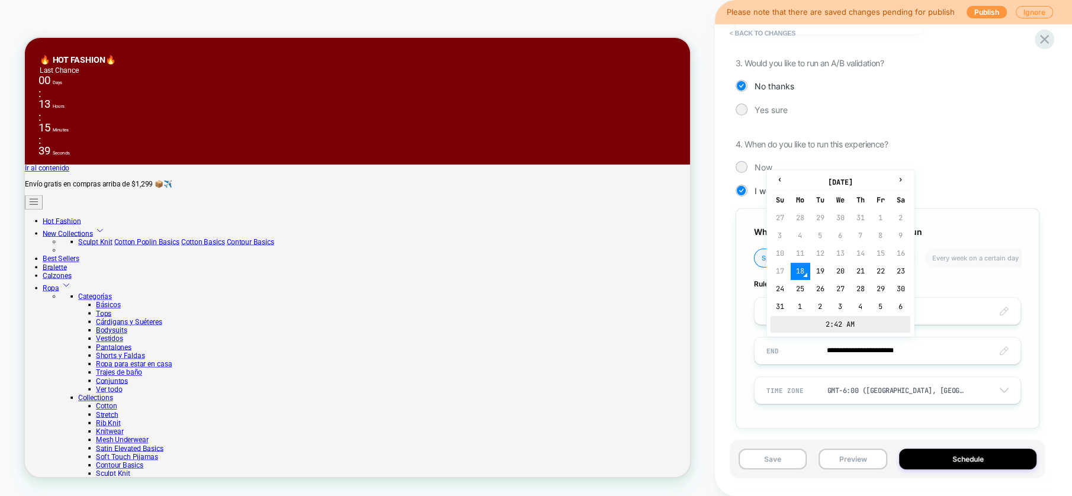
click at [826, 322] on td "2:42 AM" at bounding box center [841, 324] width 140 height 17
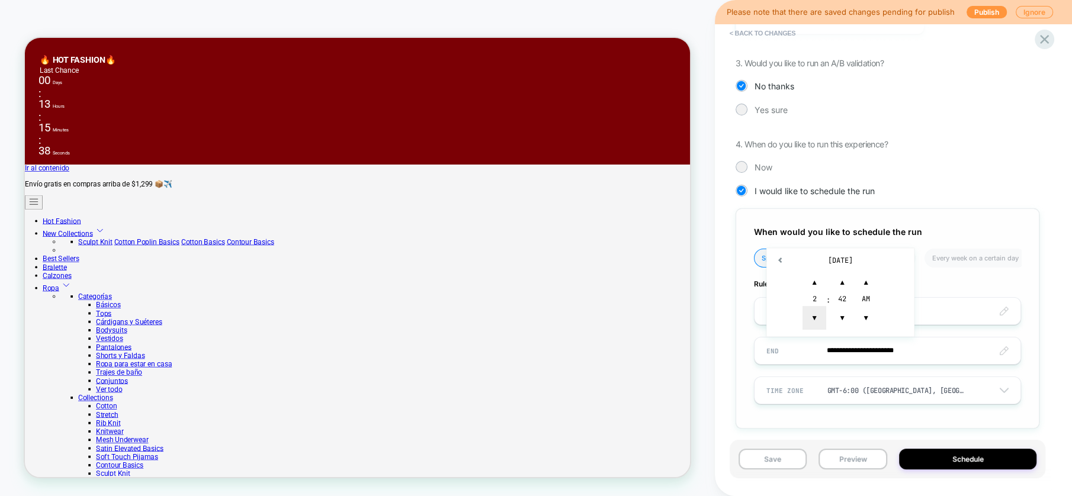
click at [815, 323] on span "▼" at bounding box center [815, 318] width 24 height 24
type input "**********"
click at [789, 460] on button "Save" at bounding box center [773, 459] width 69 height 21
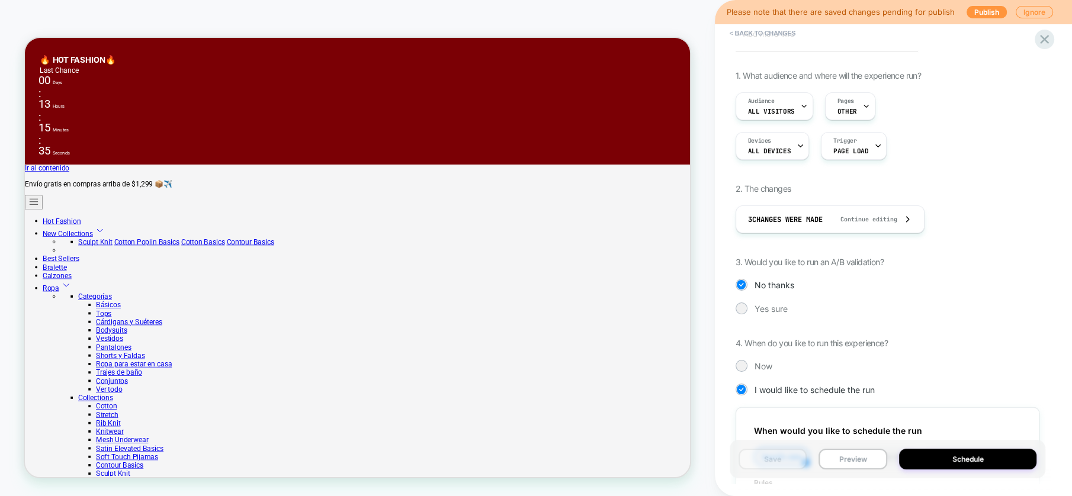
scroll to position [0, 0]
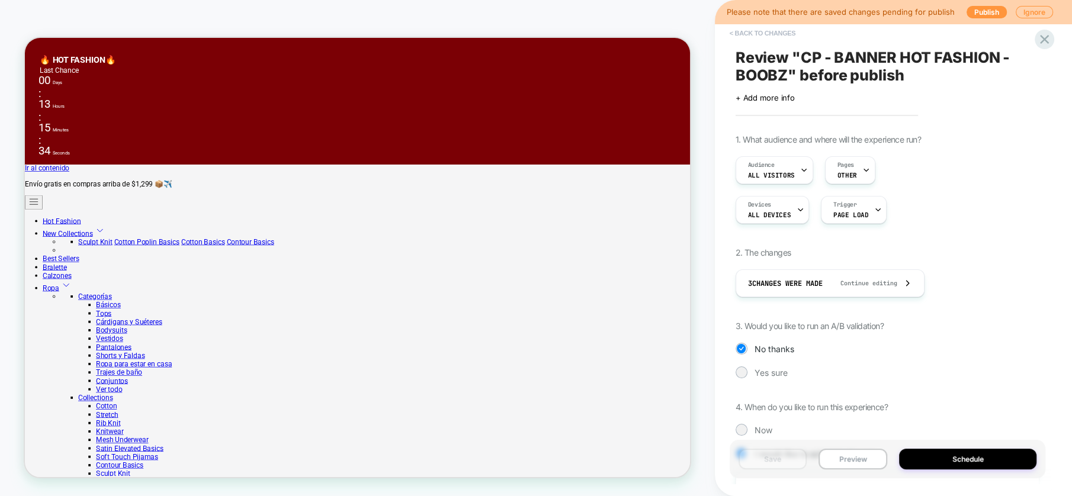
click at [777, 33] on button "< Back to changes" at bounding box center [763, 33] width 78 height 19
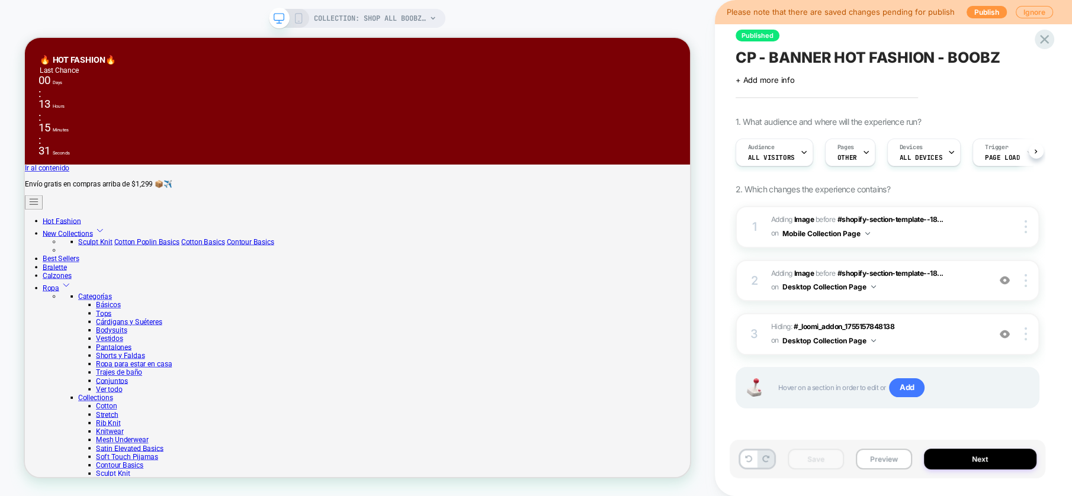
click at [301, 16] on icon at bounding box center [298, 18] width 11 height 11
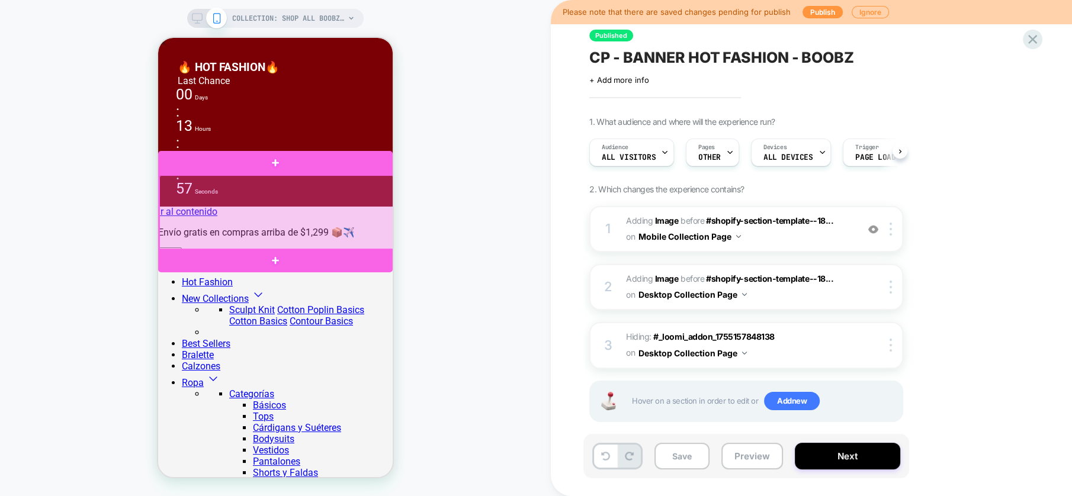
click at [383, 216] on div at bounding box center [276, 212] width 235 height 75
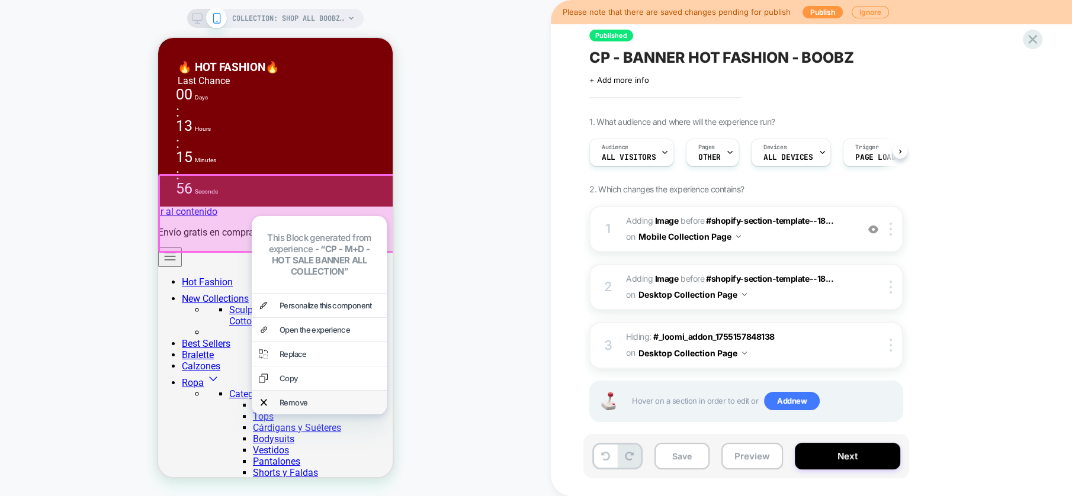
click at [315, 408] on div "Remove" at bounding box center [330, 402] width 100 height 9
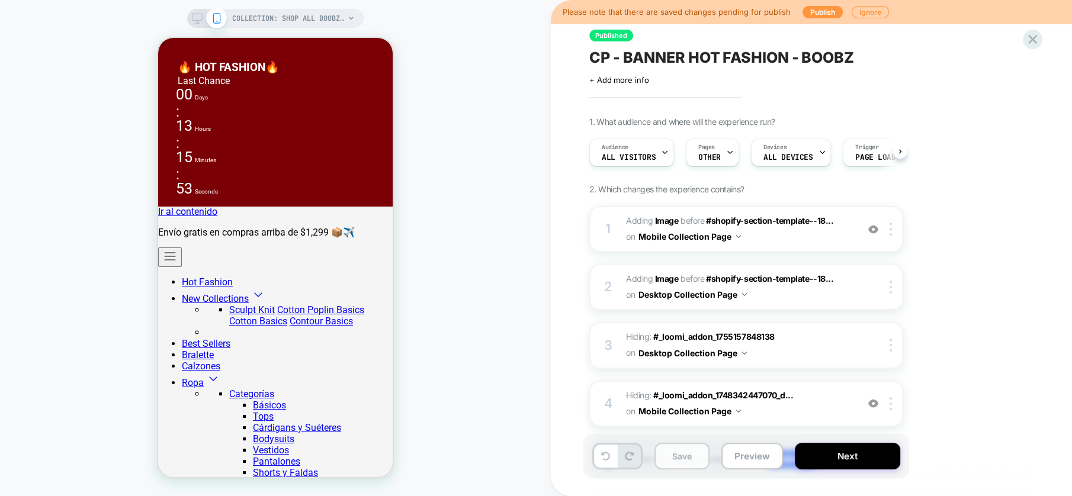
click at [684, 459] on button "Save" at bounding box center [682, 456] width 55 height 27
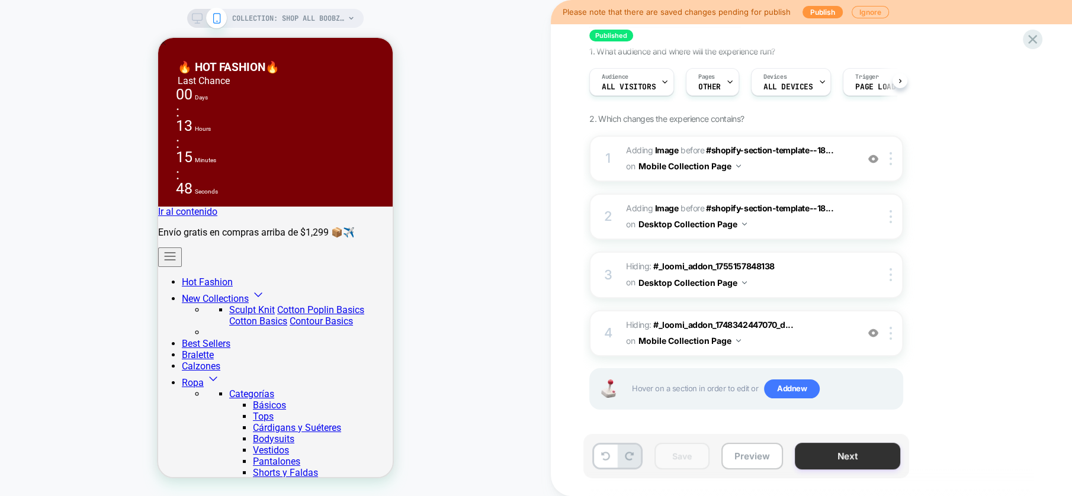
click at [876, 457] on button "Next" at bounding box center [847, 456] width 105 height 27
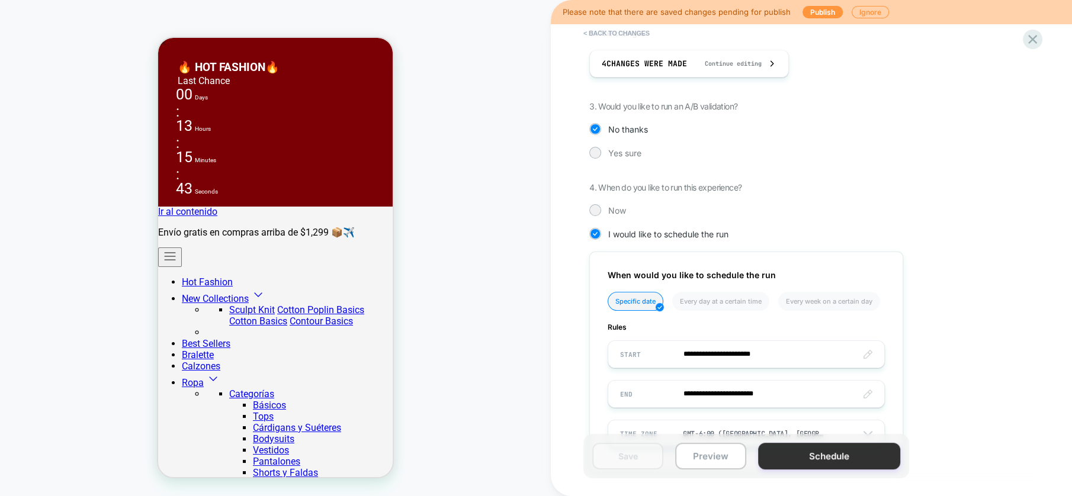
scroll to position [270, 0]
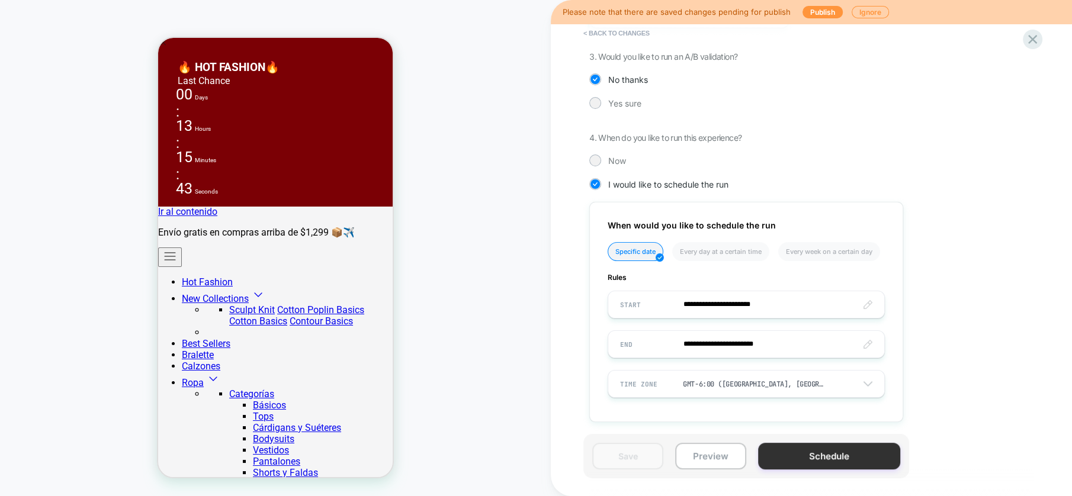
click at [803, 456] on button "Schedule" at bounding box center [829, 456] width 142 height 27
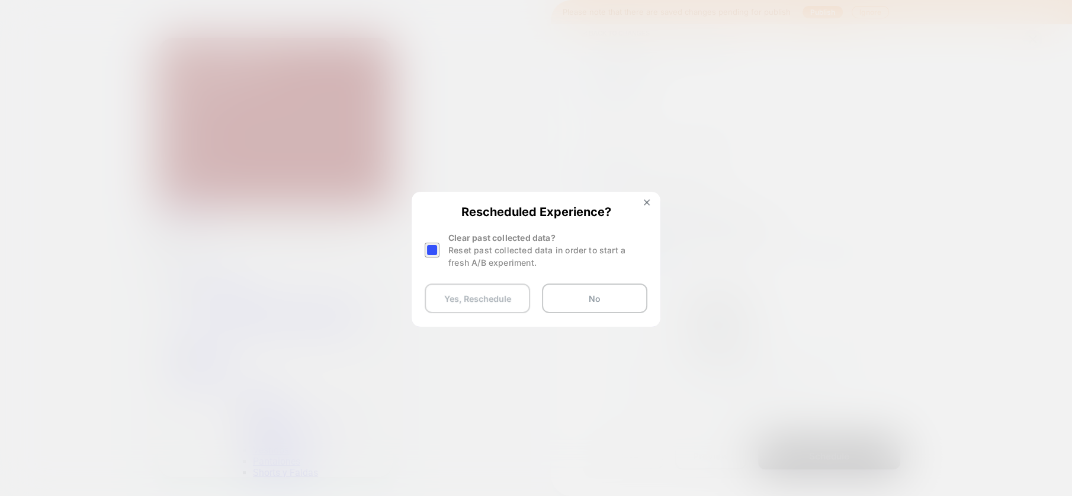
drag, startPoint x: 428, startPoint y: 248, endPoint x: 453, endPoint y: 291, distance: 49.9
click at [429, 249] on div at bounding box center [432, 250] width 15 height 15
click at [460, 303] on button "Yes, Reschedule" at bounding box center [477, 299] width 105 height 30
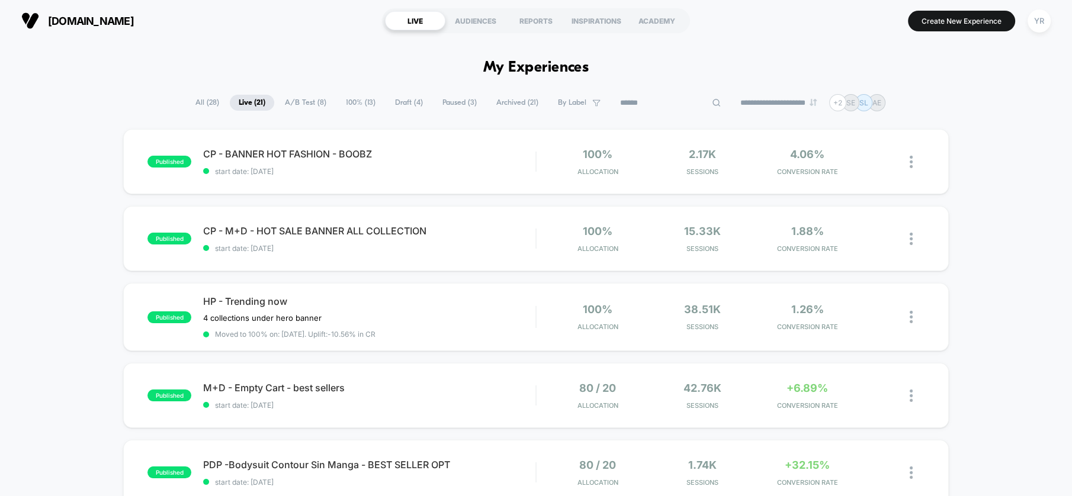
click at [662, 103] on input at bounding box center [670, 103] width 118 height 14
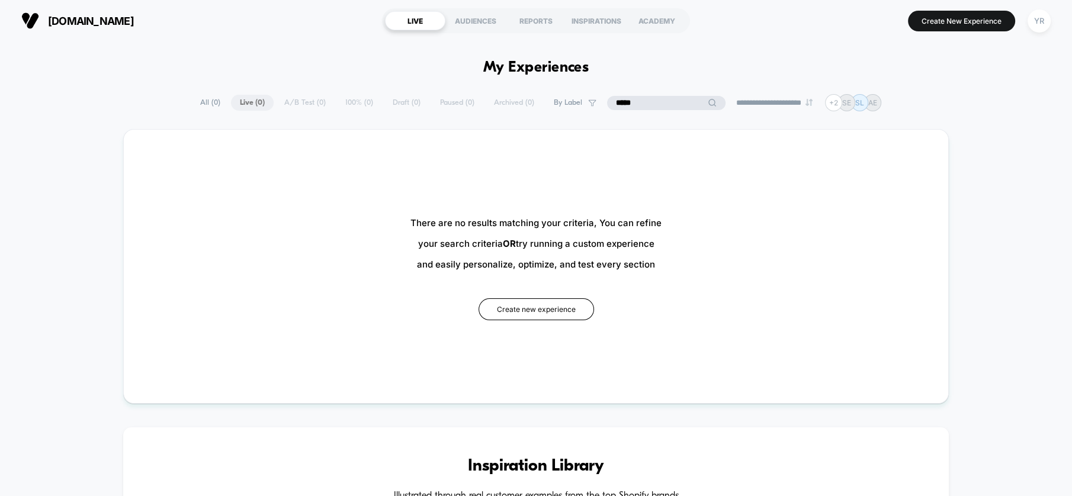
type input "*****"
click at [1033, 21] on div "YR" at bounding box center [1039, 20] width 23 height 23
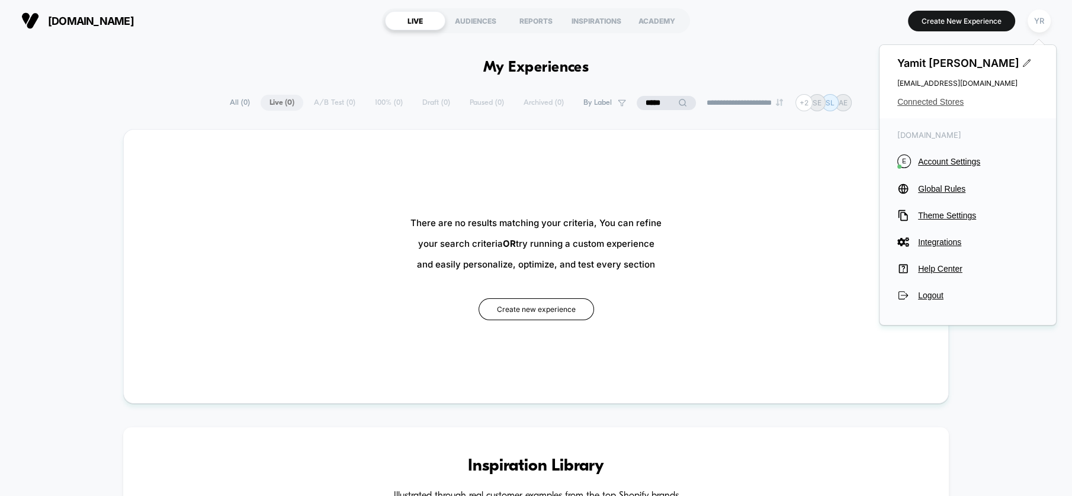
click at [951, 102] on span "Connected Stores" at bounding box center [967, 101] width 141 height 9
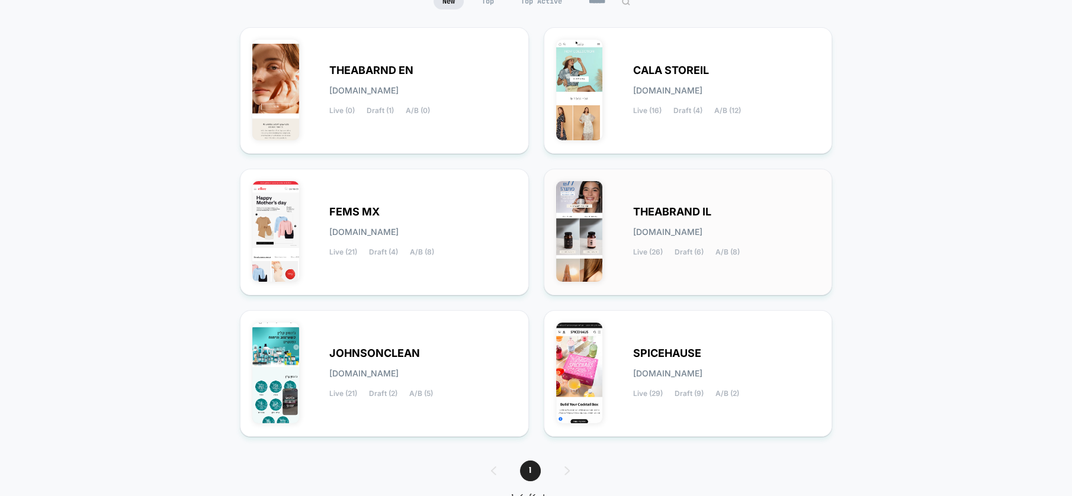
click at [610, 223] on div "THEABRAND IL [DOMAIN_NAME] Live (26) Draft (6) A/B (8)" at bounding box center [688, 232] width 264 height 102
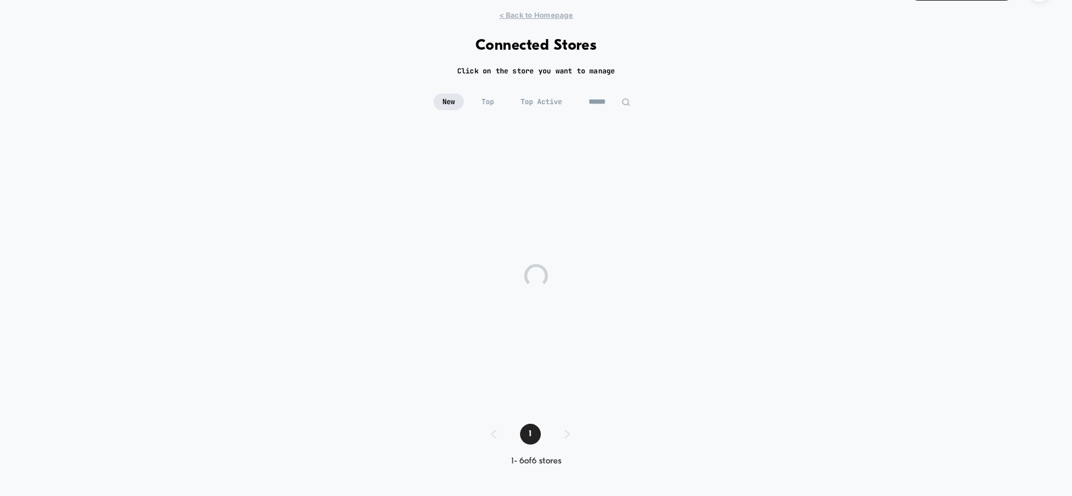
scroll to position [30, 0]
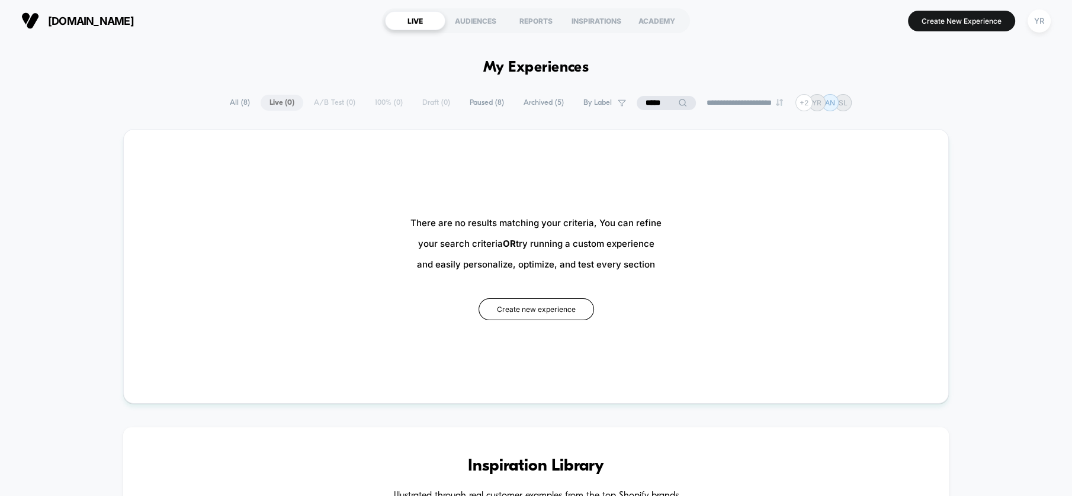
click at [664, 100] on input "*****" at bounding box center [666, 103] width 59 height 14
click at [664, 100] on input "*****" at bounding box center [666, 103] width 118 height 14
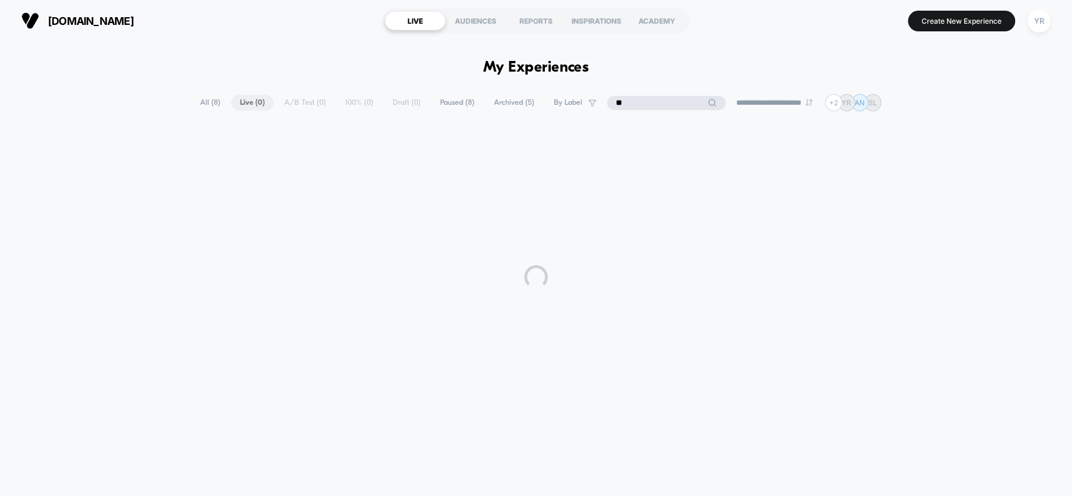
type input "***"
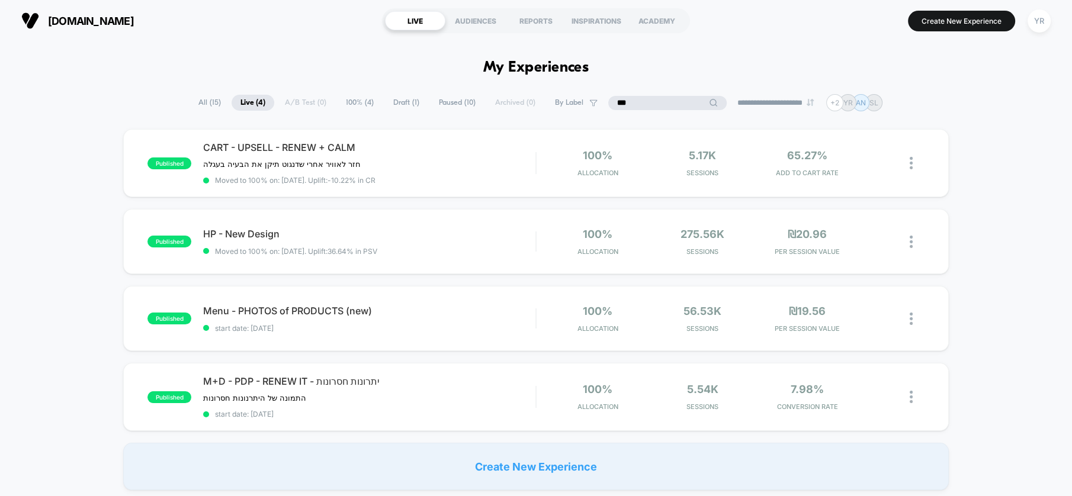
click at [640, 100] on input "***" at bounding box center [667, 103] width 118 height 14
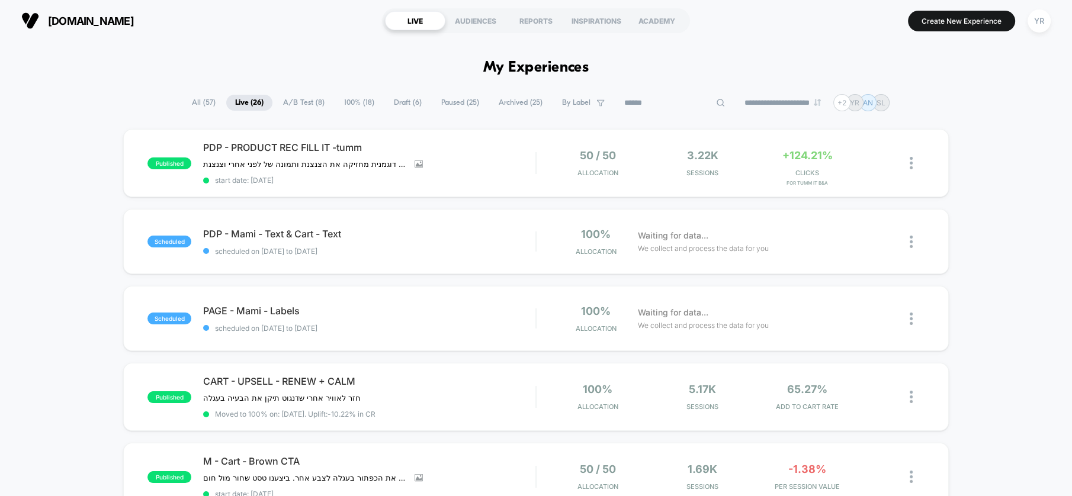
click at [199, 107] on span "All ( 57 )" at bounding box center [203, 103] width 41 height 16
click at [659, 102] on input at bounding box center [673, 103] width 118 height 14
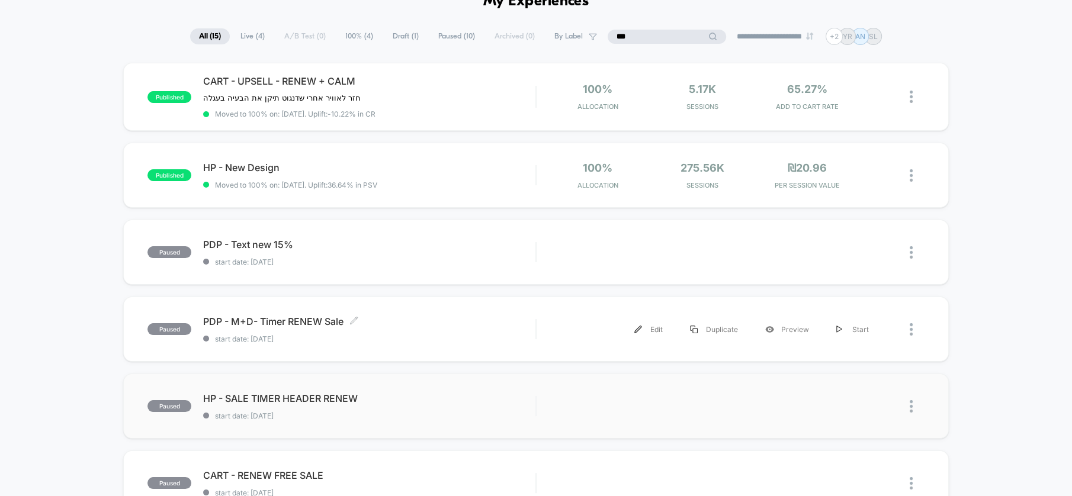
scroll to position [66, 0]
type input "***"
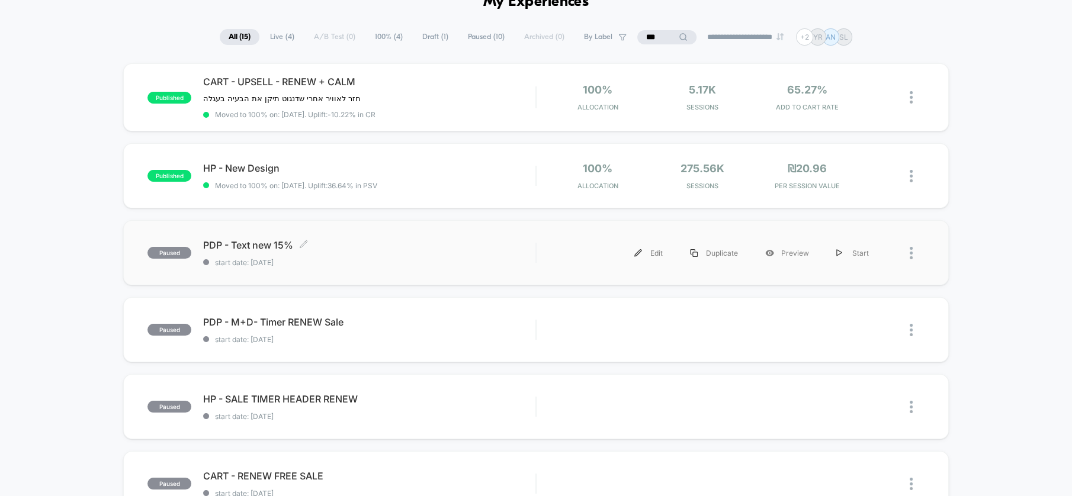
click at [504, 248] on span "PDP - Text new 15% Click to edit experience details" at bounding box center [369, 245] width 332 height 12
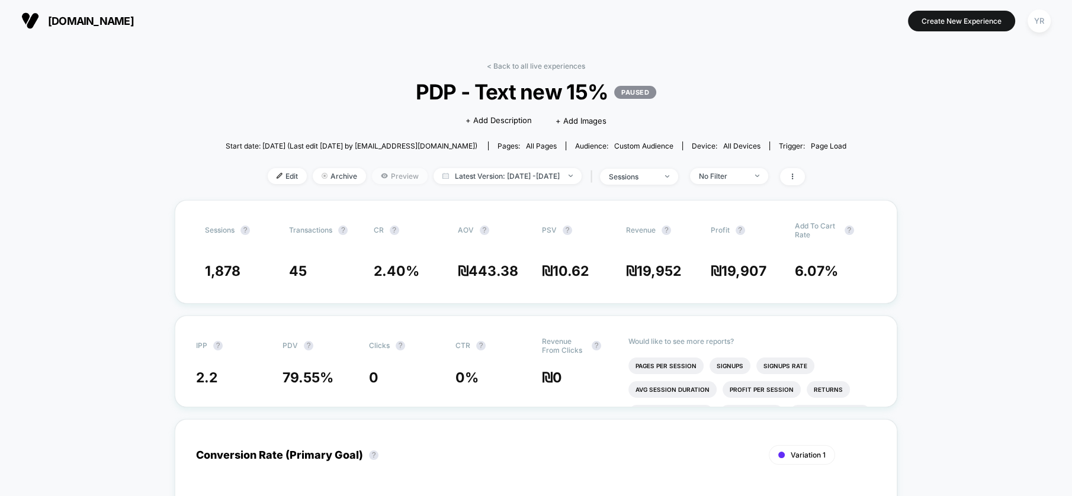
click at [381, 172] on icon at bounding box center [384, 175] width 7 height 7
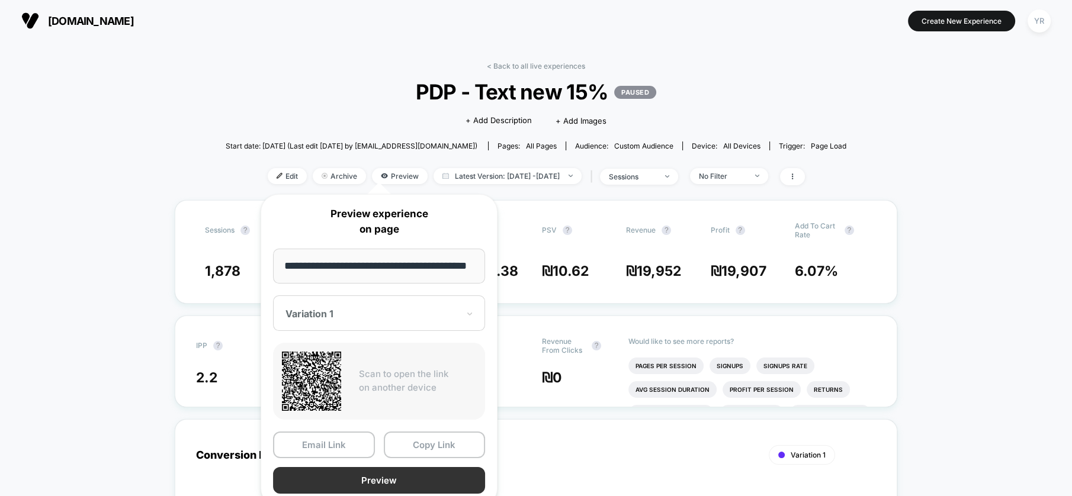
scroll to position [0, 17]
click at [384, 477] on button "Preview" at bounding box center [379, 480] width 212 height 27
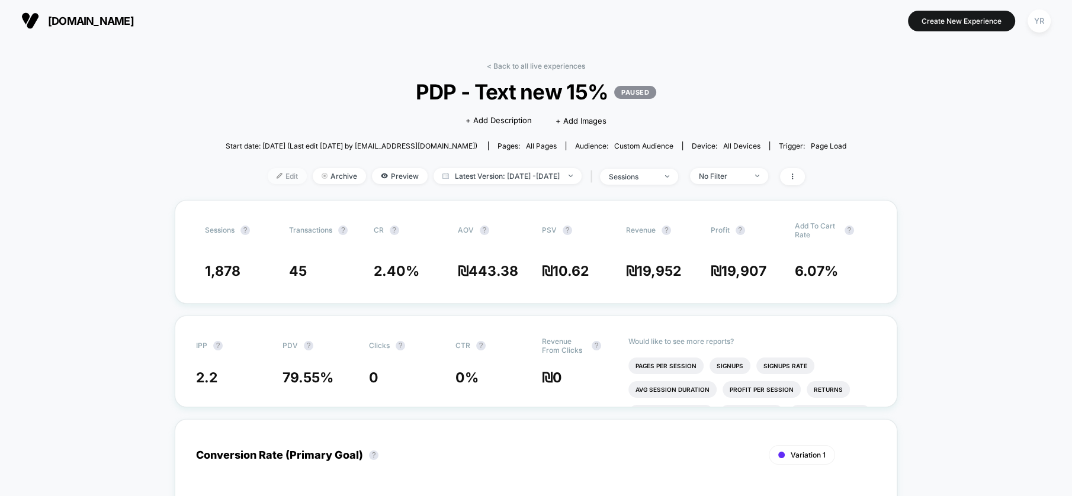
click at [269, 175] on span "Edit" at bounding box center [287, 176] width 39 height 16
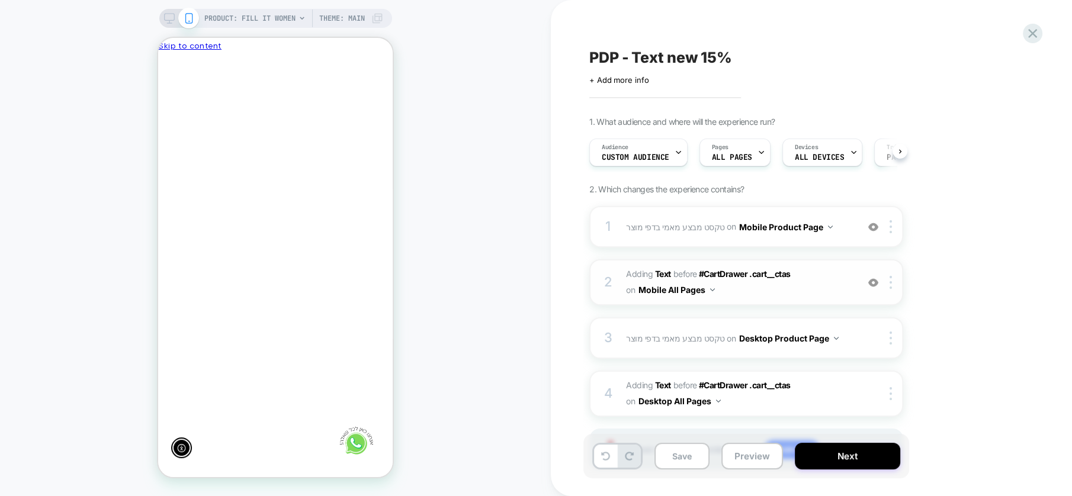
scroll to position [0, -173]
click at [175, 113] on icon "Close" at bounding box center [169, 119] width 12 height 12
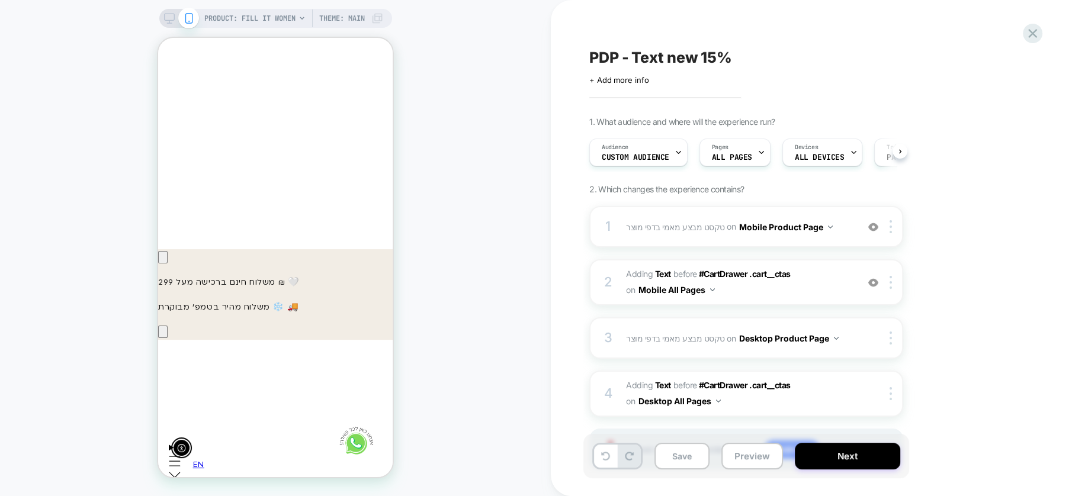
scroll to position [0, 0]
click at [1033, 33] on icon at bounding box center [1032, 33] width 9 height 9
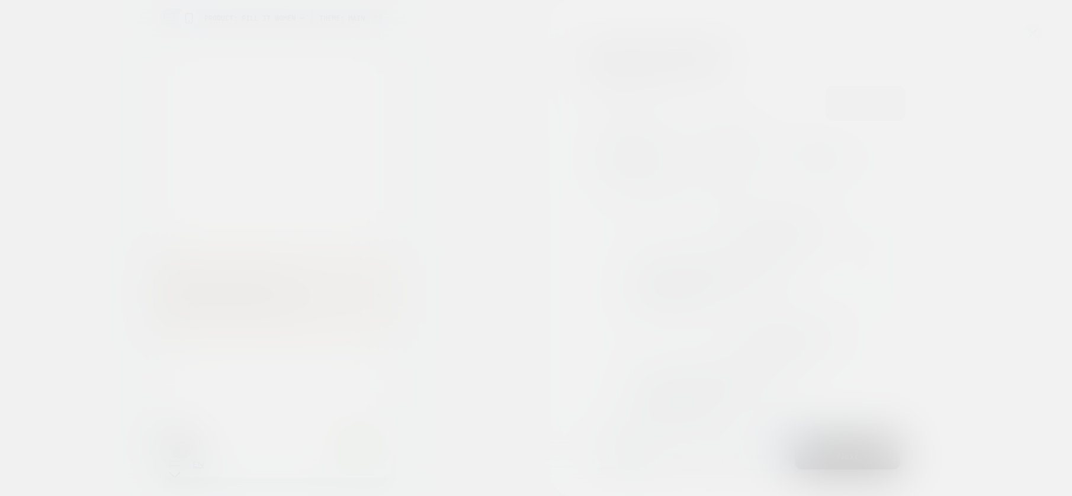
scroll to position [0, -173]
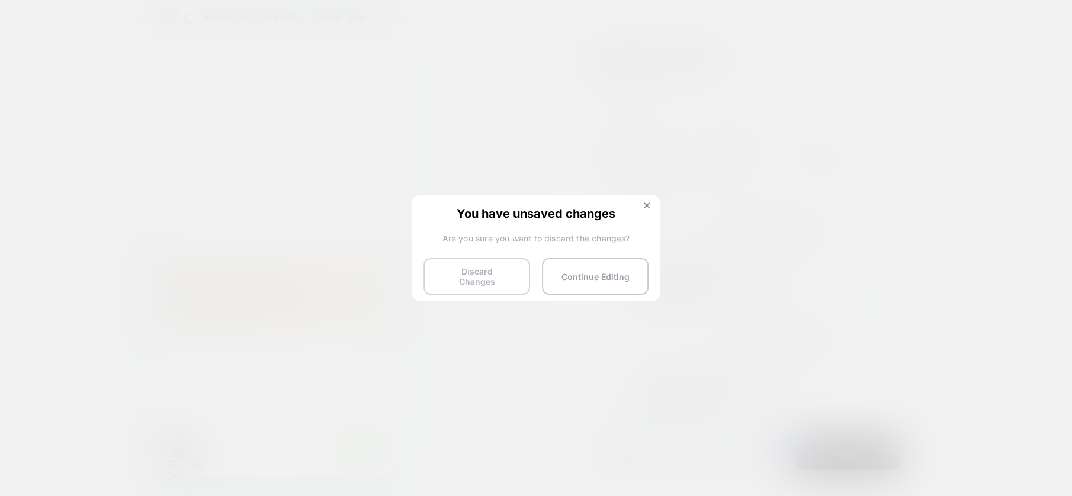
click at [451, 276] on button "Discard Changes" at bounding box center [477, 276] width 107 height 37
